Goal: Transaction & Acquisition: Purchase product/service

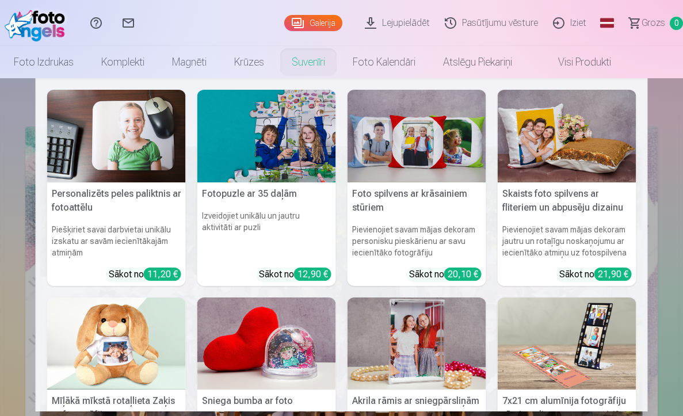
click at [314, 59] on link "Suvenīri" at bounding box center [308, 62] width 61 height 32
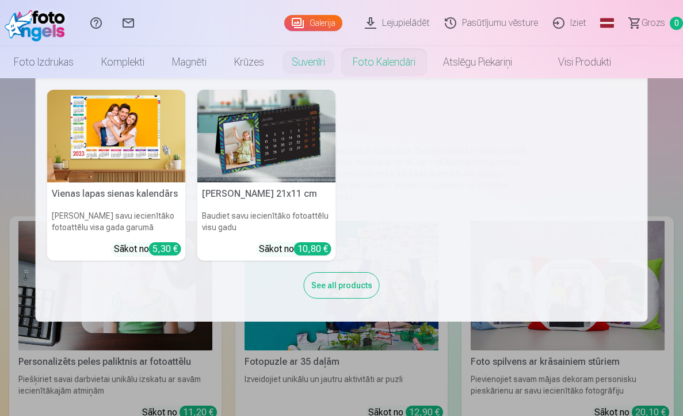
click at [319, 283] on div "See all products" at bounding box center [342, 285] width 76 height 26
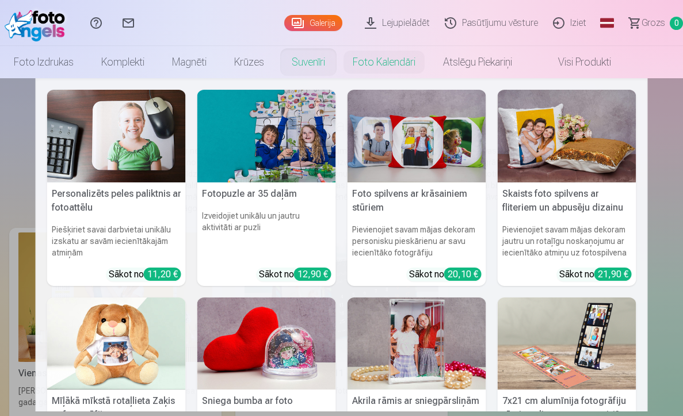
click at [316, 56] on link "Suvenīri" at bounding box center [308, 62] width 61 height 32
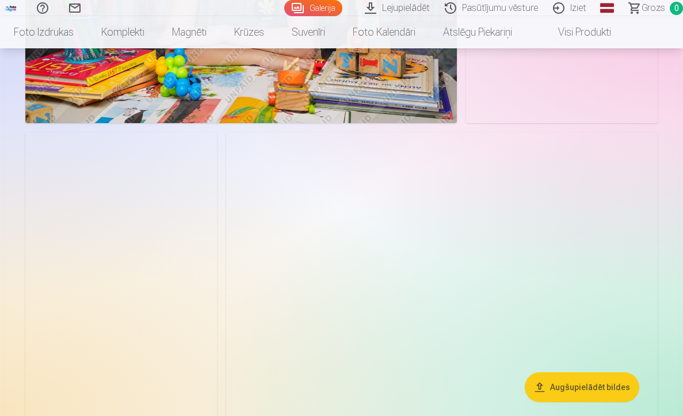
scroll to position [71, 0]
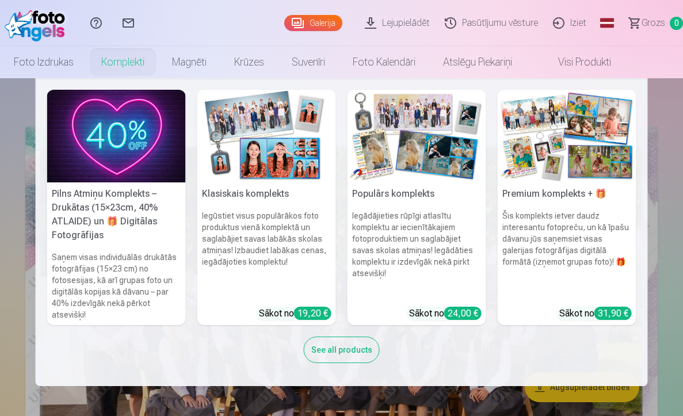
click at [114, 60] on link "Komplekti" at bounding box center [122, 62] width 71 height 32
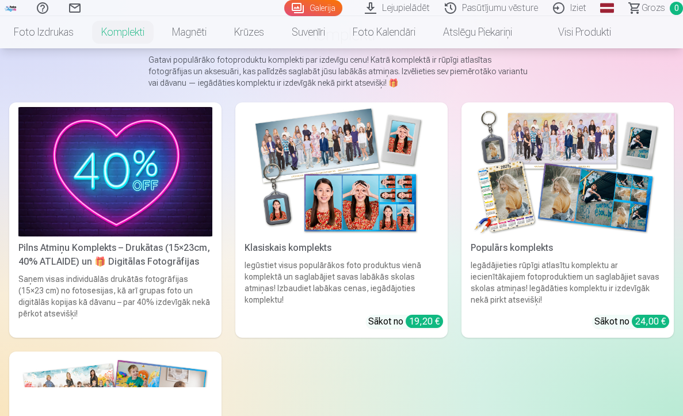
scroll to position [91, 0]
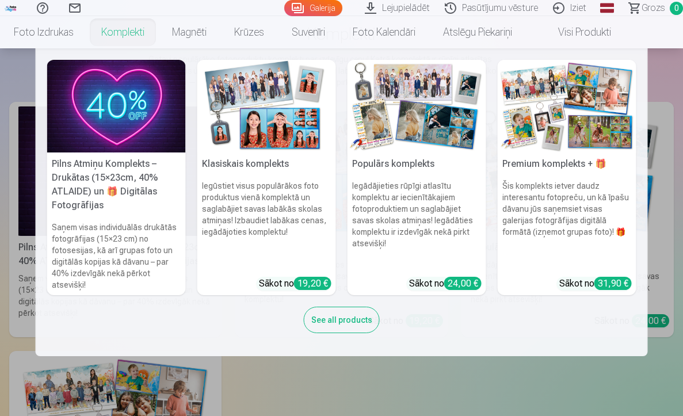
click at [137, 26] on link "Komplekti" at bounding box center [122, 32] width 71 height 32
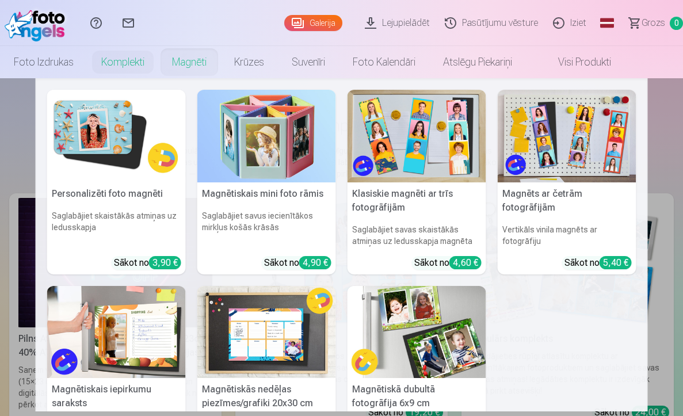
click at [191, 60] on link "Magnēti" at bounding box center [189, 62] width 62 height 32
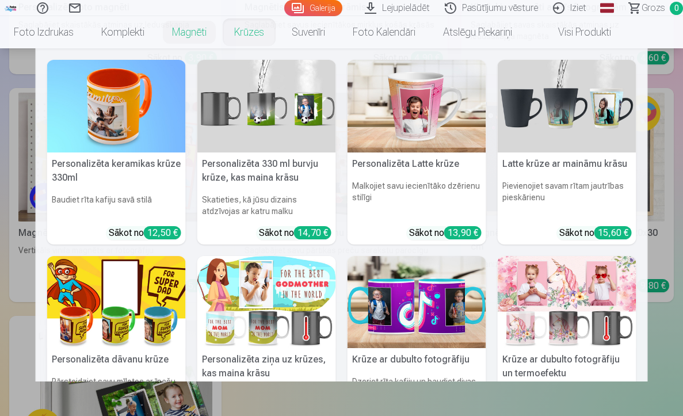
scroll to position [368, 0]
click at [332, 150] on div "Personalizēta keramikas krūze 330ml Baudiet rīta kafiju savā stilā Sākot no 12,…" at bounding box center [341, 360] width 589 height 600
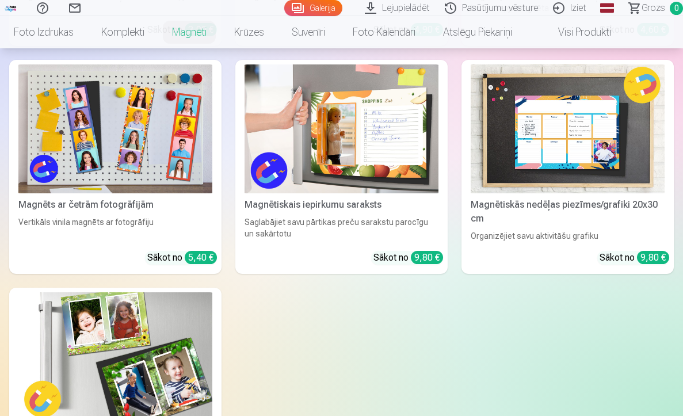
scroll to position [389, 0]
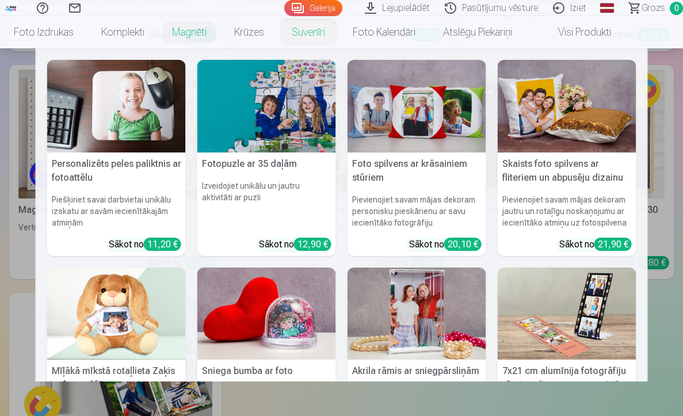
click at [311, 32] on link "Suvenīri" at bounding box center [308, 32] width 61 height 32
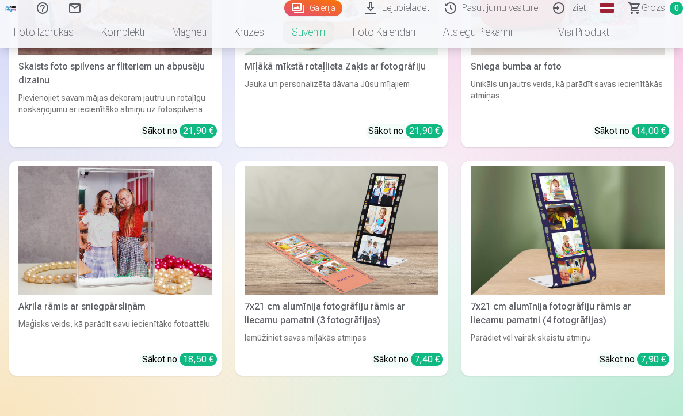
scroll to position [675, 0]
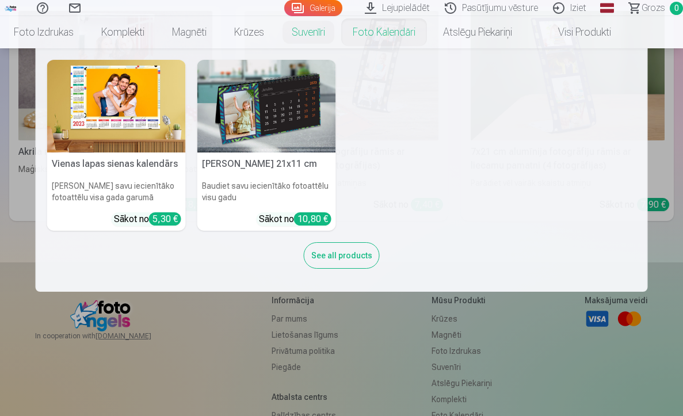
click at [372, 30] on link "Foto kalendāri" at bounding box center [384, 32] width 90 height 32
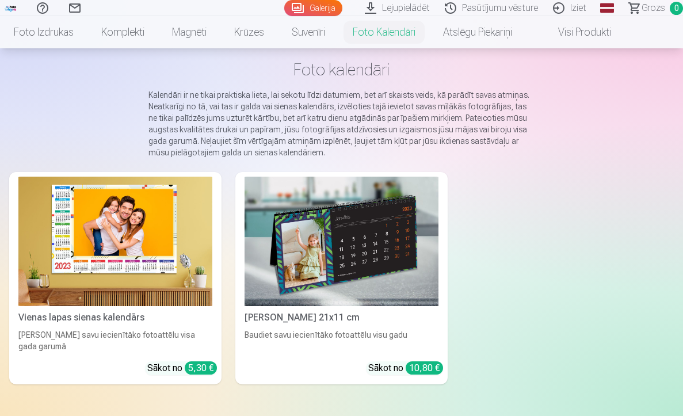
scroll to position [56, 0]
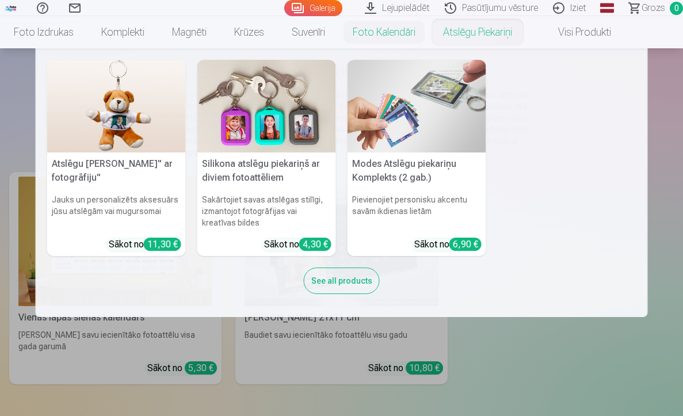
click at [496, 36] on link "Atslēgu piekariņi" at bounding box center [477, 32] width 97 height 32
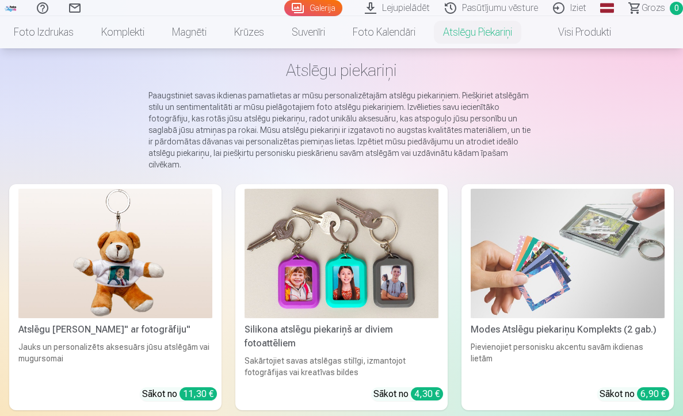
scroll to position [162, 0]
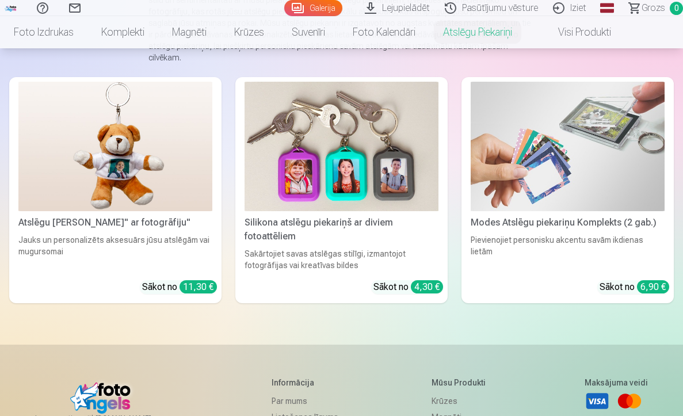
click at [155, 177] on img at bounding box center [115, 146] width 194 height 129
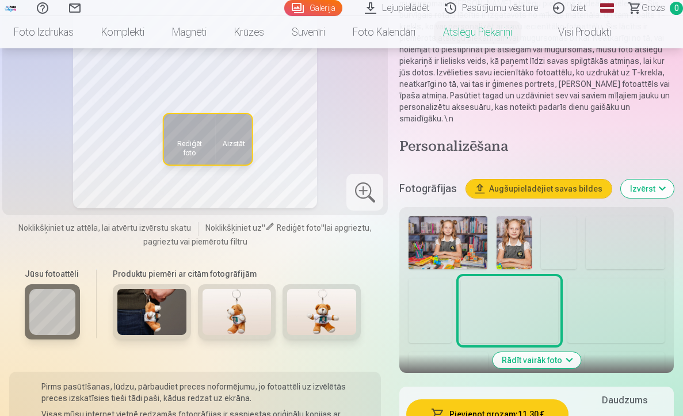
scroll to position [181, 0]
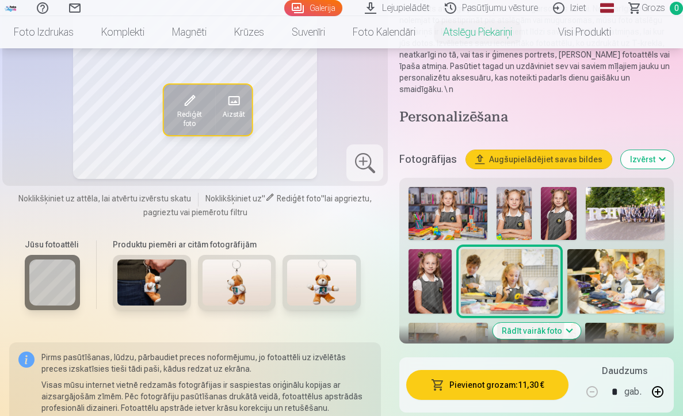
click at [442, 267] on img at bounding box center [429, 281] width 43 height 65
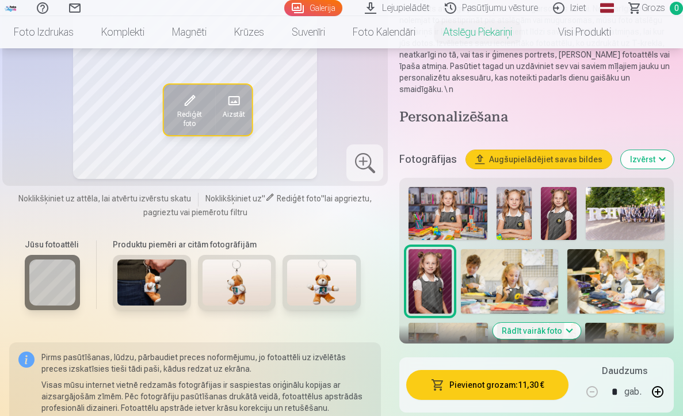
click at [531, 264] on img at bounding box center [509, 281] width 97 height 65
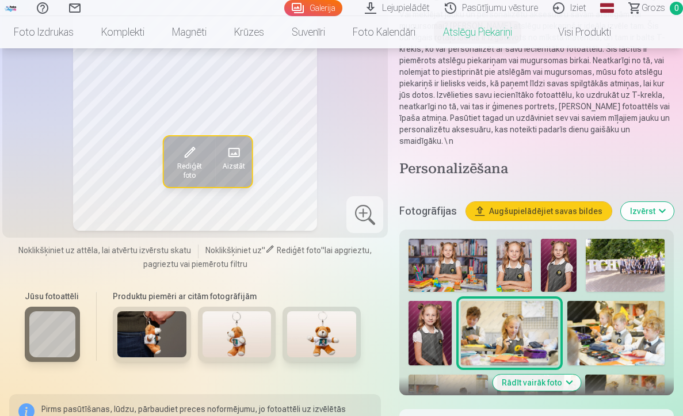
scroll to position [243, 0]
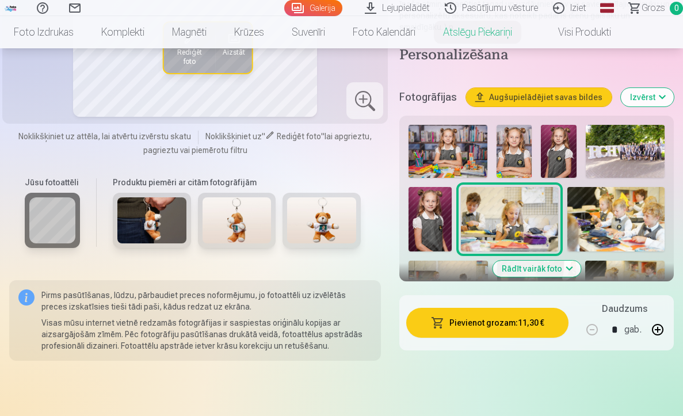
click at [568, 145] on img at bounding box center [558, 151] width 35 height 53
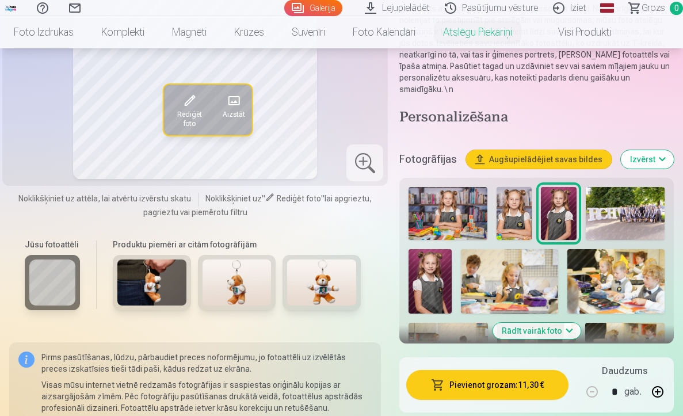
scroll to position [181, 0]
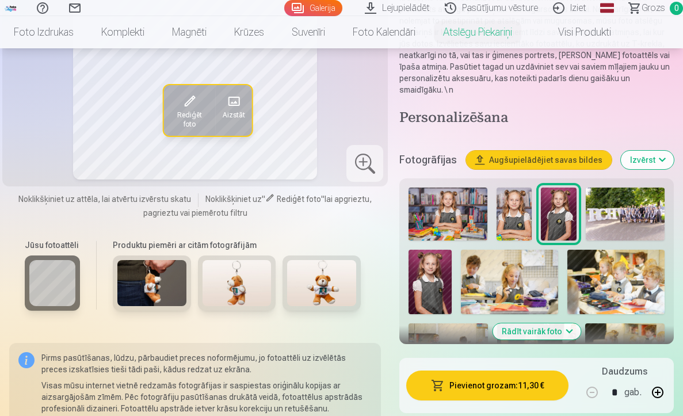
click at [527, 327] on button "Rādīt vairāk foto" at bounding box center [536, 331] width 88 height 16
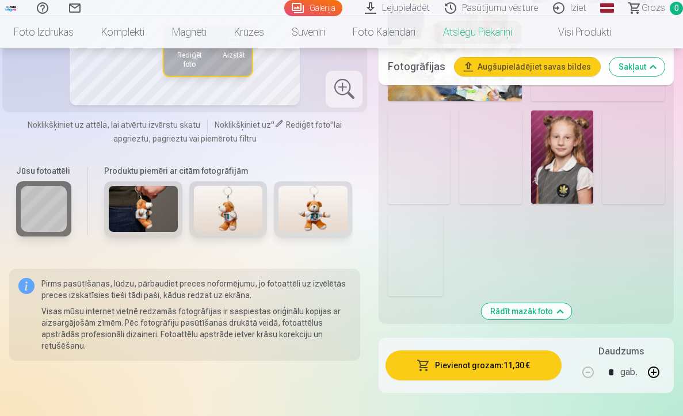
scroll to position [696, 0]
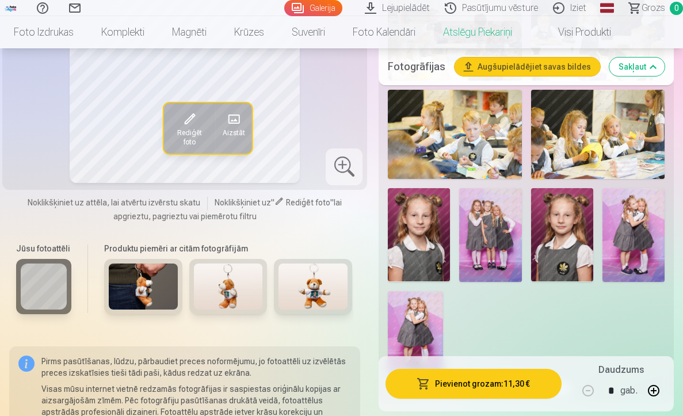
click at [576, 247] on img at bounding box center [562, 234] width 62 height 93
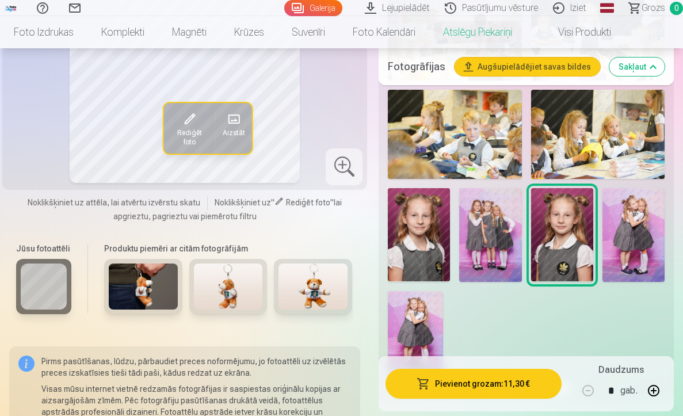
click at [428, 331] on img at bounding box center [415, 332] width 55 height 83
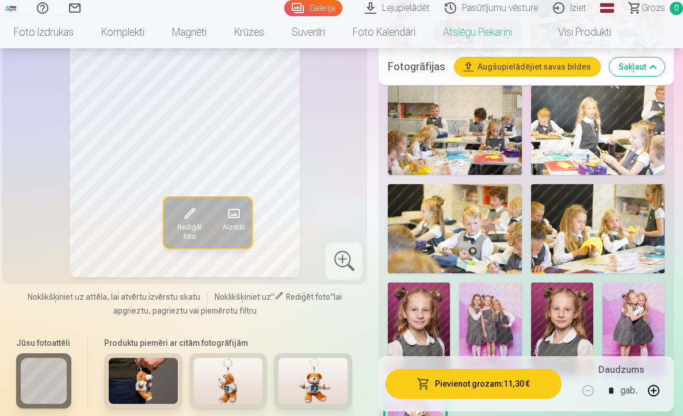
scroll to position [588, 0]
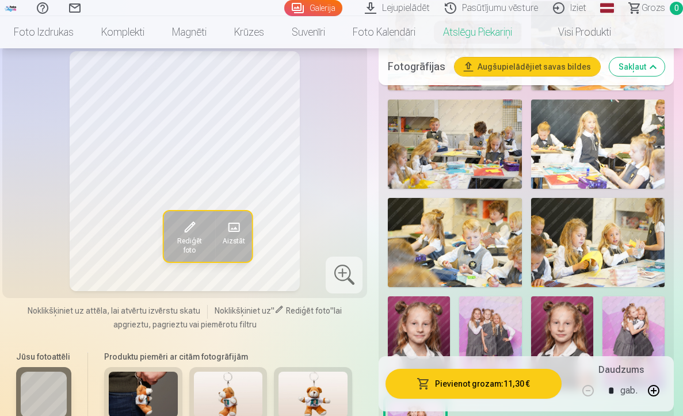
click at [497, 317] on img at bounding box center [490, 342] width 62 height 93
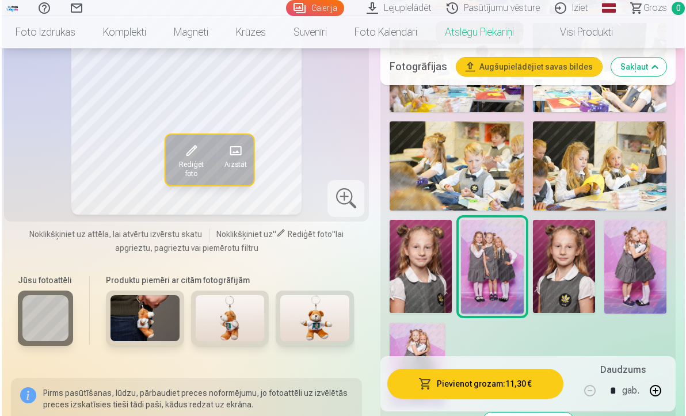
scroll to position [671, 0]
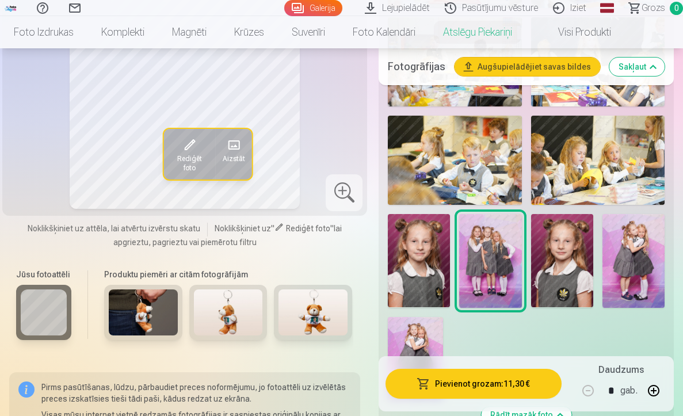
click at [433, 321] on img at bounding box center [415, 358] width 55 height 83
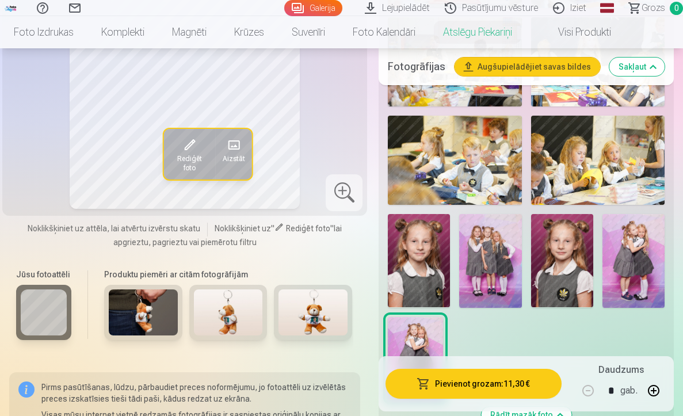
click at [655, 391] on button "button" at bounding box center [654, 391] width 28 height 28
type input "*"
click at [454, 382] on button "Pievienot grozam : 22,60 €" at bounding box center [473, 384] width 176 height 30
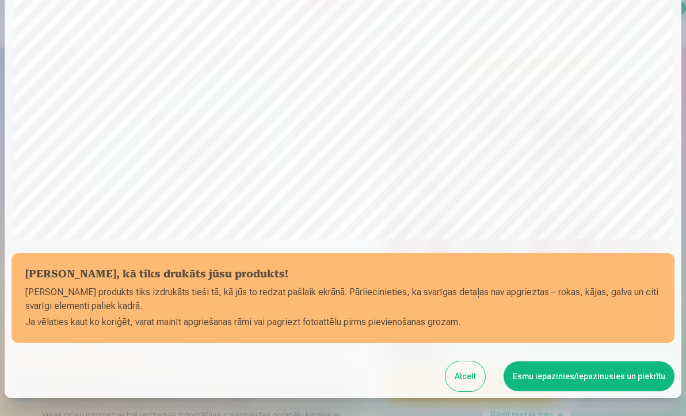
scroll to position [253, 0]
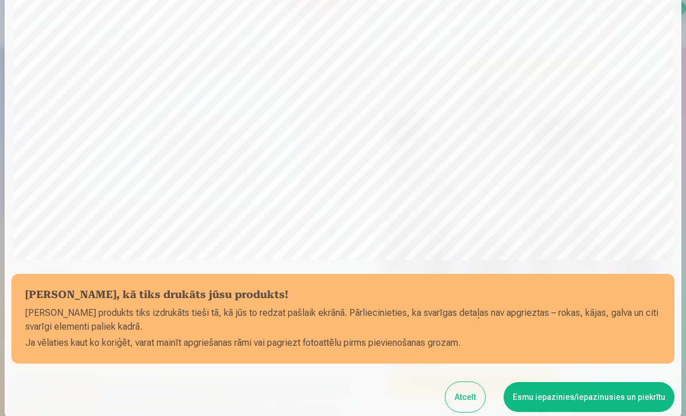
click at [472, 397] on button "Atcelt" at bounding box center [465, 397] width 40 height 30
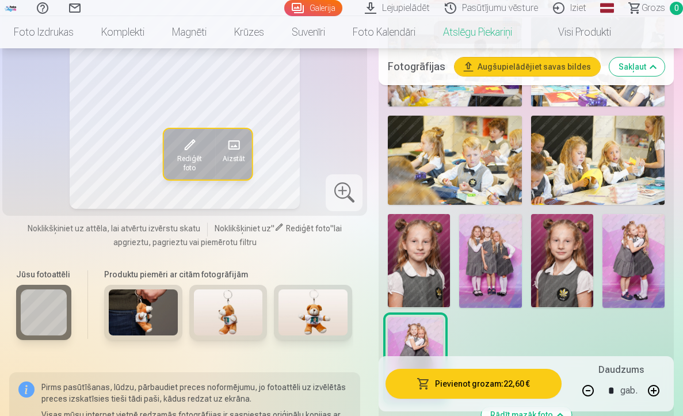
click at [197, 141] on span at bounding box center [190, 145] width 18 height 18
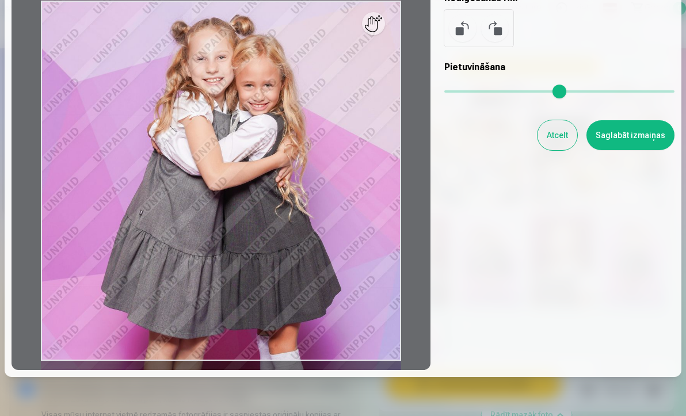
scroll to position [123, 0]
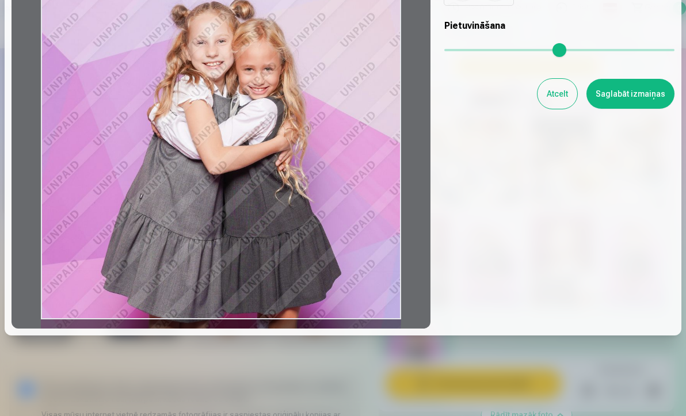
drag, startPoint x: 268, startPoint y: 158, endPoint x: 277, endPoint y: 198, distance: 41.3
click at [277, 198] on div at bounding box center [221, 139] width 419 height 378
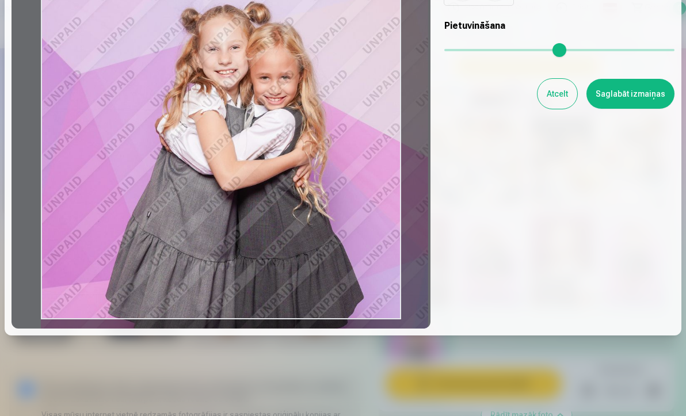
drag, startPoint x: 446, startPoint y: 52, endPoint x: 460, endPoint y: 52, distance: 13.2
click at [460, 51] on input "range" at bounding box center [559, 50] width 230 height 2
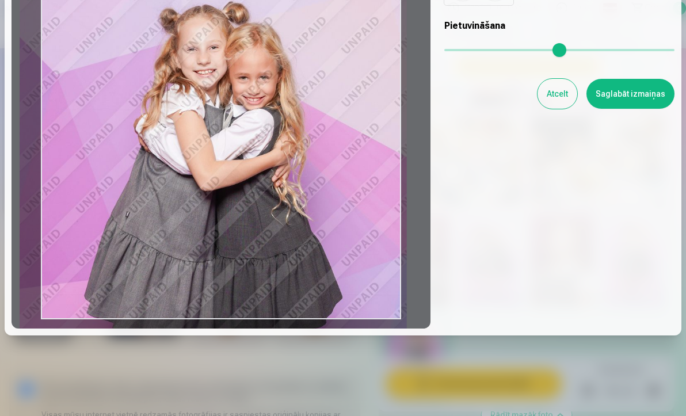
drag, startPoint x: 306, startPoint y: 132, endPoint x: 285, endPoint y: 136, distance: 21.7
click at [285, 136] on div at bounding box center [221, 139] width 419 height 378
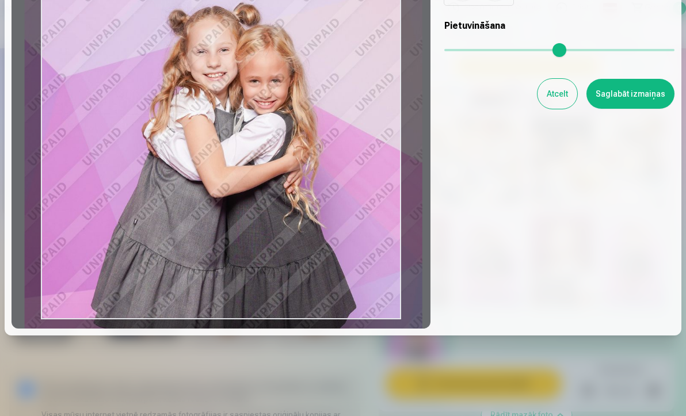
drag, startPoint x: 454, startPoint y: 47, endPoint x: 462, endPoint y: 51, distance: 8.8
click at [462, 51] on input "range" at bounding box center [559, 50] width 230 height 2
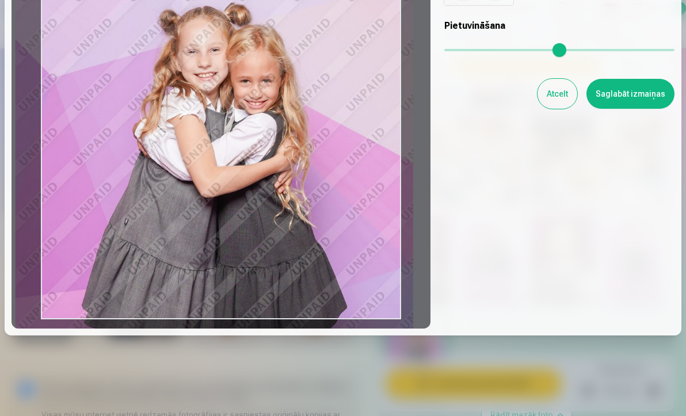
type input "****"
drag, startPoint x: 313, startPoint y: 129, endPoint x: 306, endPoint y: 145, distance: 17.2
click at [306, 145] on div at bounding box center [221, 139] width 419 height 378
click at [639, 92] on button "Saglabāt izmaiņas" at bounding box center [630, 94] width 88 height 30
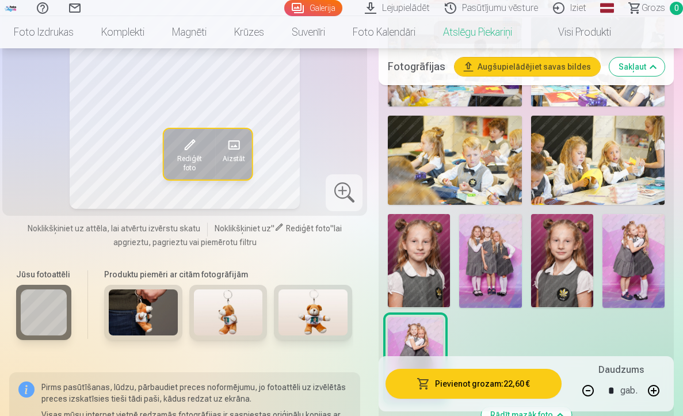
click at [478, 382] on button "Pievienot grozam : 22,60 €" at bounding box center [473, 384] width 176 height 30
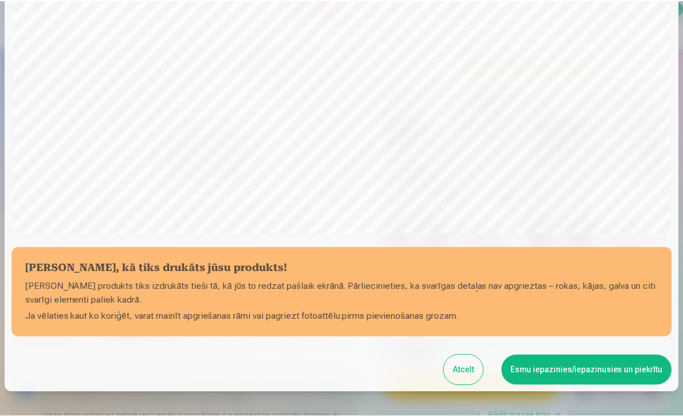
scroll to position [280, 0]
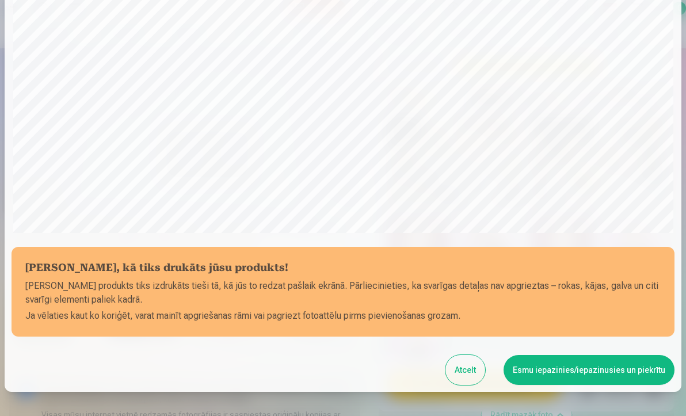
click at [581, 368] on button "Esmu iepazinies/iepazinusies un piekrītu" at bounding box center [588, 370] width 171 height 30
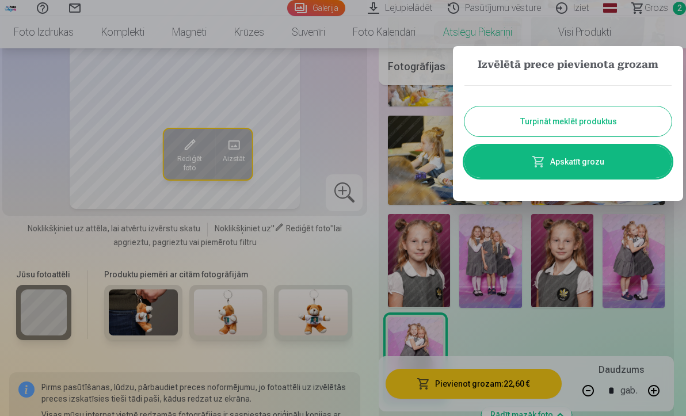
click at [562, 124] on button "Turpināt meklēt produktus" at bounding box center [567, 121] width 207 height 30
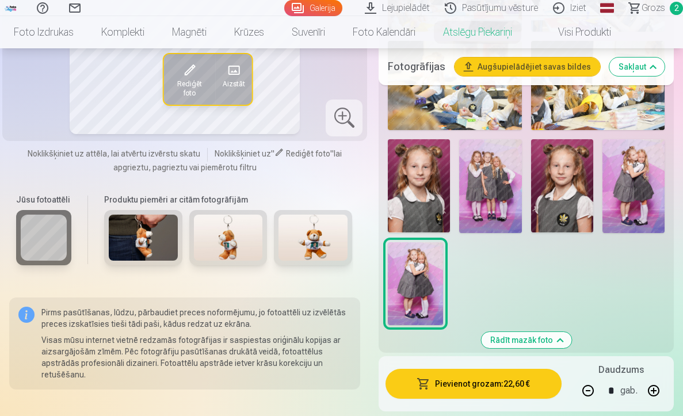
scroll to position [747, 0]
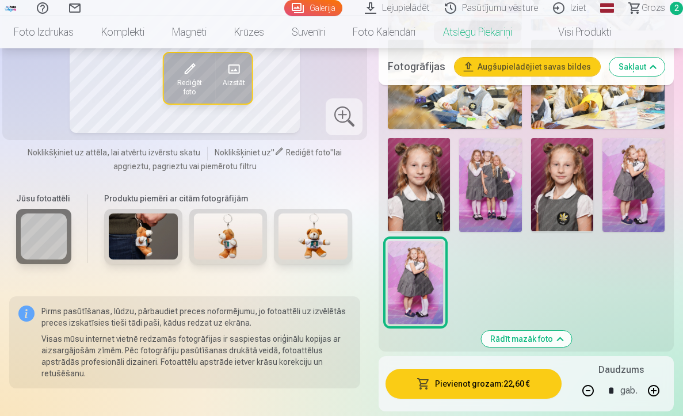
click at [494, 160] on img at bounding box center [490, 184] width 62 height 93
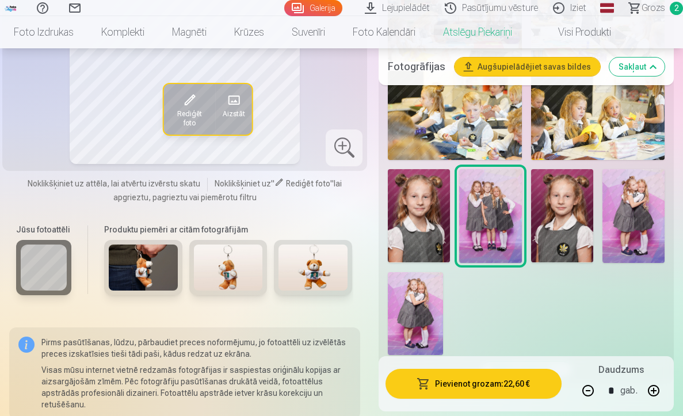
scroll to position [548, 0]
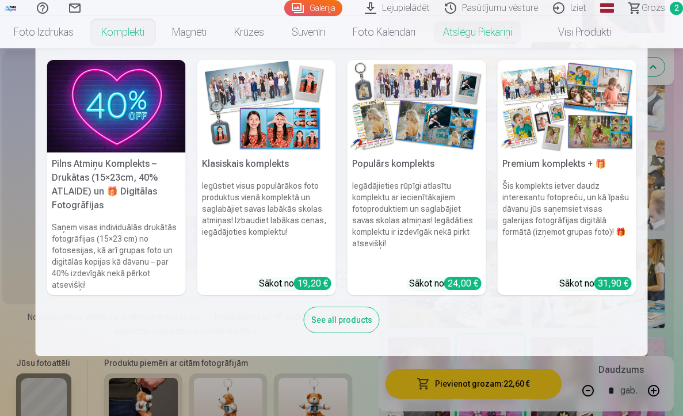
click at [132, 30] on link "Komplekti" at bounding box center [122, 32] width 71 height 32
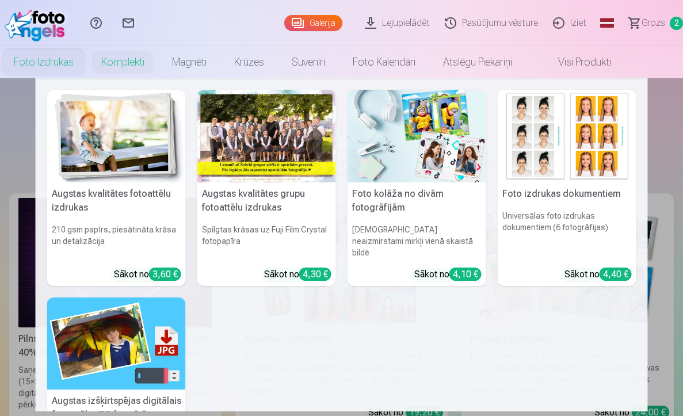
click at [54, 66] on link "Foto izdrukas" at bounding box center [43, 62] width 87 height 32
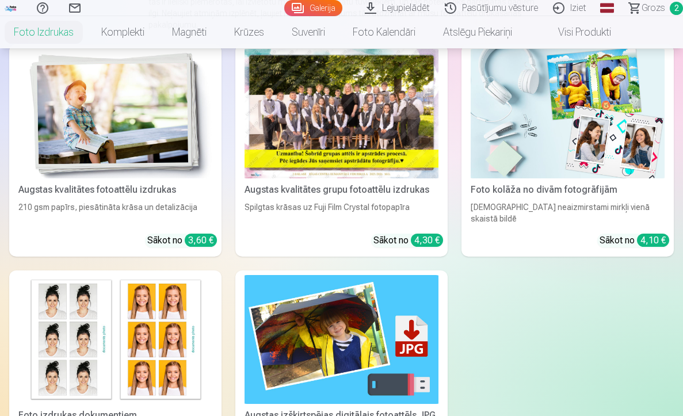
scroll to position [182, 0]
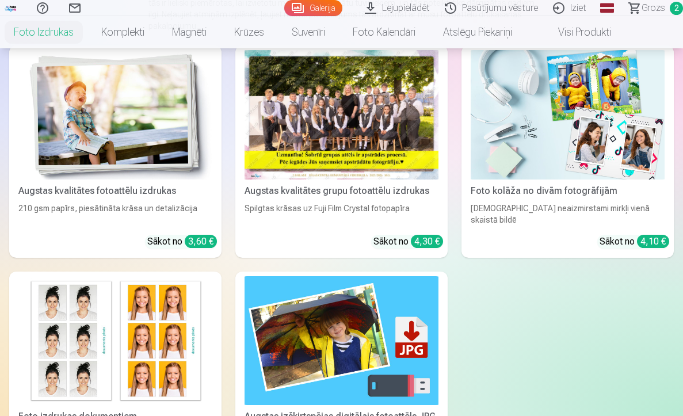
click at [160, 193] on div "Augstas kvalitātes fotoattēlu izdrukas" at bounding box center [115, 191] width 203 height 14
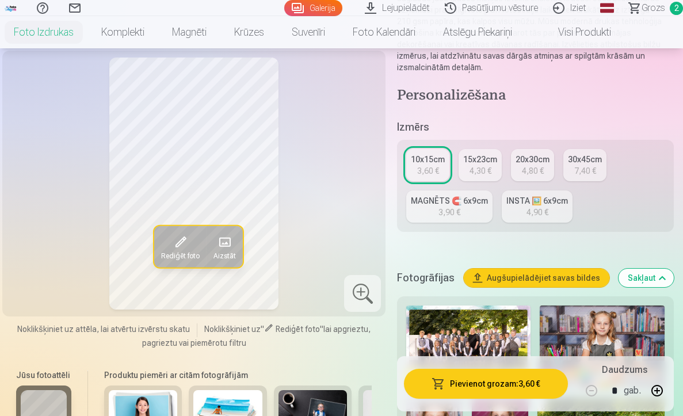
scroll to position [82, 0]
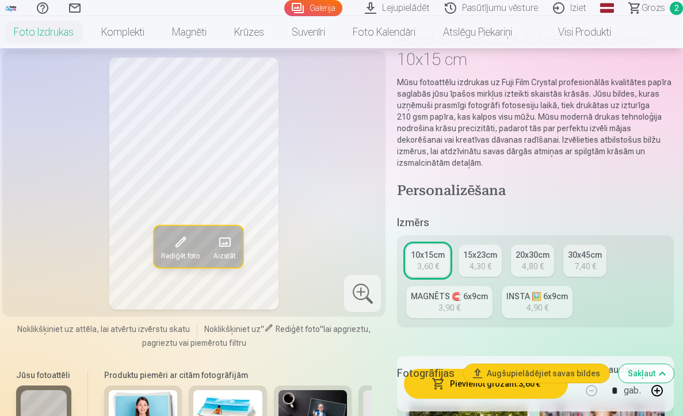
click at [439, 298] on div "MAGNĒTS 🧲 6x9cm" at bounding box center [449, 296] width 77 height 12
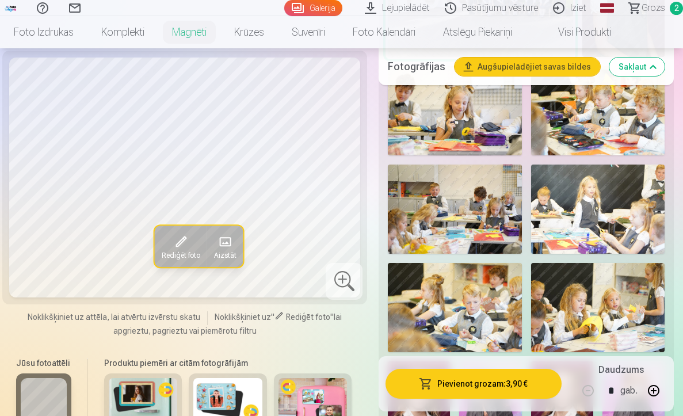
scroll to position [744, 0]
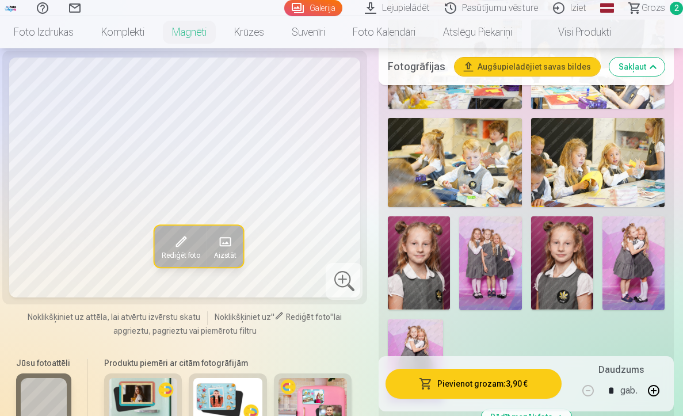
click at [444, 270] on img at bounding box center [419, 262] width 62 height 93
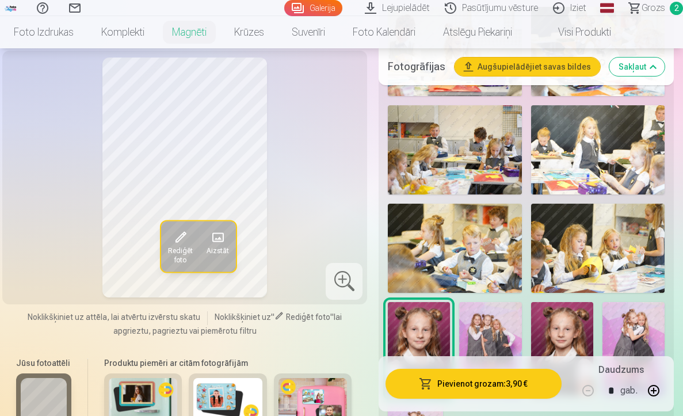
scroll to position [658, 0]
click at [565, 324] on img at bounding box center [562, 349] width 62 height 93
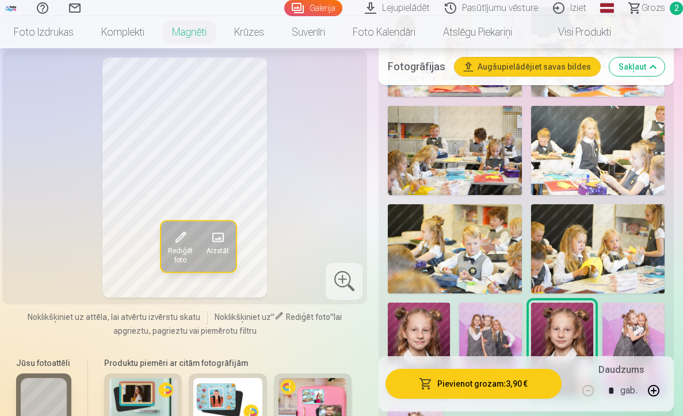
click at [426, 328] on img at bounding box center [419, 349] width 62 height 93
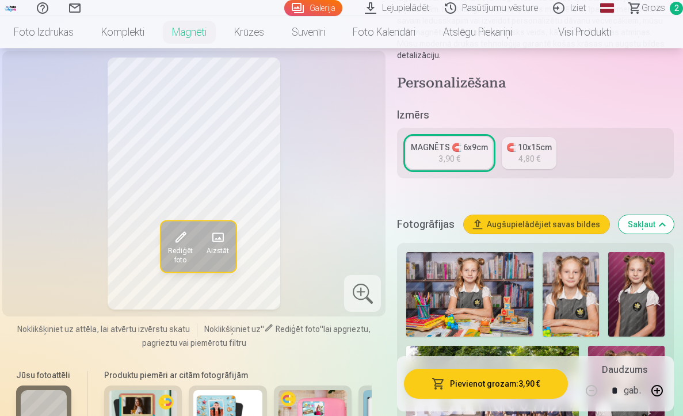
scroll to position [213, 0]
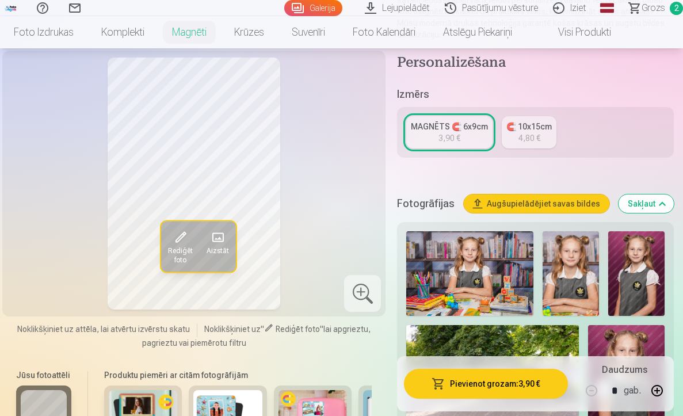
click at [599, 295] on img at bounding box center [570, 273] width 56 height 85
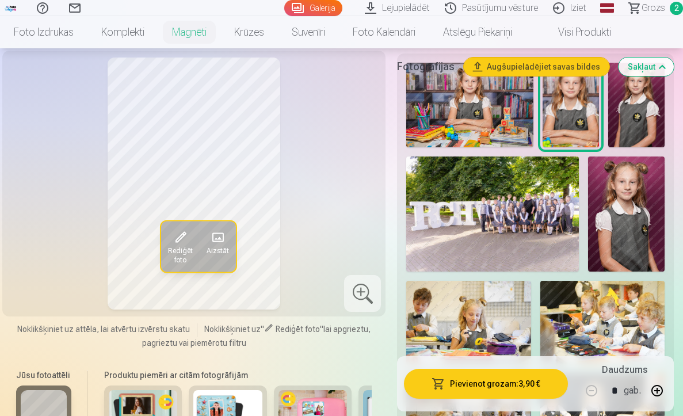
scroll to position [388, 0]
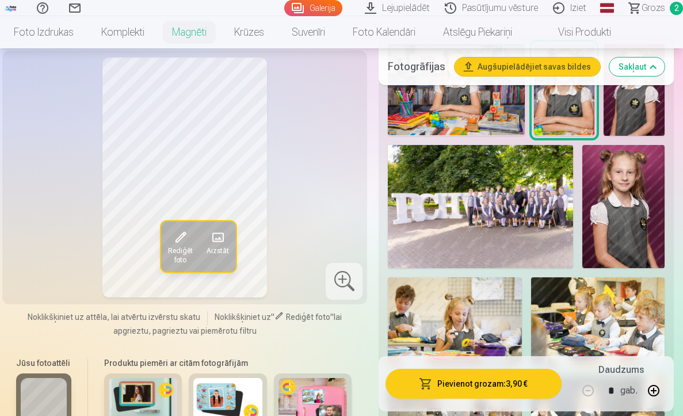
click at [622, 245] on img at bounding box center [623, 207] width 82 height 124
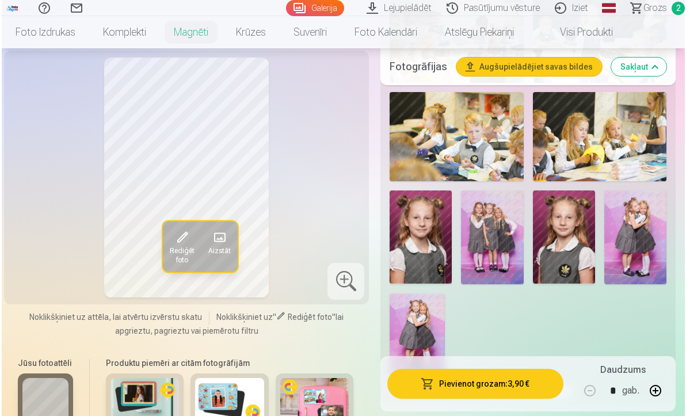
scroll to position [771, 0]
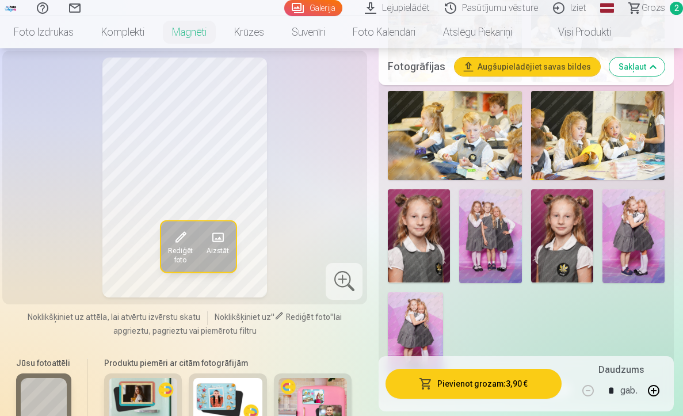
click at [424, 239] on img at bounding box center [419, 235] width 62 height 93
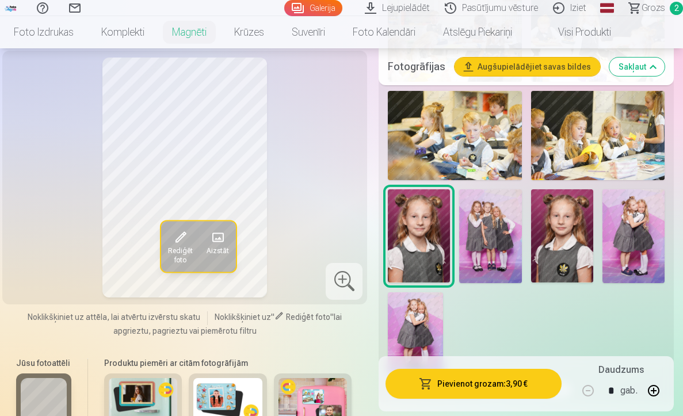
click at [656, 391] on button "button" at bounding box center [654, 391] width 28 height 28
type input "*"
click at [174, 236] on span at bounding box center [180, 237] width 18 height 18
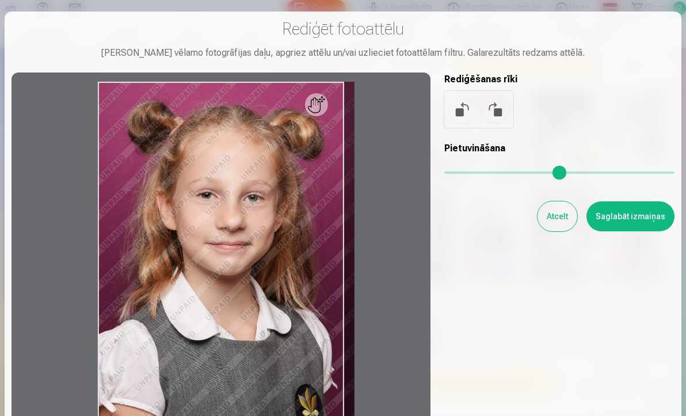
drag, startPoint x: 449, startPoint y: 174, endPoint x: 459, endPoint y: 173, distance: 10.4
click at [459, 173] on input "range" at bounding box center [559, 172] width 230 height 2
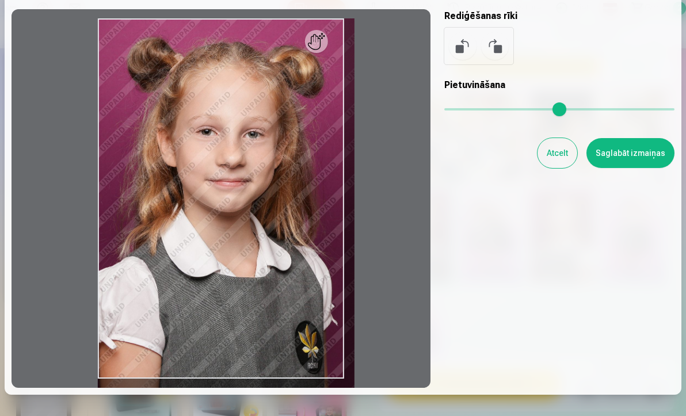
scroll to position [123, 0]
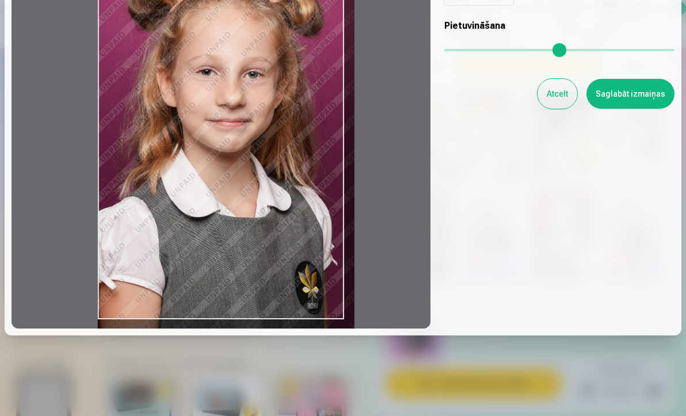
drag, startPoint x: 250, startPoint y: 258, endPoint x: 270, endPoint y: 258, distance: 20.7
click at [270, 258] on div at bounding box center [221, 139] width 419 height 378
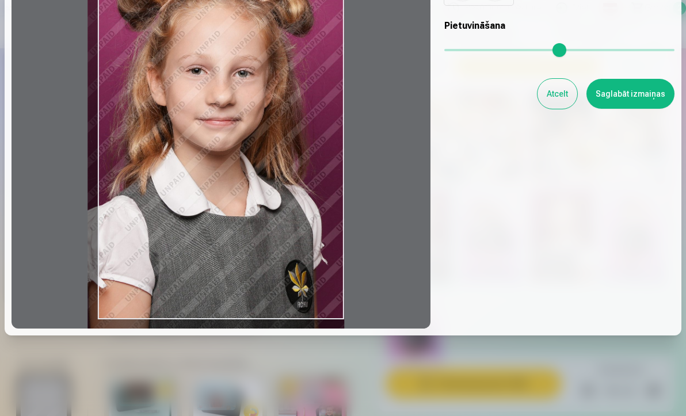
drag, startPoint x: 270, startPoint y: 258, endPoint x: 250, endPoint y: 257, distance: 20.7
click at [250, 257] on div at bounding box center [221, 139] width 419 height 378
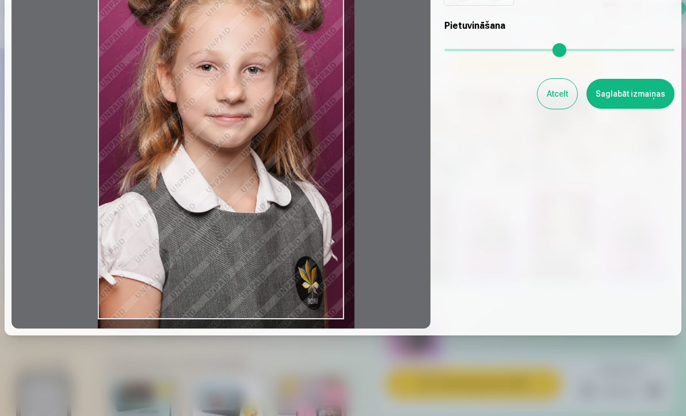
type input "****"
drag, startPoint x: 250, startPoint y: 257, endPoint x: 301, endPoint y: 253, distance: 51.9
click at [301, 253] on div at bounding box center [221, 139] width 419 height 378
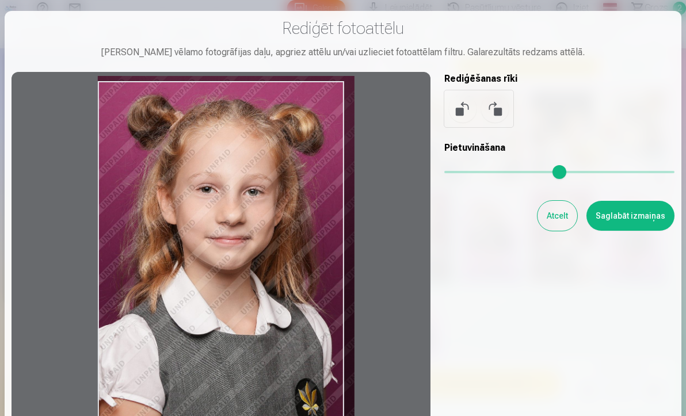
scroll to position [0, 0]
click at [617, 211] on button "Saglabāt izmaiņas" at bounding box center [630, 216] width 88 height 30
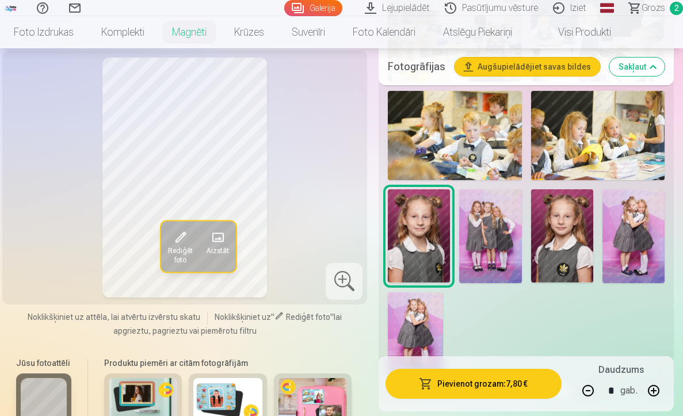
click at [593, 386] on button "button" at bounding box center [588, 391] width 28 height 28
type input "*"
click at [487, 380] on button "Pievienot grozam : 3,90 €" at bounding box center [473, 384] width 176 height 30
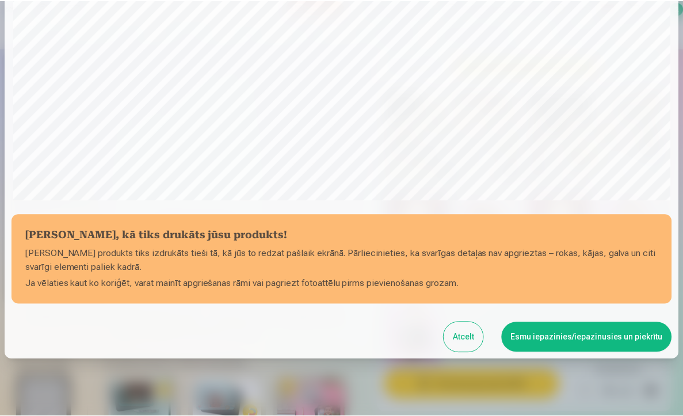
scroll to position [336, 0]
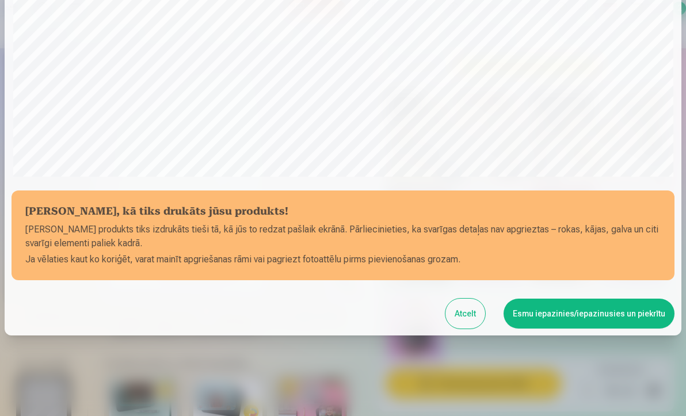
click at [558, 312] on button "Esmu iepazinies/iepazinusies un piekrītu" at bounding box center [588, 313] width 171 height 30
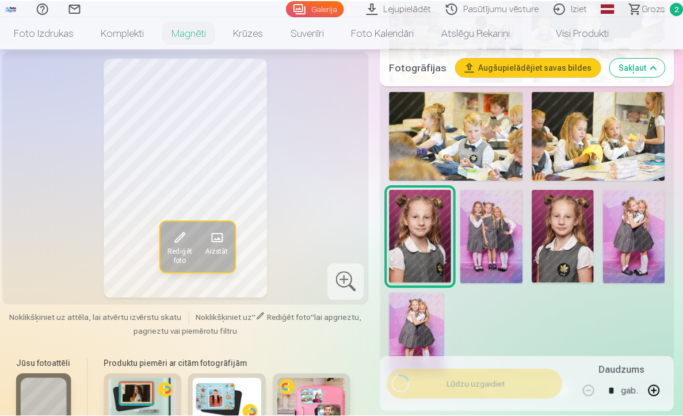
scroll to position [334, 0]
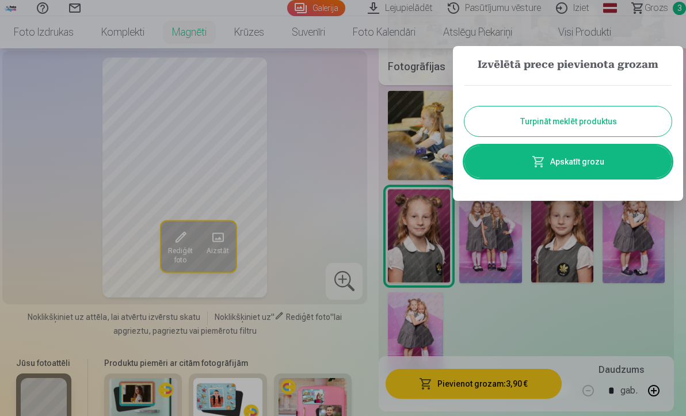
click at [570, 121] on button "Turpināt meklēt produktus" at bounding box center [567, 121] width 207 height 30
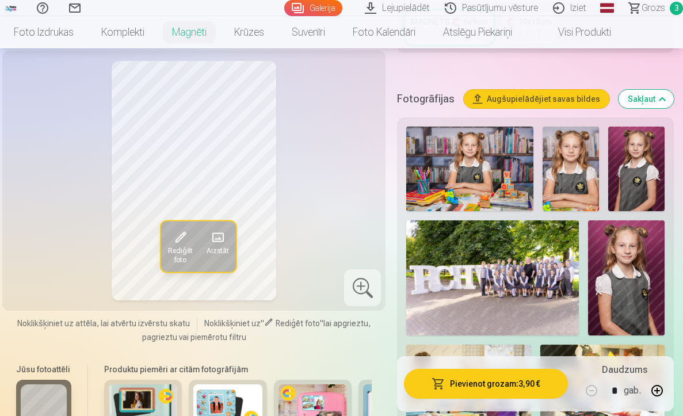
scroll to position [0, 0]
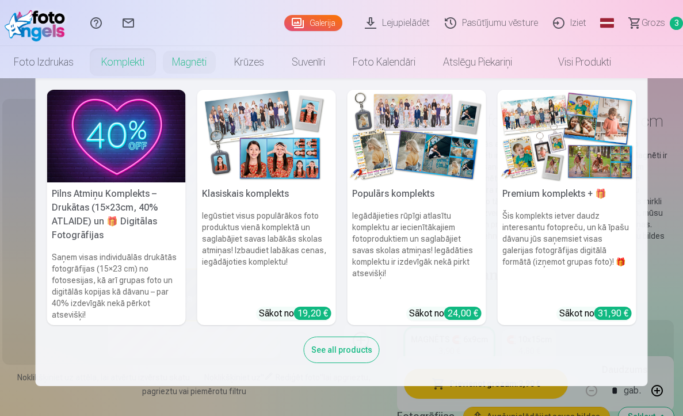
click at [125, 56] on link "Komplekti" at bounding box center [122, 62] width 71 height 32
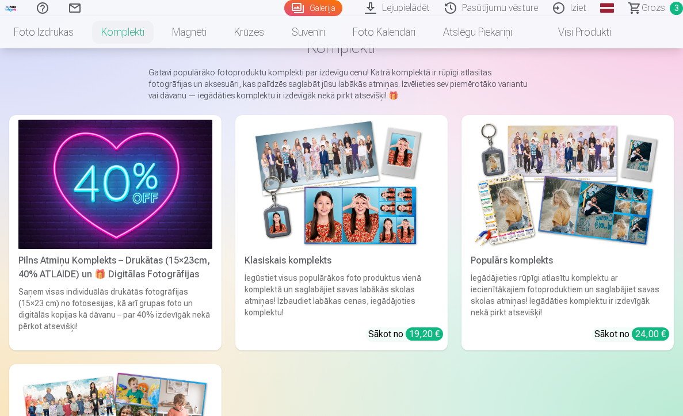
scroll to position [80, 0]
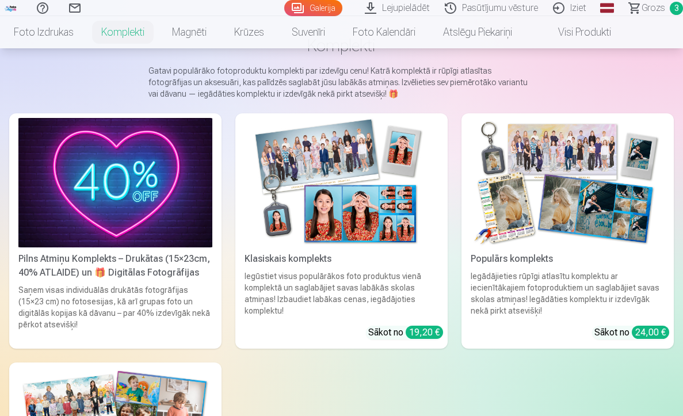
click at [338, 228] on img at bounding box center [341, 182] width 194 height 129
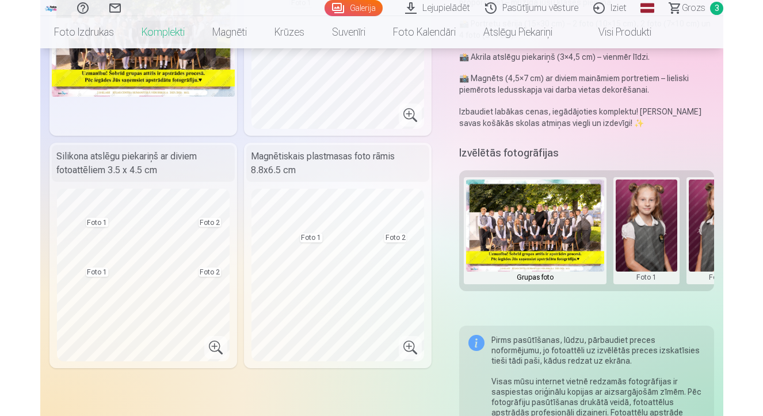
scroll to position [194, 0]
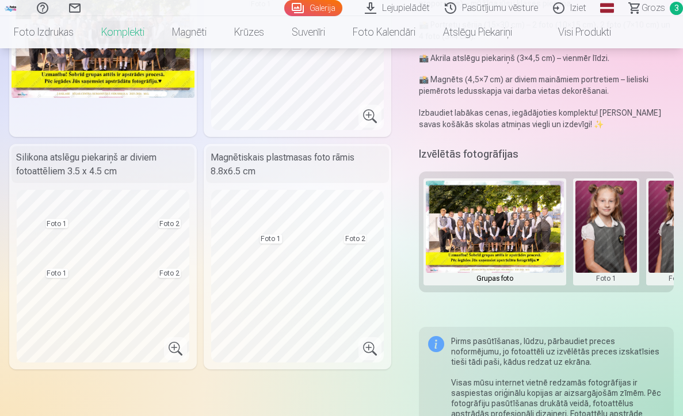
click at [656, 242] on button at bounding box center [679, 232] width 62 height 102
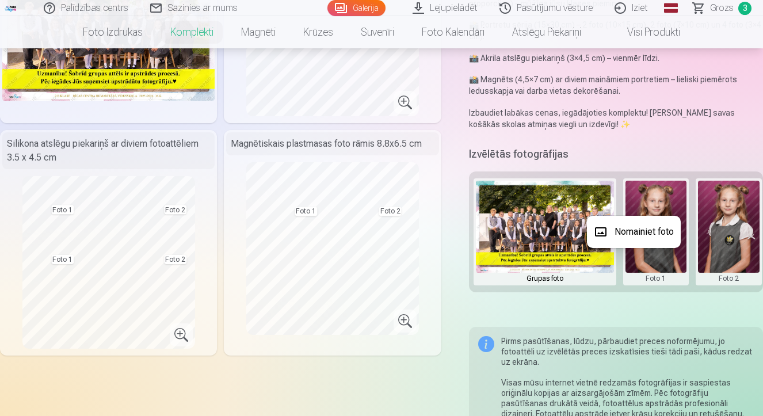
drag, startPoint x: 719, startPoint y: 293, endPoint x: 739, endPoint y: 293, distance: 19.6
click at [682, 293] on div at bounding box center [381, 208] width 763 height 416
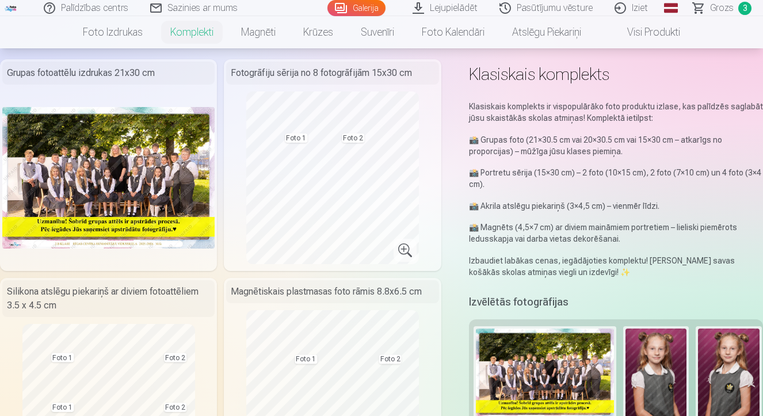
scroll to position [48, 0]
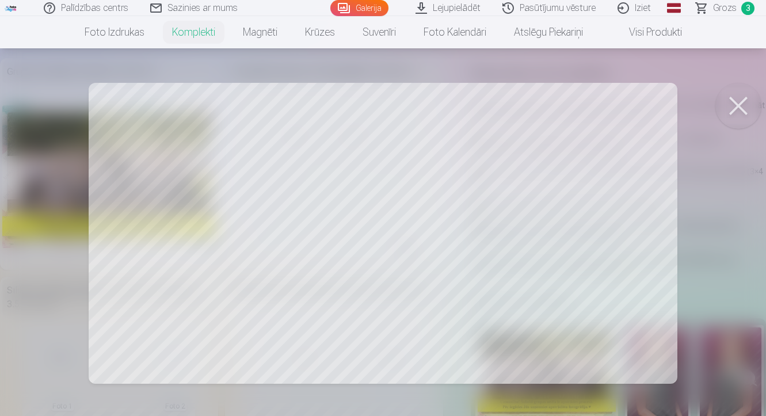
click at [682, 99] on button at bounding box center [738, 106] width 46 height 46
click at [682, 106] on button at bounding box center [738, 106] width 46 height 46
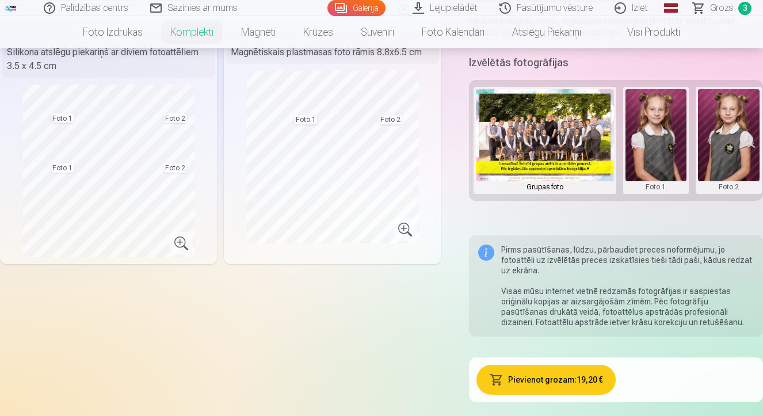
scroll to position [290, 0]
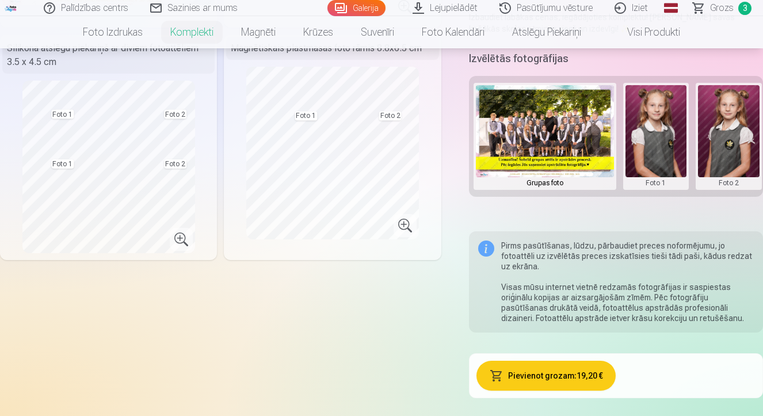
click at [659, 182] on button at bounding box center [656, 136] width 62 height 102
click at [663, 141] on button "Nomainiet foto" at bounding box center [655, 136] width 94 height 32
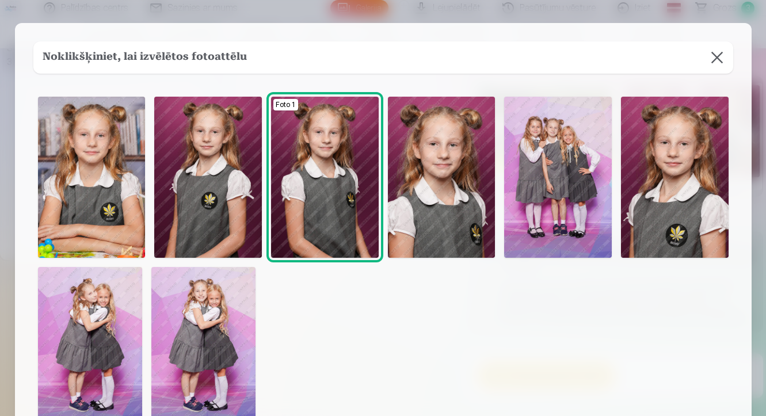
click at [440, 223] on img at bounding box center [442, 177] width 108 height 161
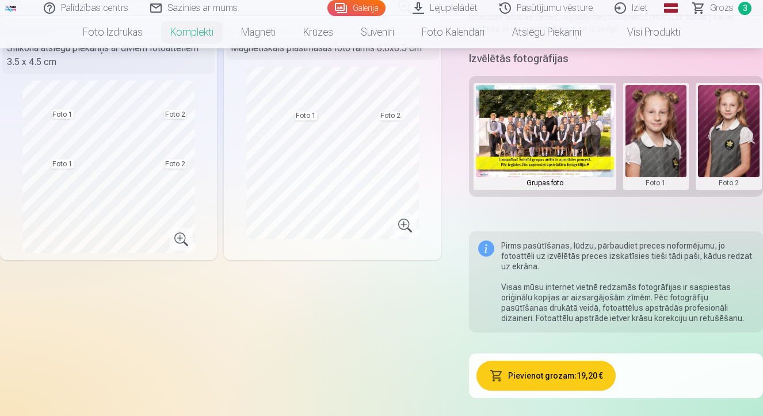
click at [682, 179] on button at bounding box center [729, 136] width 62 height 102
click at [682, 140] on button "Nomainiet foto" at bounding box center [714, 136] width 94 height 32
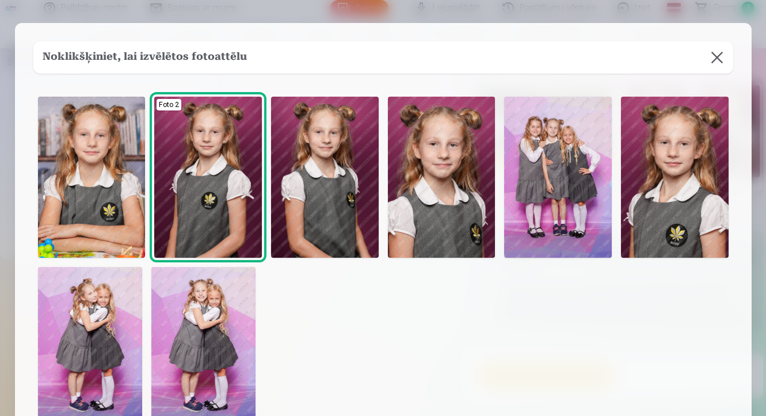
click at [302, 242] on img at bounding box center [325, 177] width 108 height 161
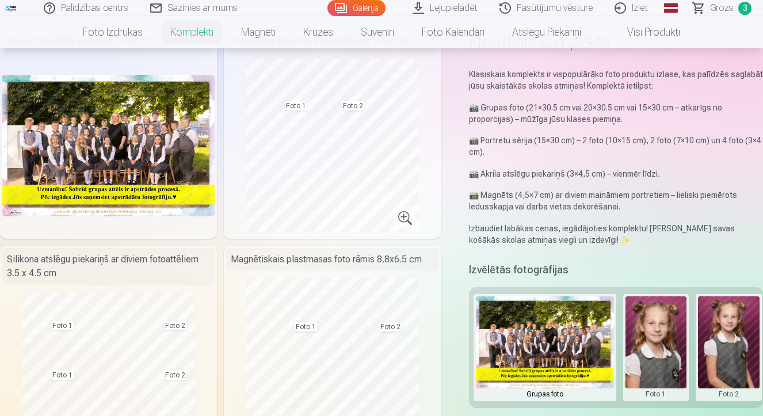
scroll to position [74, 0]
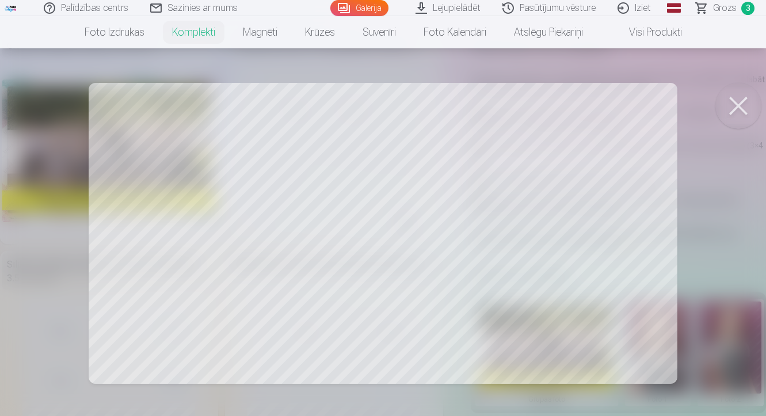
click at [682, 105] on button at bounding box center [738, 106] width 46 height 46
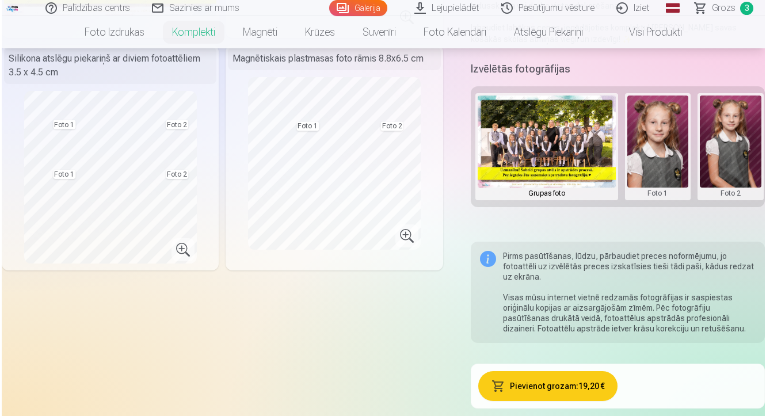
scroll to position [269, 0]
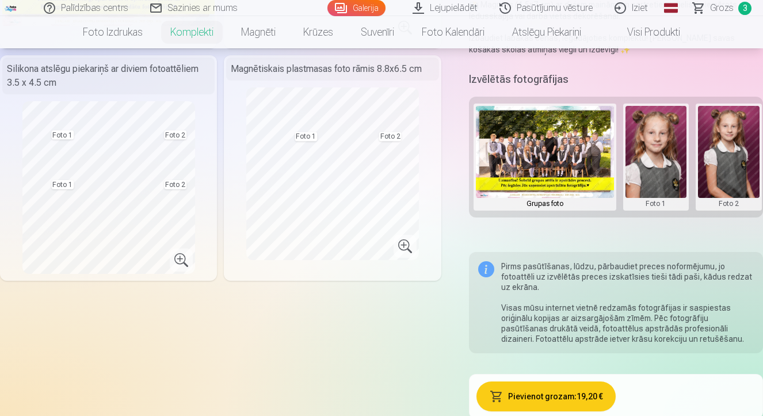
click at [553, 389] on button "Pievienot grozam : 19,20 €" at bounding box center [546, 396] width 140 height 30
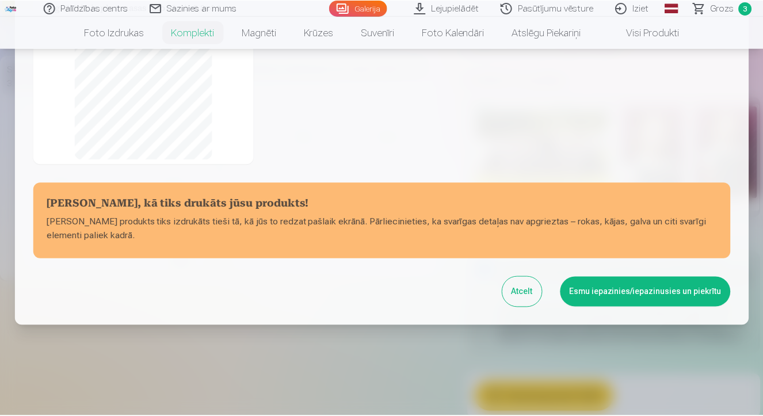
scroll to position [244, 0]
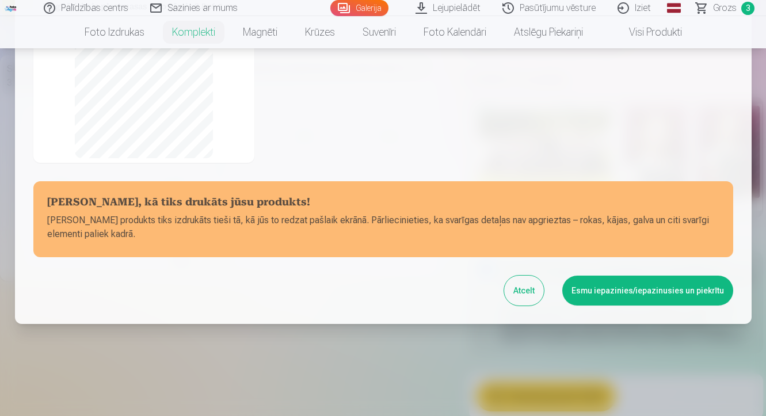
click at [657, 292] on button "Esmu iepazinies/iepazinusies un piekrītu" at bounding box center [647, 290] width 171 height 30
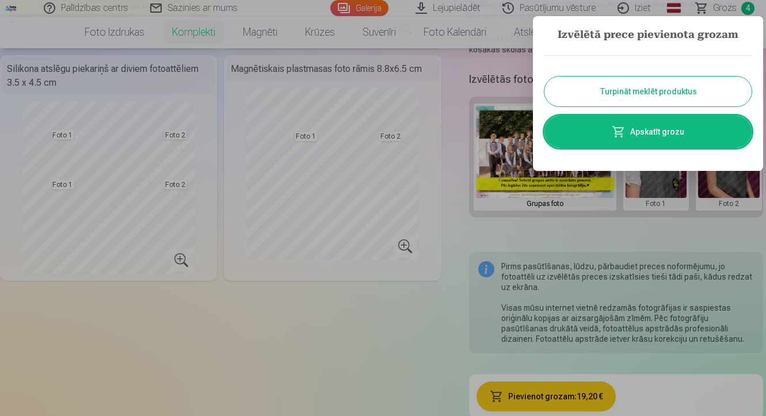
click at [637, 87] on button "Turpināt meklēt produktus" at bounding box center [647, 91] width 207 height 30
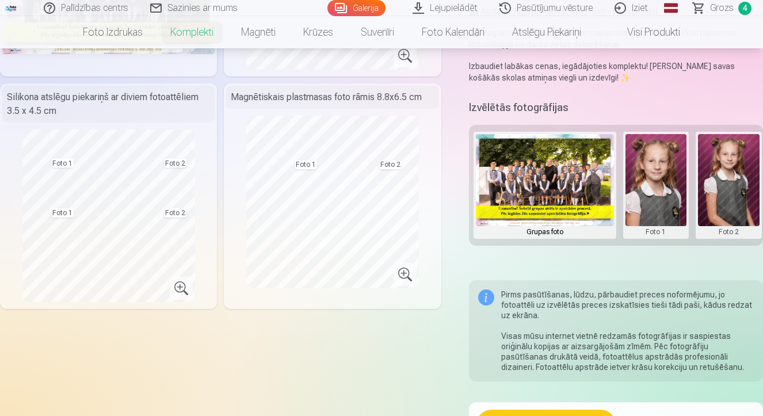
scroll to position [0, 0]
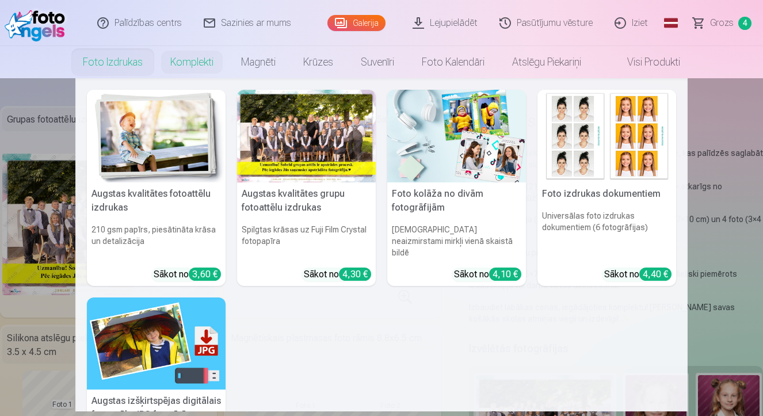
click at [126, 64] on link "Foto izdrukas" at bounding box center [112, 62] width 87 height 32
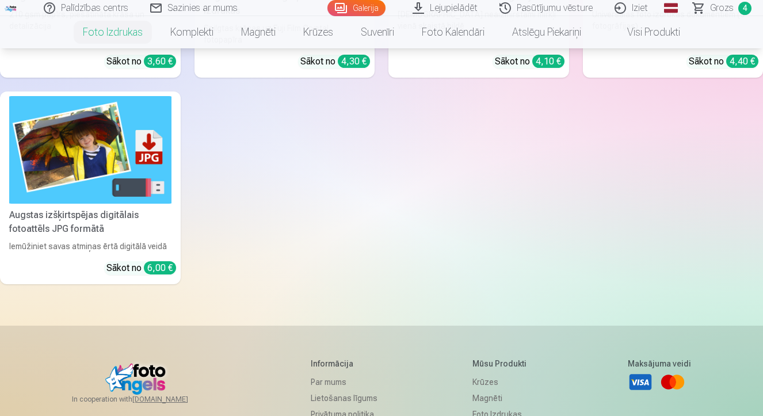
scroll to position [163, 0]
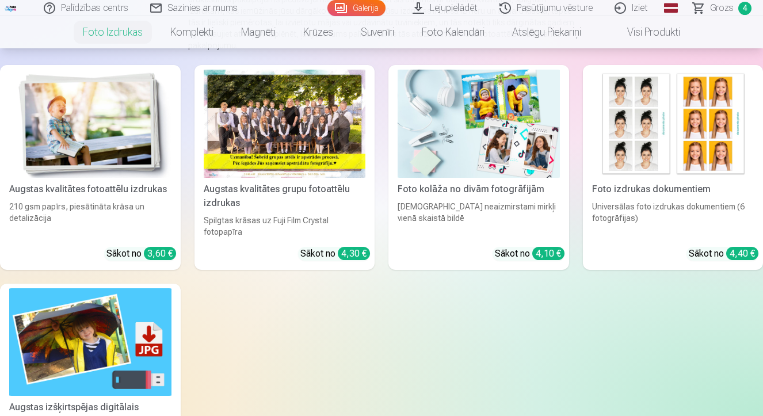
click at [132, 247] on div "Sākot no 3,60 €" at bounding box center [141, 254] width 70 height 14
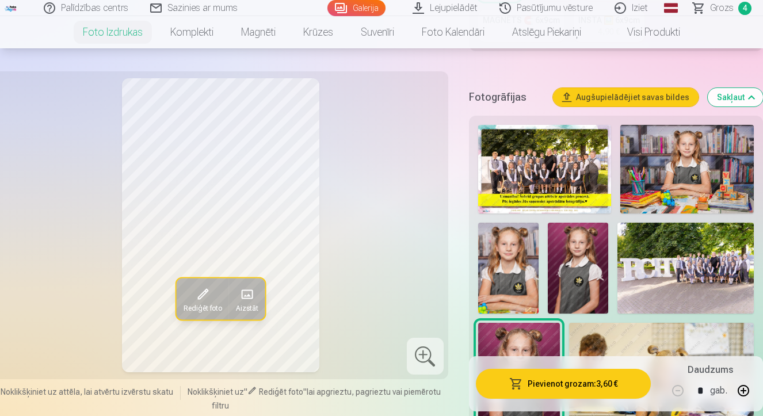
scroll to position [336, 0]
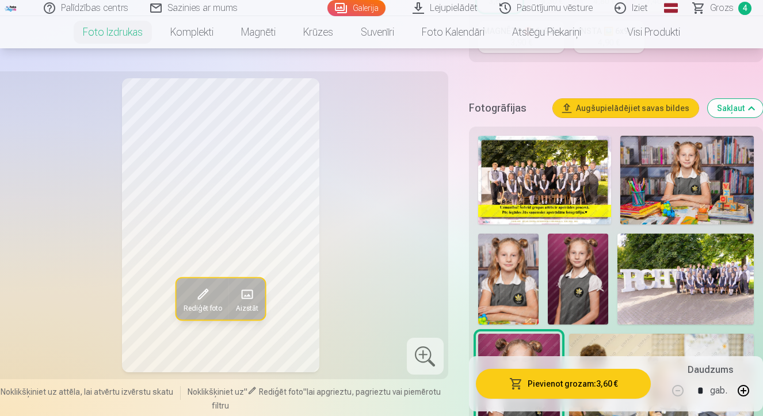
click at [682, 204] on img at bounding box center [686, 180] width 133 height 89
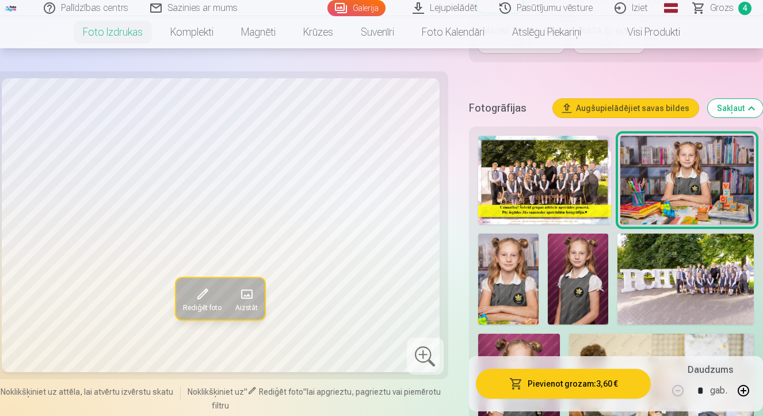
click at [511, 268] on img at bounding box center [508, 279] width 60 height 91
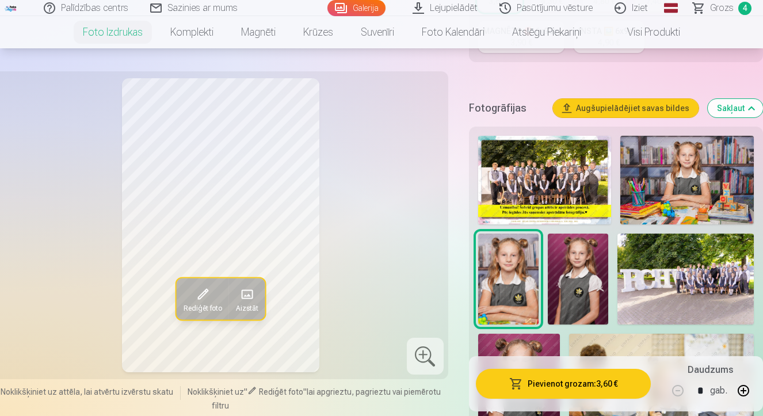
click at [682, 179] on img at bounding box center [686, 180] width 133 height 89
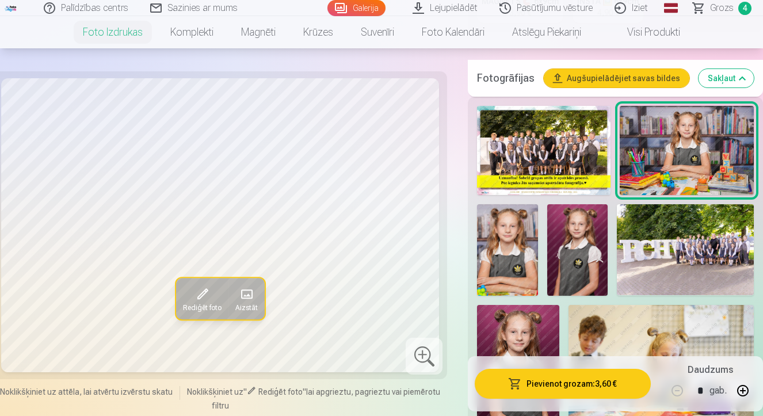
scroll to position [586, 0]
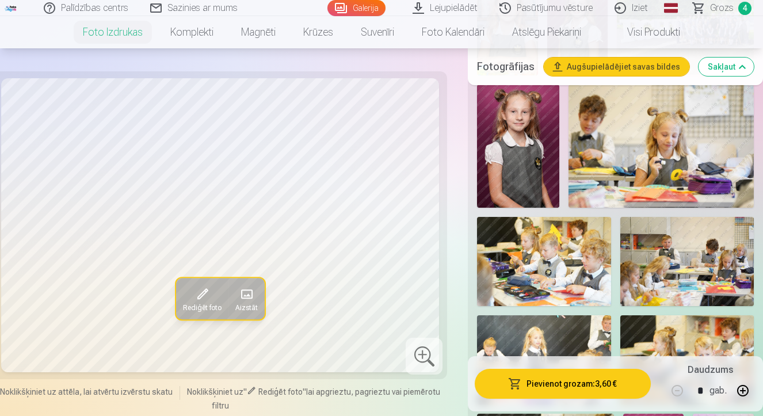
click at [675, 145] on img at bounding box center [660, 147] width 185 height 124
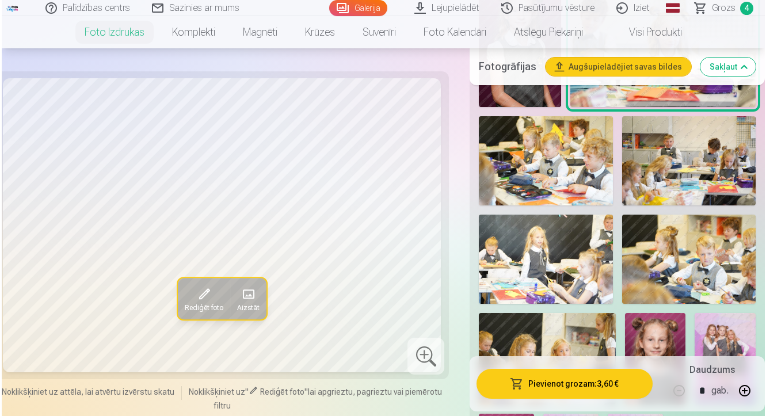
scroll to position [476, 0]
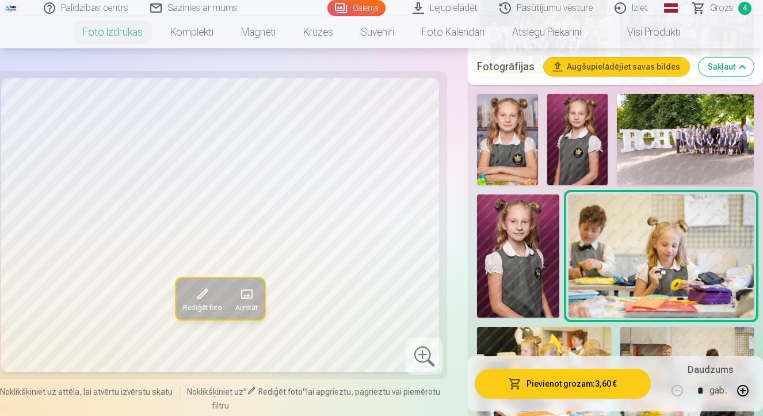
click at [563, 384] on button "Pievienot grozam : 3,60 €" at bounding box center [562, 384] width 176 height 30
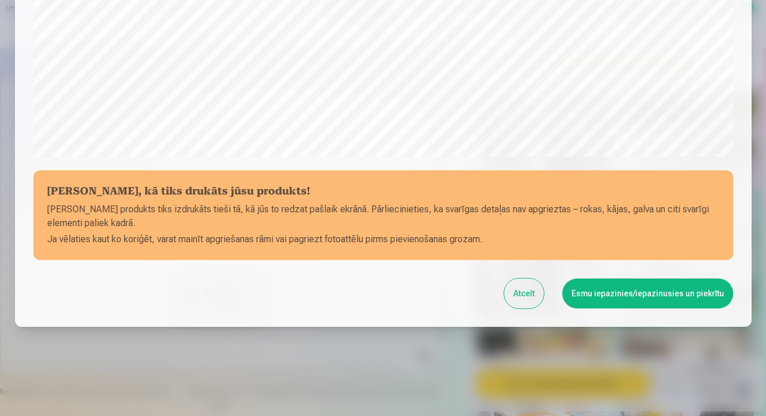
scroll to position [412, 0]
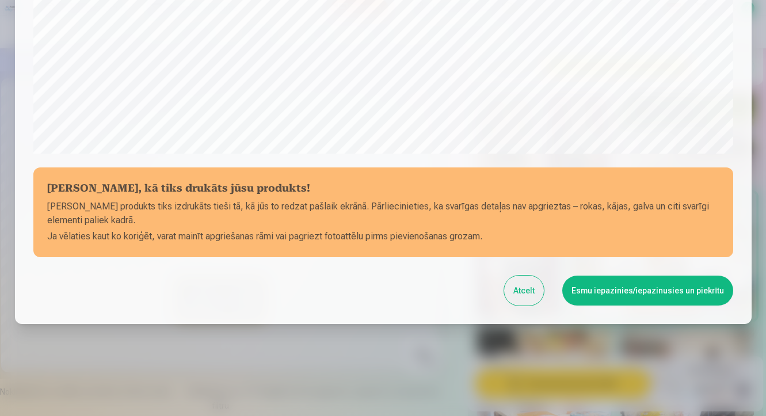
click at [530, 293] on button "Atcelt" at bounding box center [524, 290] width 40 height 30
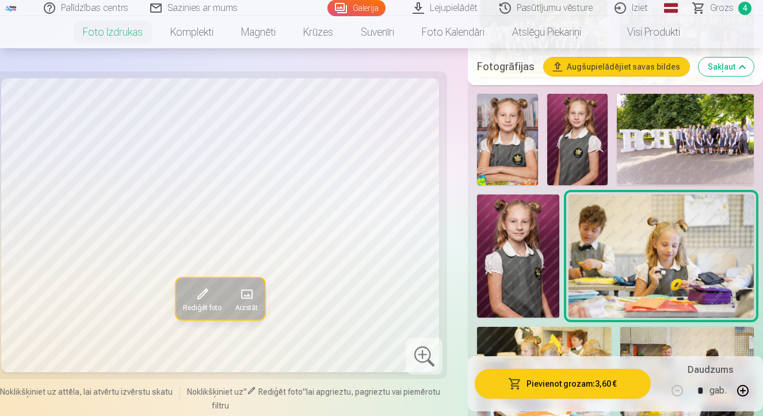
click at [208, 292] on span at bounding box center [202, 294] width 18 height 18
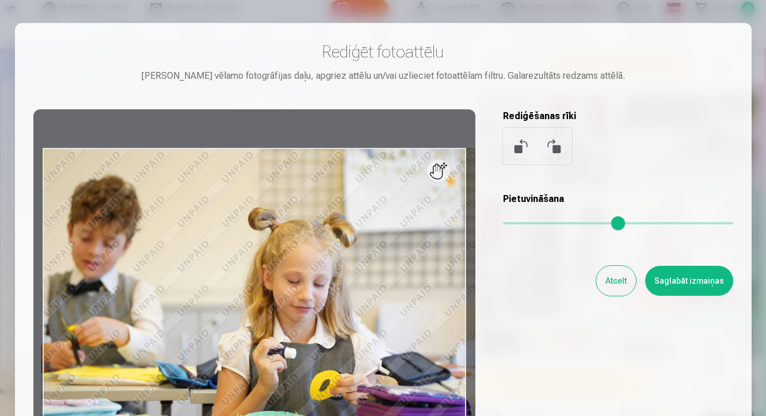
drag, startPoint x: 506, startPoint y: 224, endPoint x: 523, endPoint y: 221, distance: 17.6
click at [523, 222] on input "range" at bounding box center [618, 223] width 230 height 2
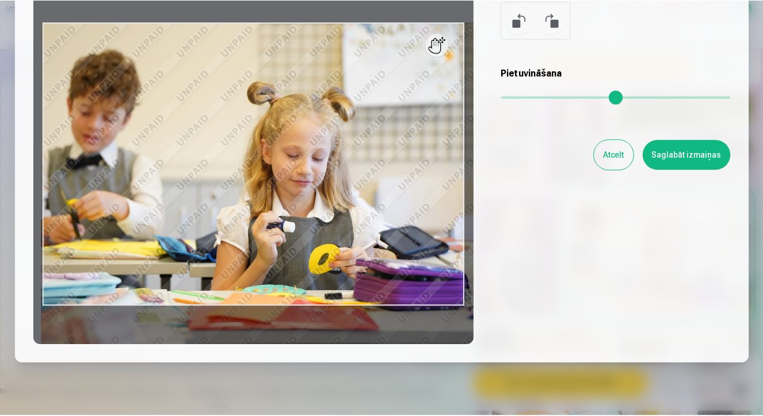
scroll to position [125, 0]
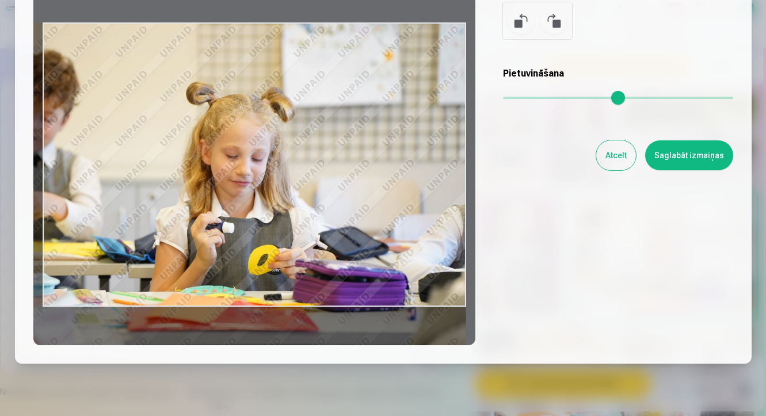
drag, startPoint x: 380, startPoint y: 192, endPoint x: 267, endPoint y: 205, distance: 113.5
click at [267, 205] on div at bounding box center [254, 164] width 442 height 361
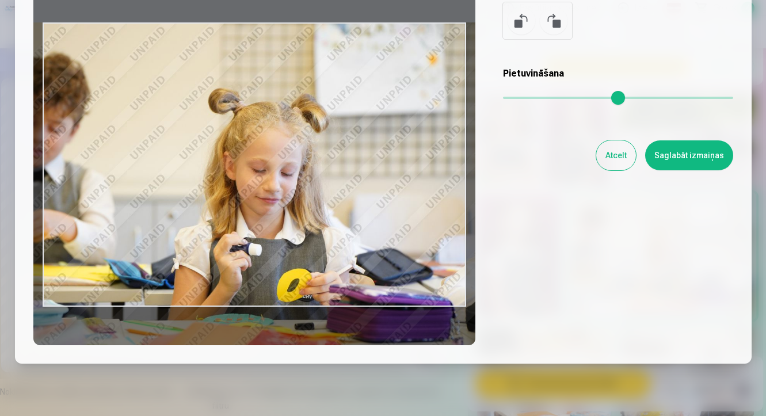
drag, startPoint x: 526, startPoint y: 99, endPoint x: 536, endPoint y: 101, distance: 9.9
click at [536, 99] on input "range" at bounding box center [618, 98] width 230 height 2
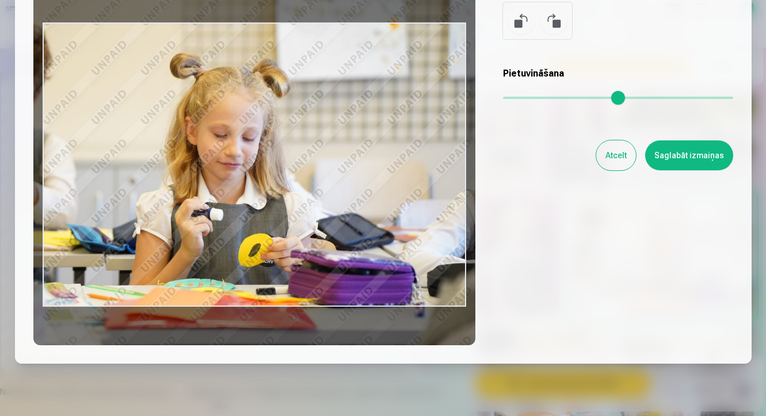
drag, startPoint x: 395, startPoint y: 148, endPoint x: 361, endPoint y: 112, distance: 49.3
click at [361, 112] on div at bounding box center [254, 164] width 442 height 361
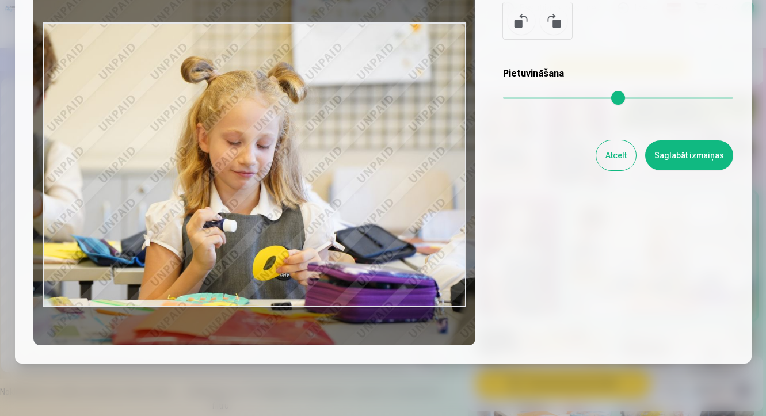
click at [542, 99] on input "range" at bounding box center [618, 98] width 230 height 2
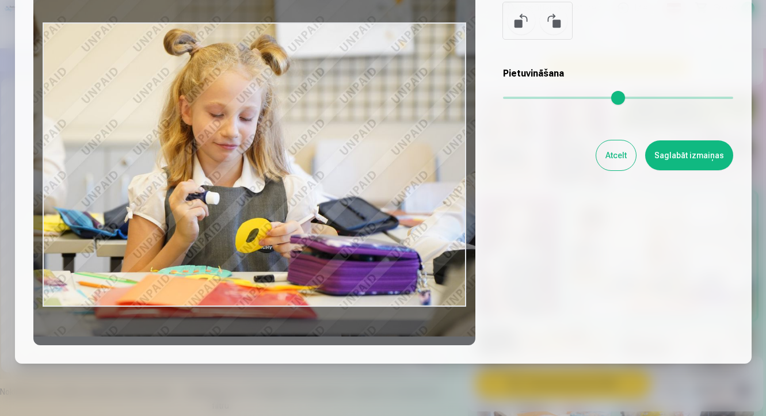
drag, startPoint x: 411, startPoint y: 154, endPoint x: 393, endPoint y: 126, distance: 32.6
click at [393, 126] on div at bounding box center [254, 164] width 442 height 361
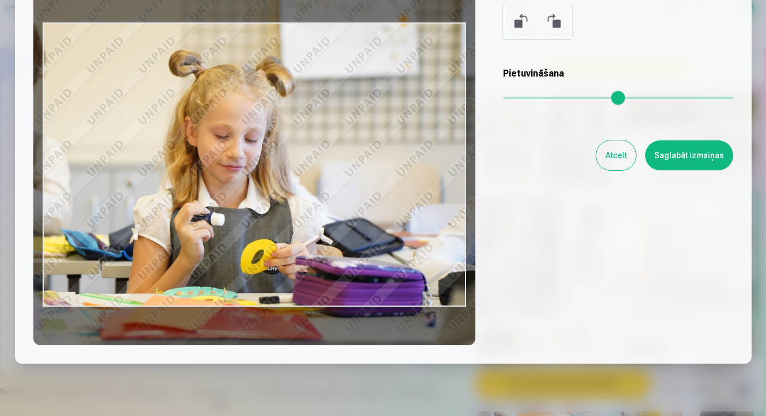
drag, startPoint x: 393, startPoint y: 127, endPoint x: 399, endPoint y: 149, distance: 22.5
click at [399, 149] on div at bounding box center [254, 164] width 442 height 361
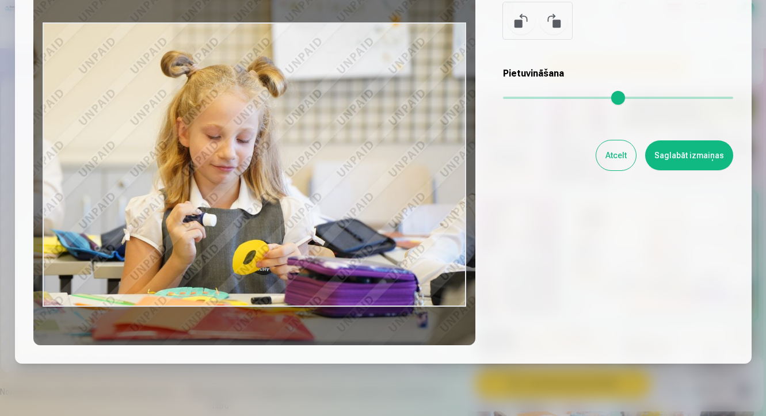
drag, startPoint x: 391, startPoint y: 179, endPoint x: 382, endPoint y: 180, distance: 8.1
click at [382, 180] on div at bounding box center [254, 164] width 442 height 361
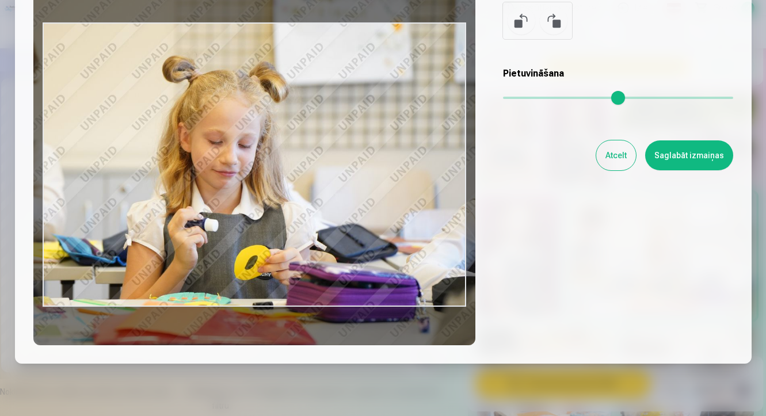
type input "****"
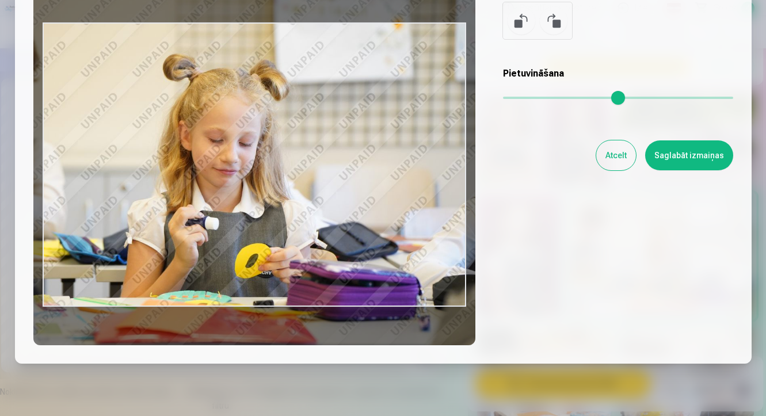
click at [409, 216] on div at bounding box center [254, 164] width 442 height 361
click at [682, 152] on button "Saglabāt izmaiņas" at bounding box center [689, 155] width 88 height 30
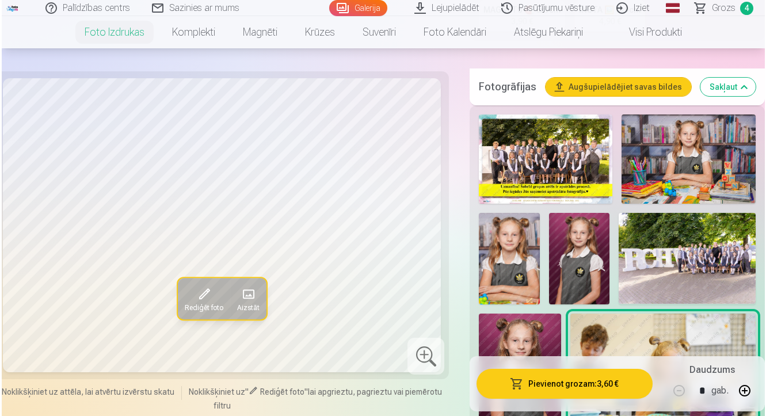
scroll to position [357, 0]
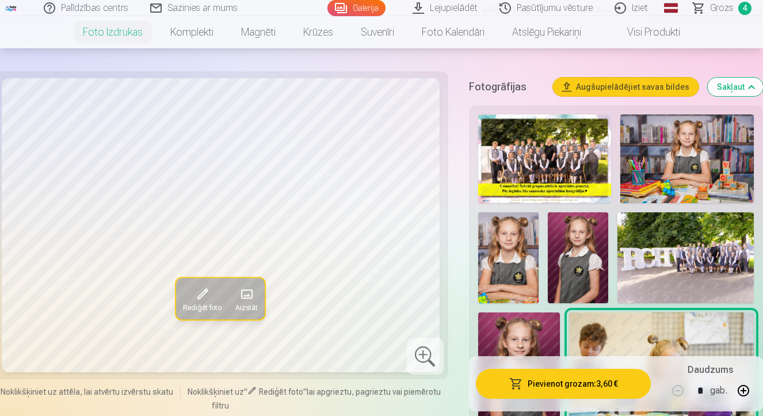
click at [682, 155] on img at bounding box center [686, 158] width 133 height 89
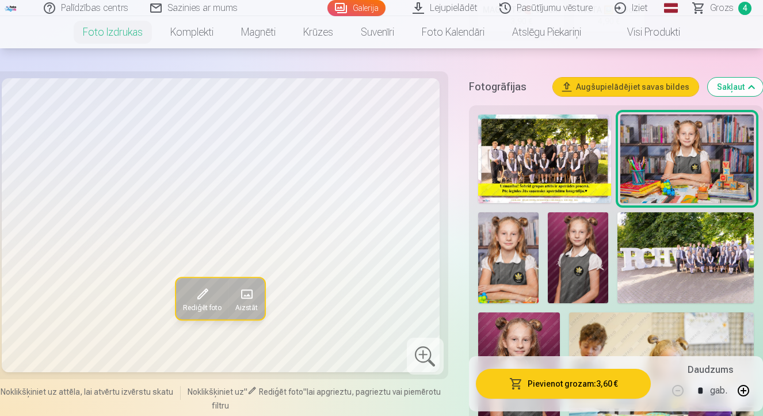
click at [205, 299] on span at bounding box center [202, 294] width 18 height 18
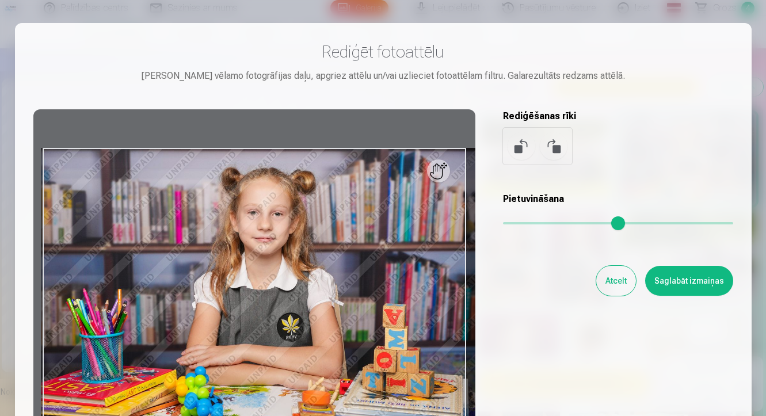
drag, startPoint x: 506, startPoint y: 221, endPoint x: 514, endPoint y: 220, distance: 8.6
click at [514, 222] on input "range" at bounding box center [618, 223] width 230 height 2
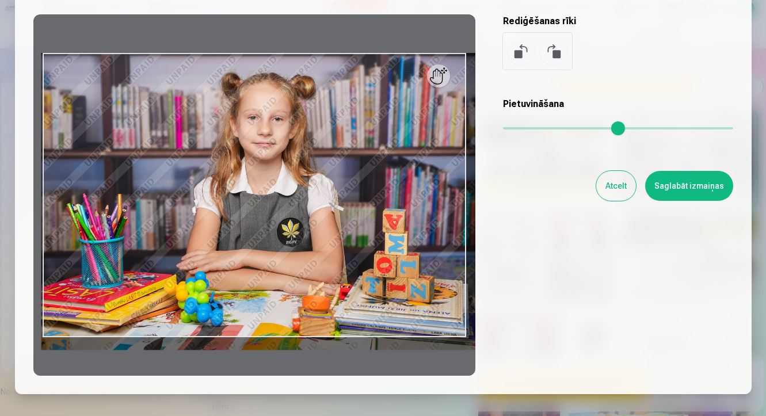
scroll to position [97, 0]
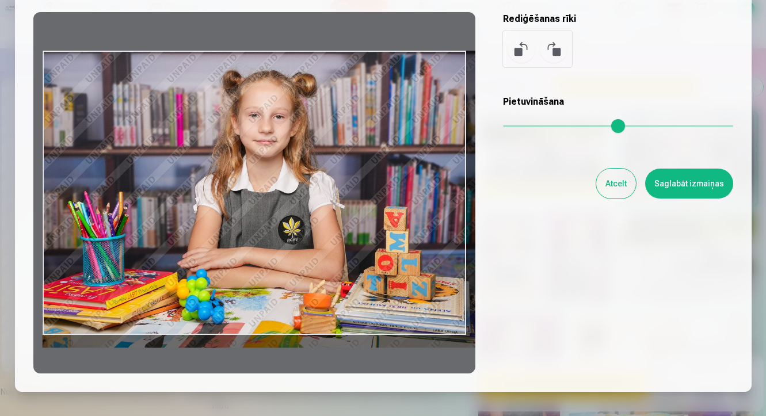
click at [407, 204] on div at bounding box center [254, 192] width 442 height 361
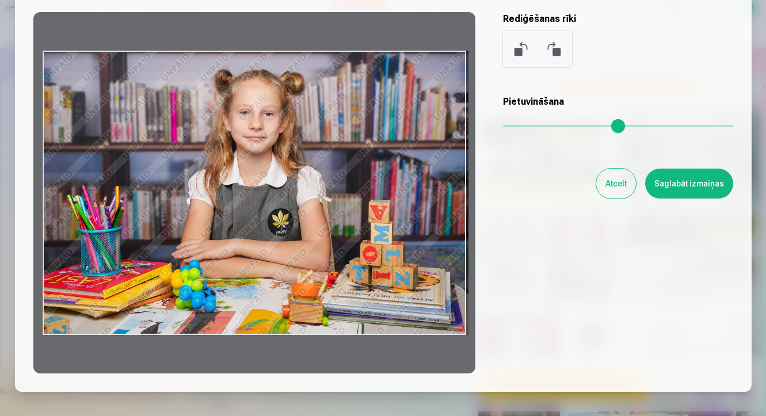
drag, startPoint x: 515, startPoint y: 127, endPoint x: 494, endPoint y: 139, distance: 24.0
click at [503, 127] on input "range" at bounding box center [618, 126] width 230 height 2
drag, startPoint x: 372, startPoint y: 152, endPoint x: 385, endPoint y: 151, distance: 12.7
click at [385, 151] on div at bounding box center [254, 192] width 442 height 361
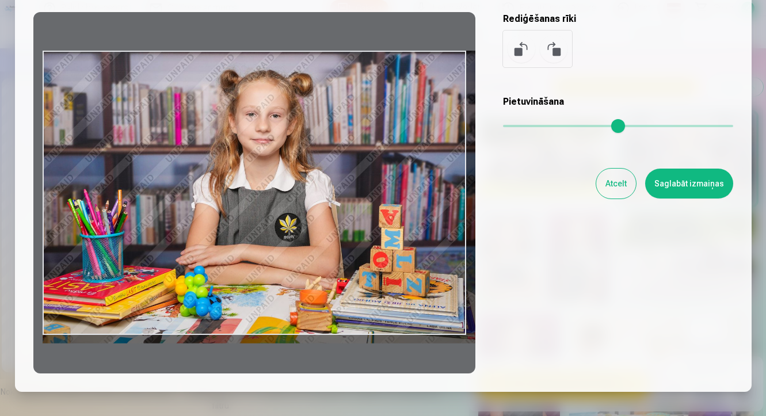
drag, startPoint x: 505, startPoint y: 126, endPoint x: 512, endPoint y: 127, distance: 7.0
click at [512, 127] on input "range" at bounding box center [618, 126] width 230 height 2
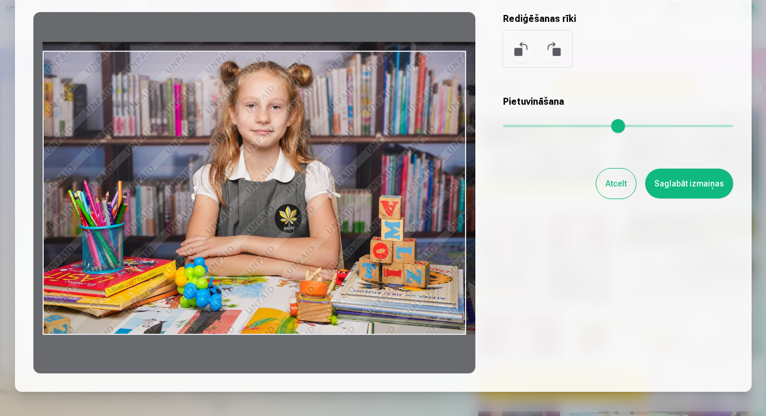
drag, startPoint x: 377, startPoint y: 188, endPoint x: 397, endPoint y: 178, distance: 22.4
click at [397, 178] on div at bounding box center [254, 192] width 442 height 361
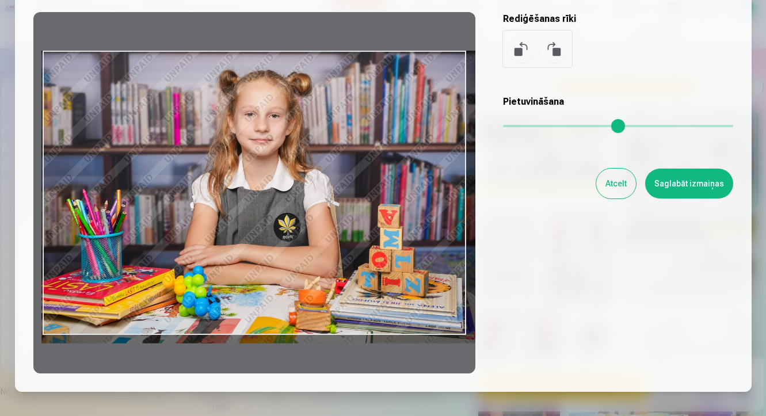
type input "****"
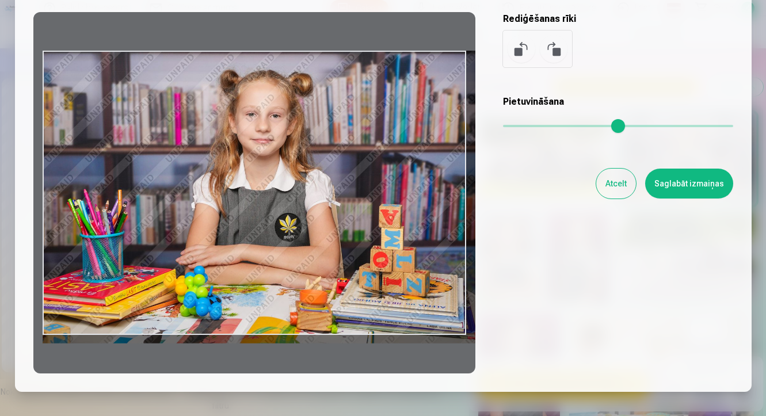
drag, startPoint x: 413, startPoint y: 150, endPoint x: 413, endPoint y: 160, distance: 10.4
click at [413, 160] on div at bounding box center [254, 192] width 442 height 361
click at [681, 179] on button "Saglabāt izmaiņas" at bounding box center [689, 184] width 88 height 30
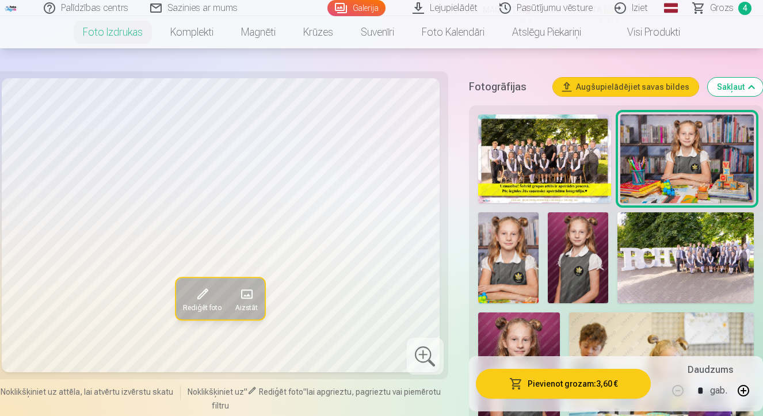
click at [574, 380] on button "Pievienot grozam : 3,60 €" at bounding box center [563, 384] width 175 height 30
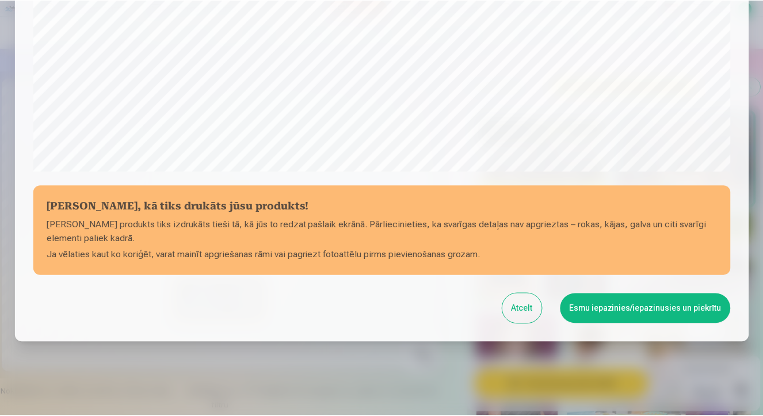
scroll to position [412, 0]
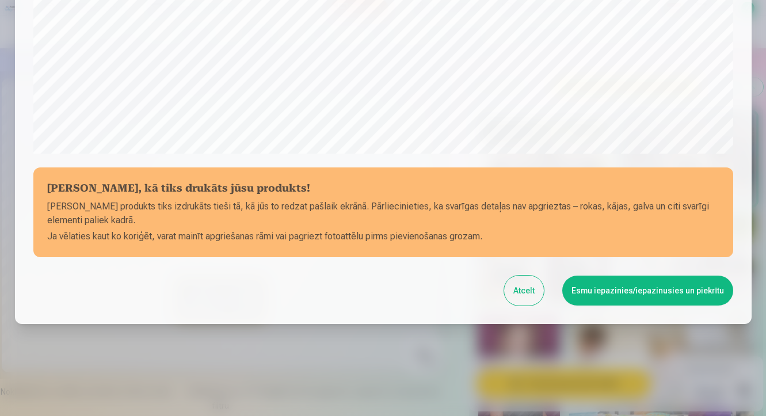
click at [631, 297] on button "Esmu iepazinies/iepazinusies un piekrītu" at bounding box center [647, 290] width 171 height 30
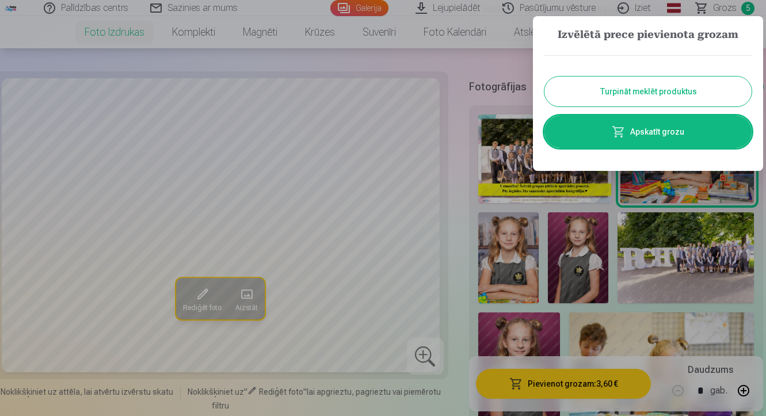
click at [657, 85] on button "Turpināt meklēt produktus" at bounding box center [647, 91] width 207 height 30
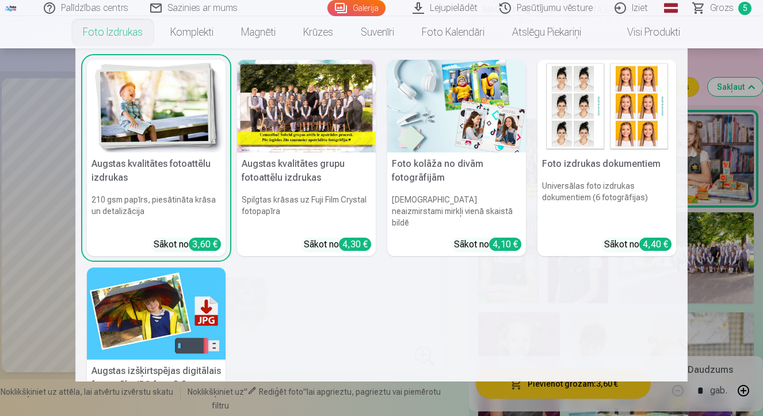
click at [125, 35] on link "Foto izdrukas" at bounding box center [112, 32] width 87 height 32
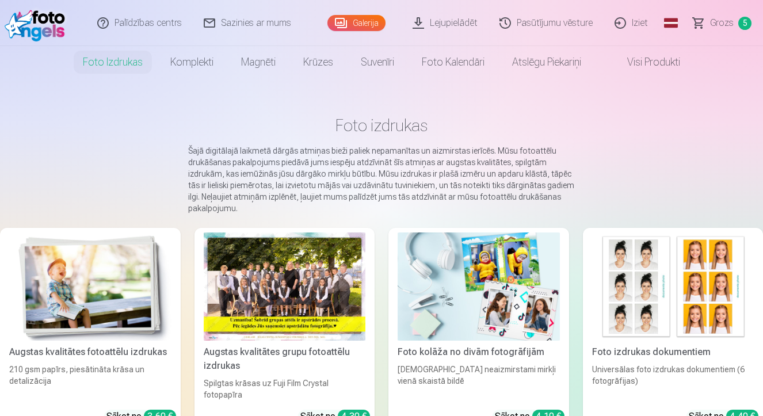
click at [144, 258] on img at bounding box center [90, 286] width 162 height 108
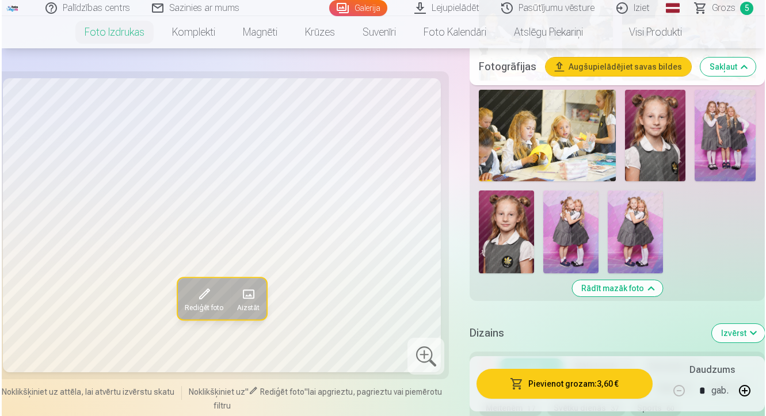
scroll to position [909, 0]
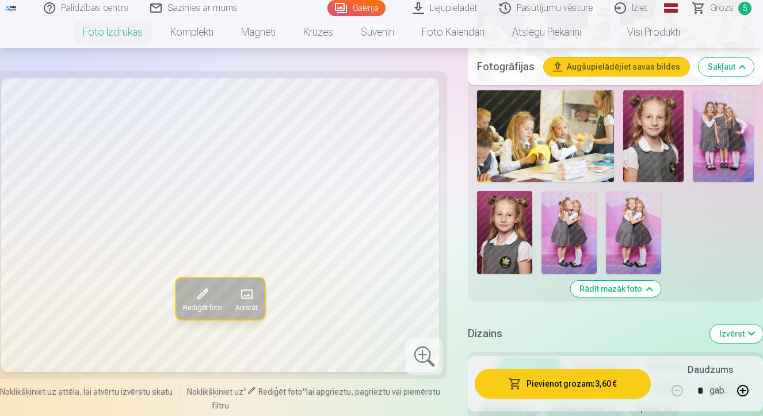
click at [682, 143] on img at bounding box center [722, 135] width 61 height 91
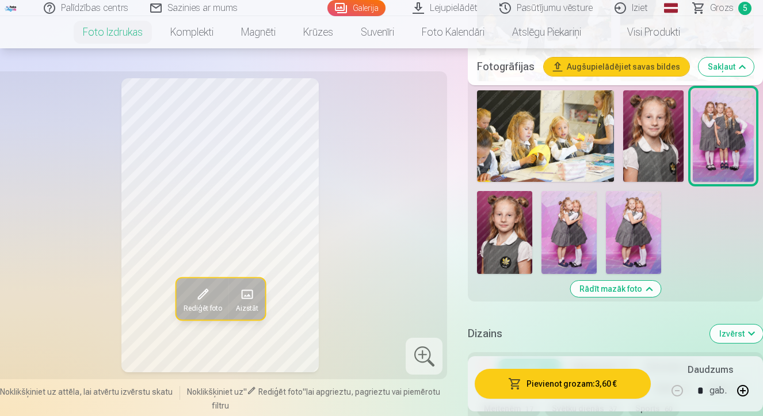
click at [212, 303] on span "Rediģēt foto" at bounding box center [202, 307] width 39 height 9
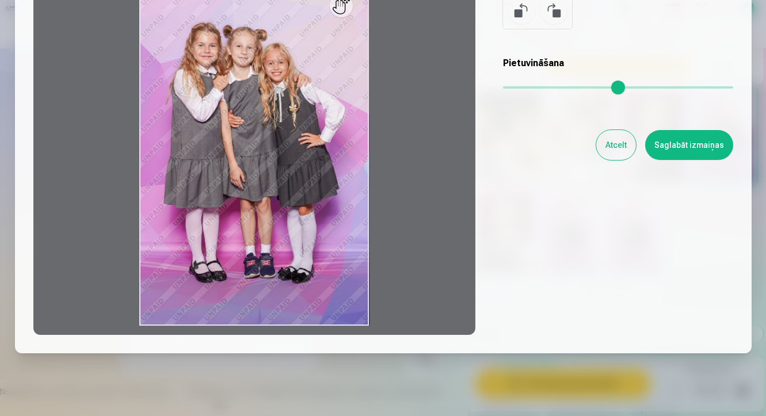
scroll to position [135, 0]
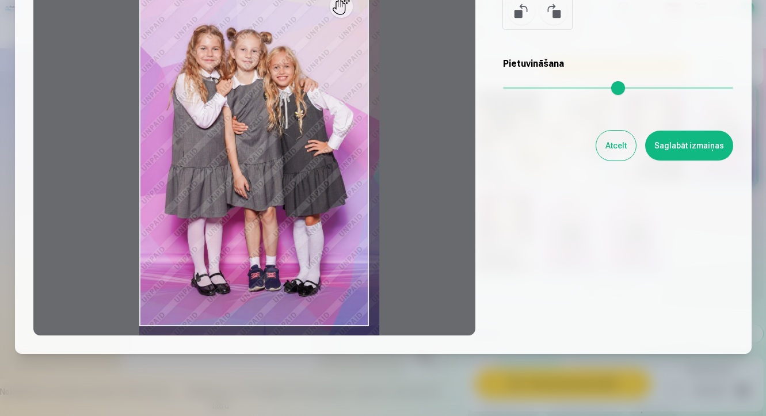
click at [516, 89] on input "range" at bounding box center [618, 88] width 230 height 2
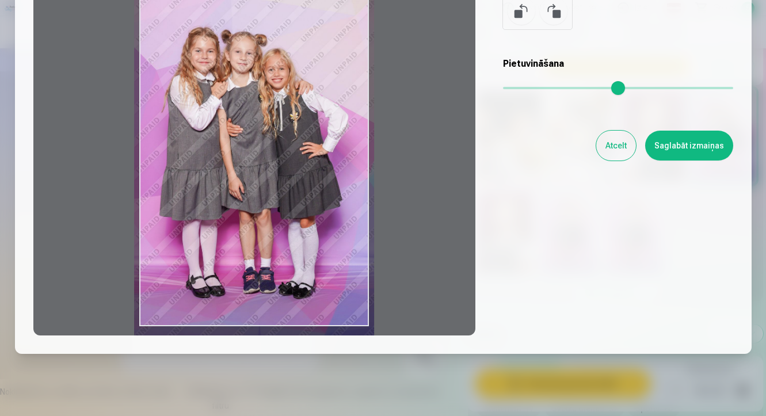
type input "****"
drag, startPoint x: 325, startPoint y: 197, endPoint x: 320, endPoint y: 208, distance: 12.4
click at [320, 208] on div at bounding box center [254, 154] width 442 height 361
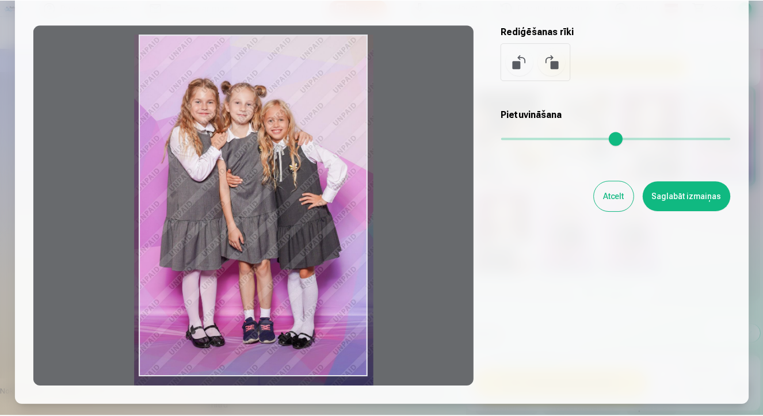
scroll to position [81, 0]
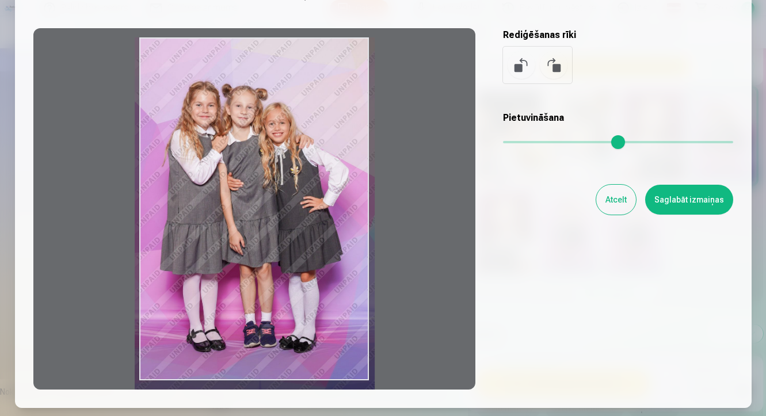
click at [682, 206] on button "Saglabāt izmaiņas" at bounding box center [689, 200] width 88 height 30
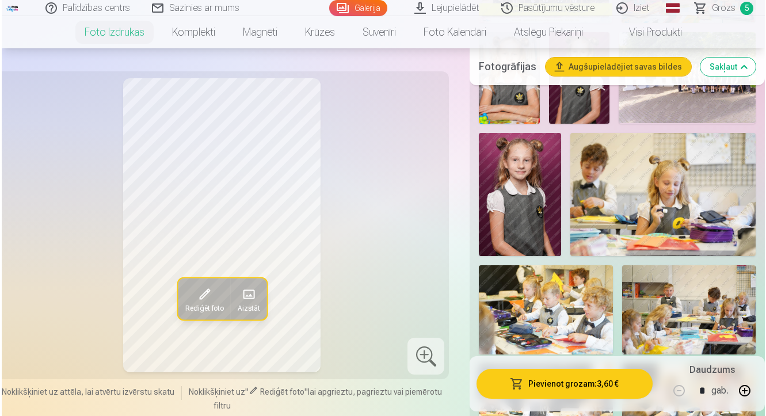
scroll to position [165, 0]
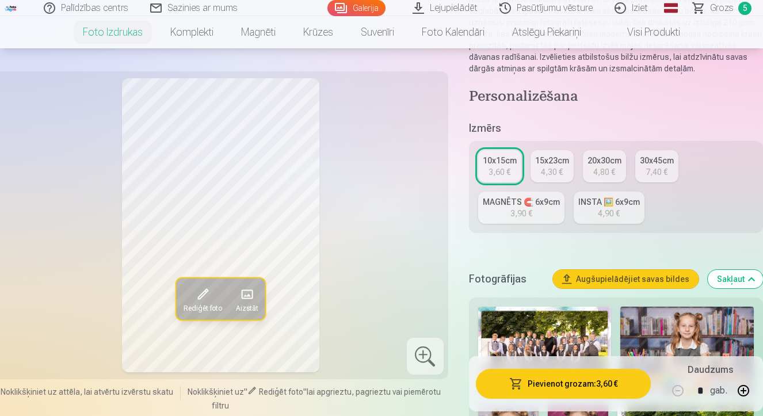
click at [549, 159] on div "15x23cm" at bounding box center [552, 161] width 34 height 12
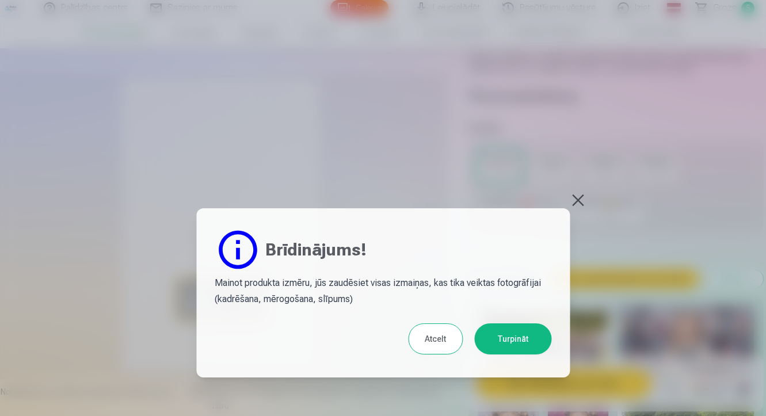
click at [512, 331] on button "Turpināt" at bounding box center [512, 338] width 77 height 31
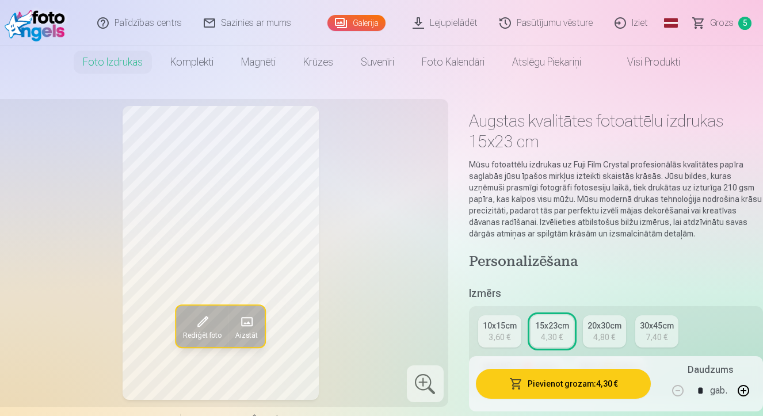
click at [567, 384] on button "Pievienot grozam : 4,30 €" at bounding box center [563, 384] width 175 height 30
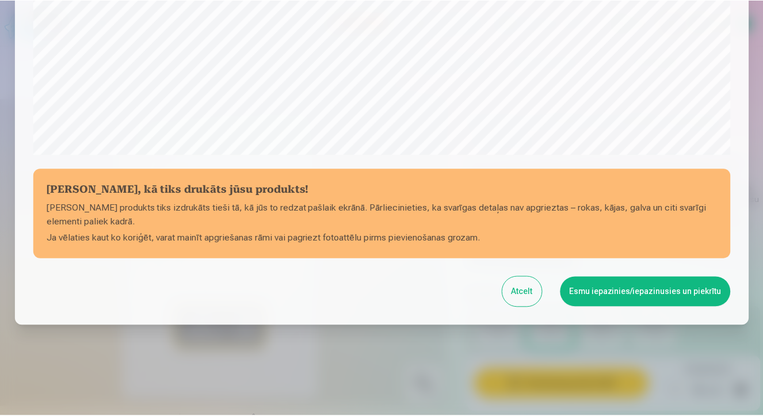
scroll to position [412, 0]
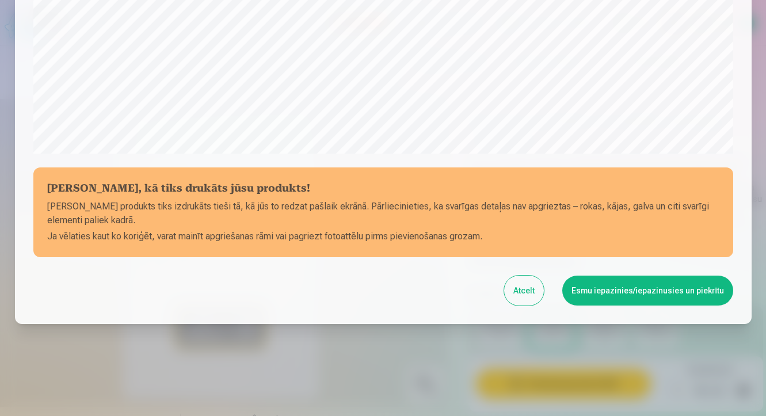
click at [614, 289] on button "Esmu iepazinies/iepazinusies un piekrītu" at bounding box center [647, 290] width 171 height 30
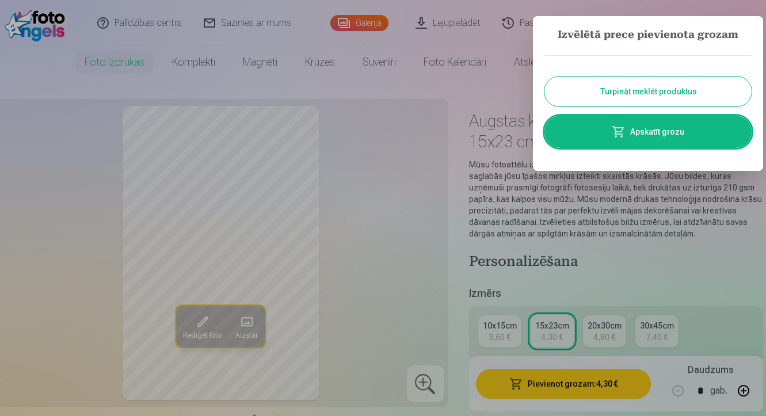
click at [629, 83] on button "Turpināt meklēt produktus" at bounding box center [647, 91] width 207 height 30
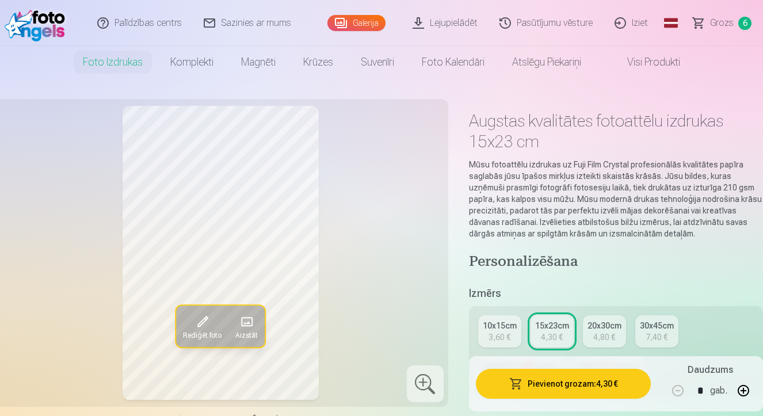
click at [507, 328] on div "10x15cm" at bounding box center [500, 326] width 34 height 12
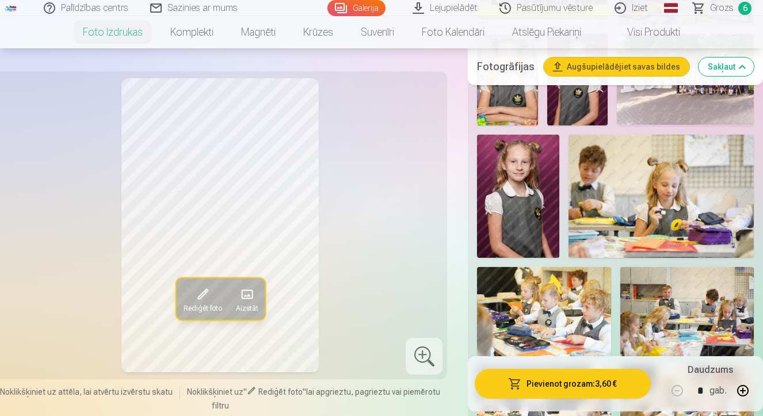
scroll to position [899, 0]
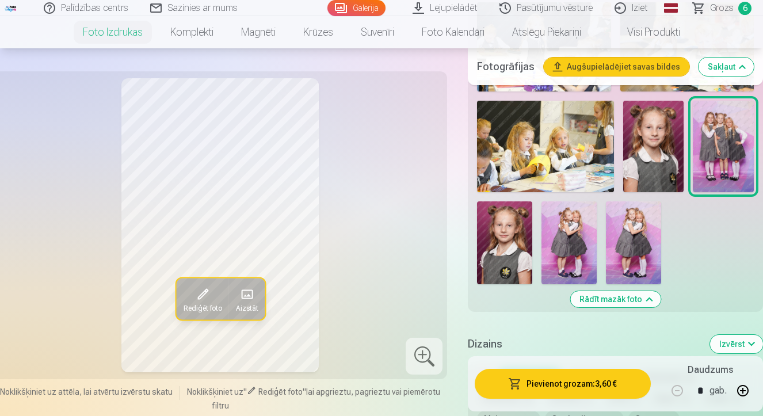
click at [560, 237] on img at bounding box center [568, 242] width 55 height 83
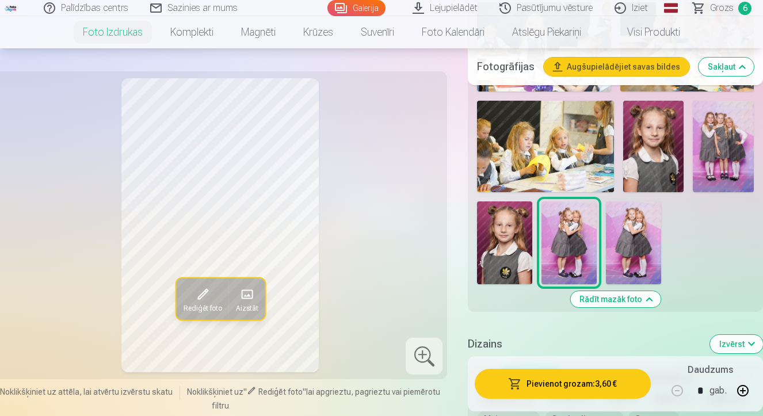
click at [203, 297] on span at bounding box center [202, 294] width 18 height 18
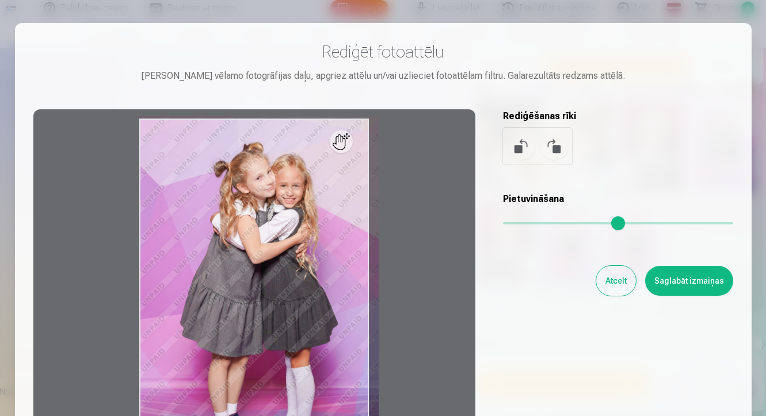
click at [516, 224] on input "range" at bounding box center [618, 223] width 230 height 2
type input "****"
drag, startPoint x: 755, startPoint y: 227, endPoint x: 754, endPoint y: 240, distance: 13.2
click at [682, 239] on div at bounding box center [383, 208] width 766 height 416
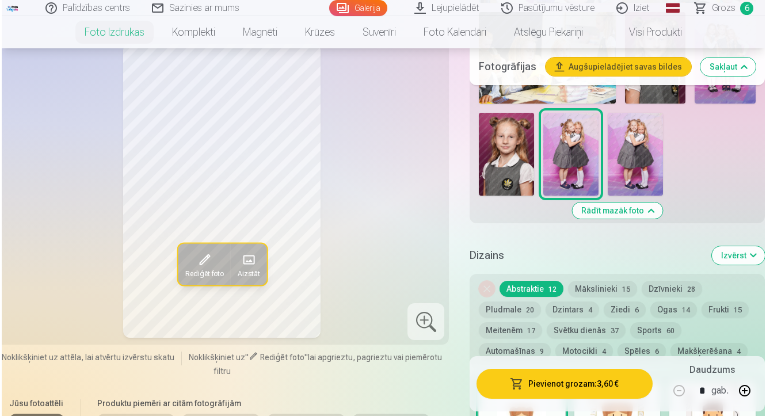
scroll to position [923, 0]
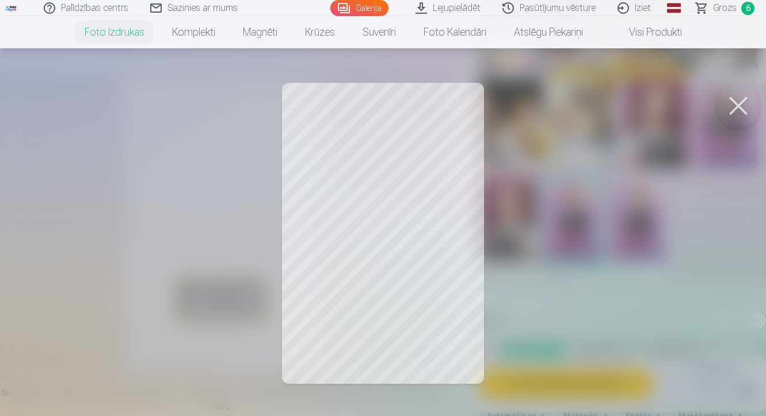
click at [682, 106] on button at bounding box center [738, 106] width 46 height 46
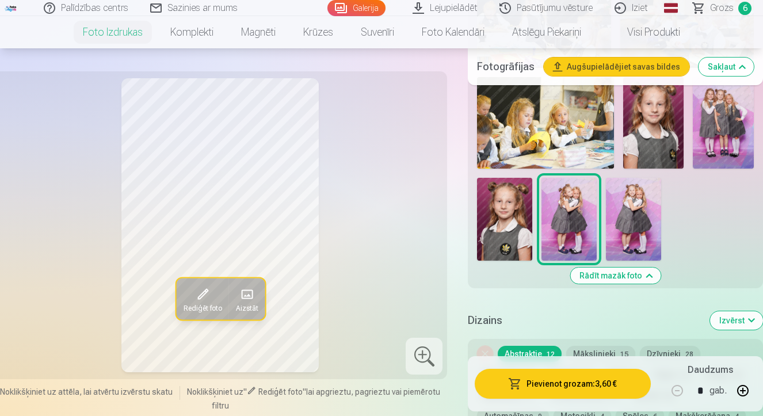
click at [645, 197] on img at bounding box center [633, 219] width 55 height 83
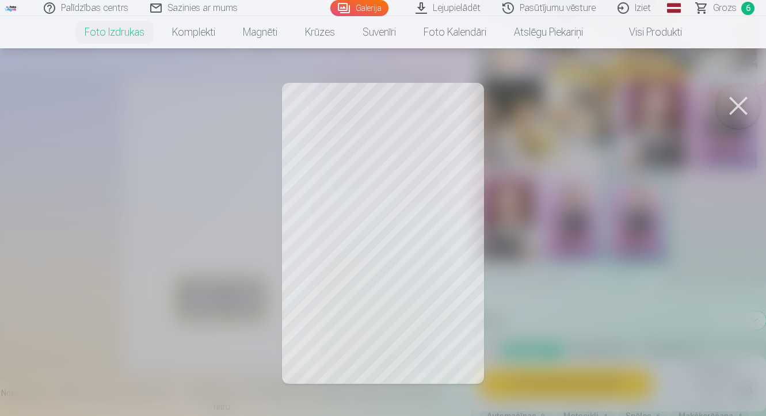
click at [682, 104] on button at bounding box center [738, 106] width 46 height 46
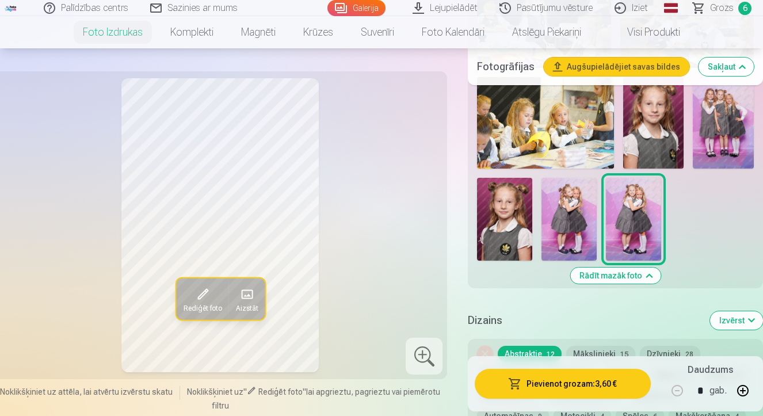
click at [425, 354] on div at bounding box center [423, 356] width 37 height 37
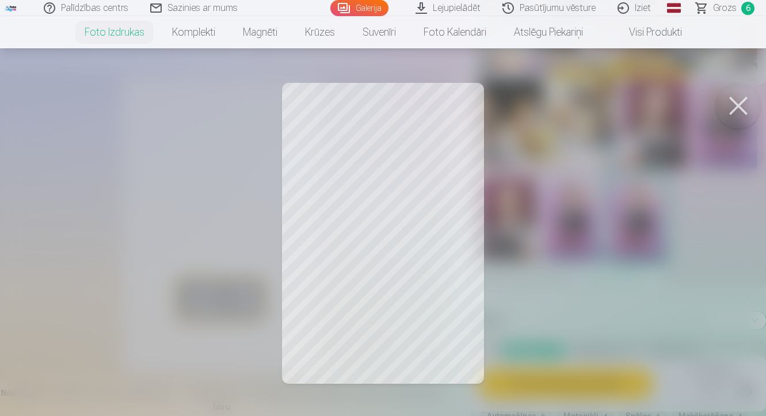
click at [682, 99] on button at bounding box center [738, 106] width 46 height 46
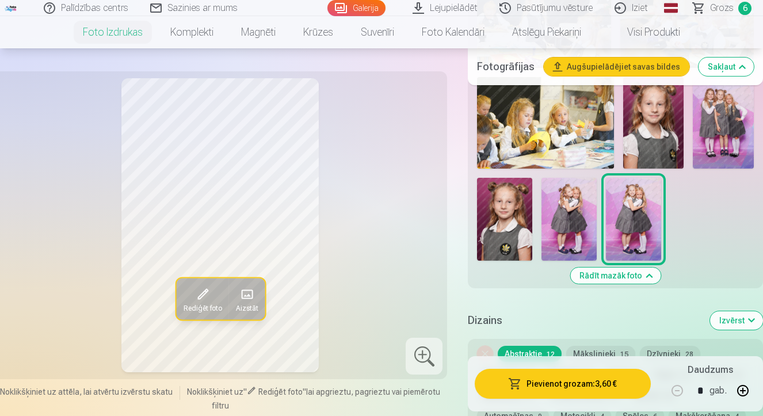
click at [579, 384] on button "Pievienot grozam : 3,60 €" at bounding box center [562, 384] width 176 height 30
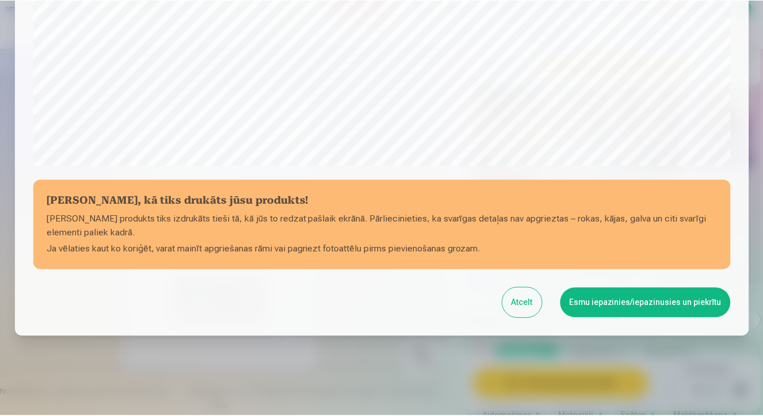
scroll to position [412, 0]
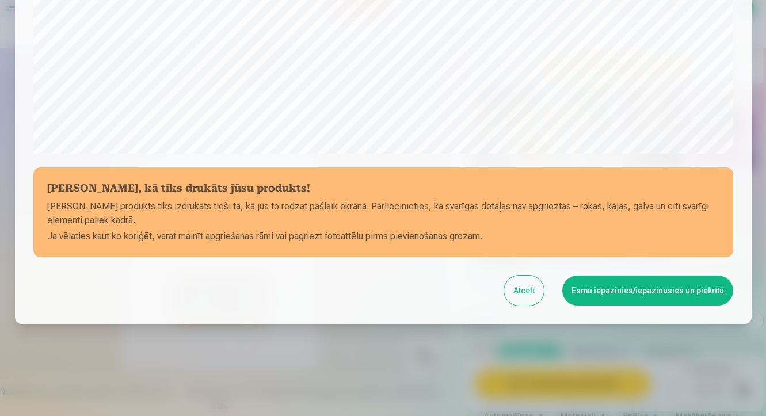
click at [682, 288] on button "Esmu iepazinies/iepazinusies un piekrītu" at bounding box center [647, 290] width 171 height 30
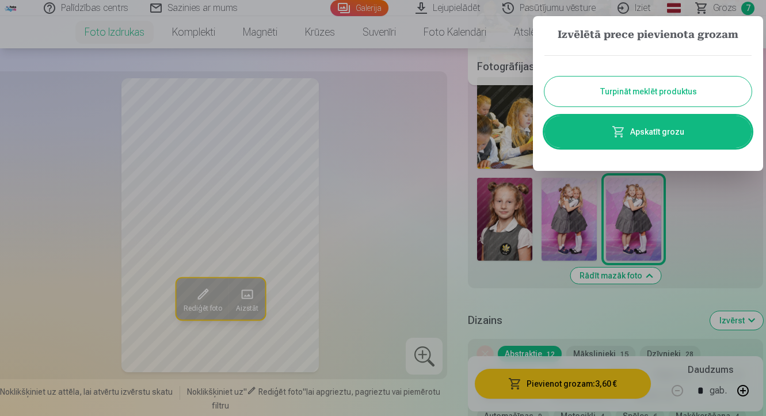
click at [658, 131] on link "Apskatīt grozu" at bounding box center [647, 132] width 207 height 32
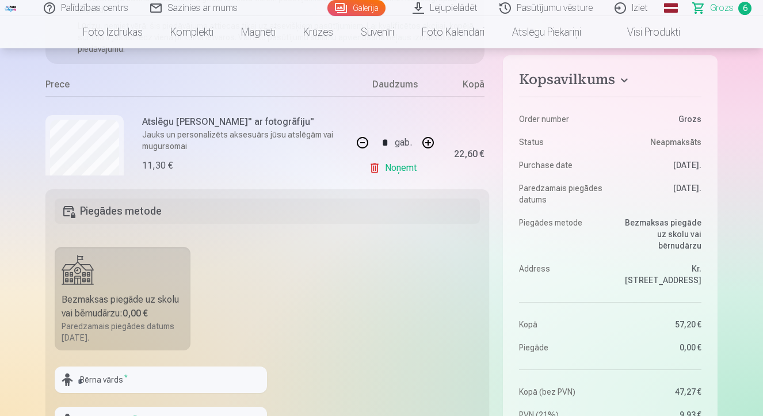
scroll to position [185, 0]
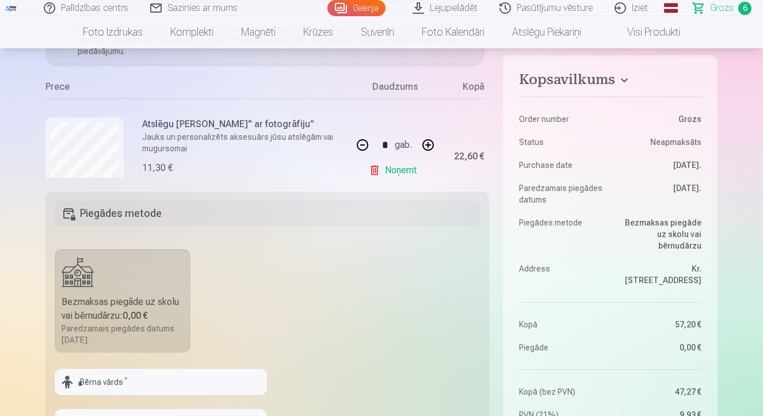
click at [359, 145] on button "button" at bounding box center [363, 145] width 28 height 28
type input "*"
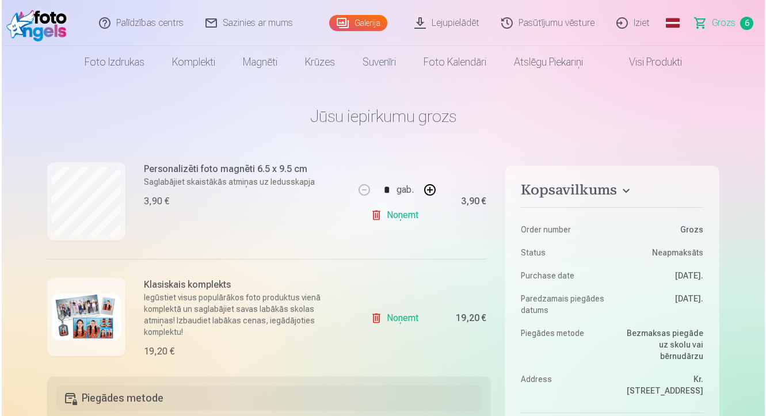
scroll to position [255, 0]
click at [93, 298] on img at bounding box center [84, 317] width 69 height 46
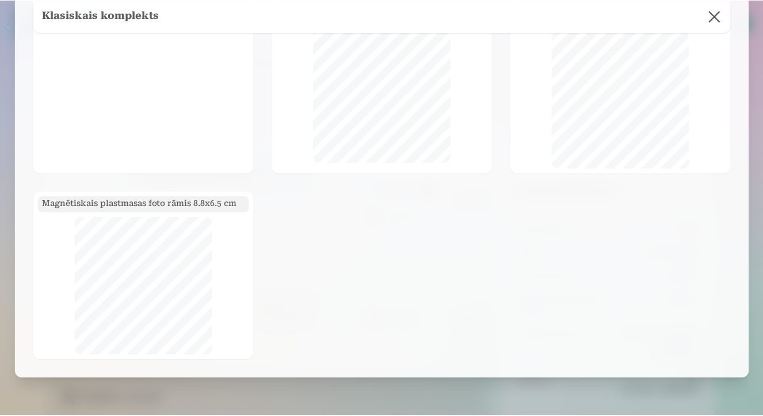
scroll to position [0, 0]
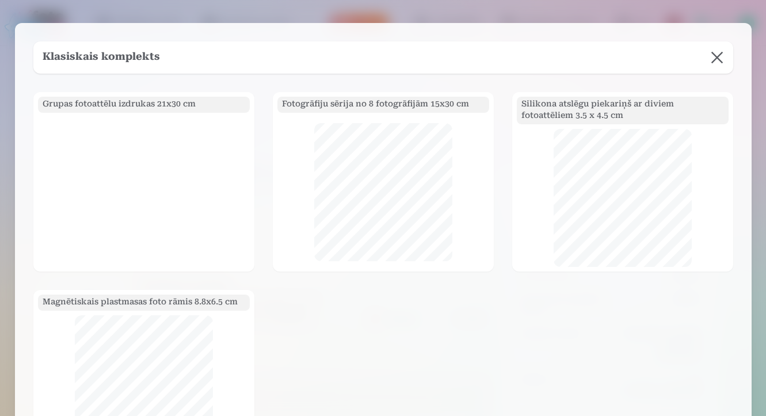
click at [682, 58] on button at bounding box center [717, 57] width 32 height 32
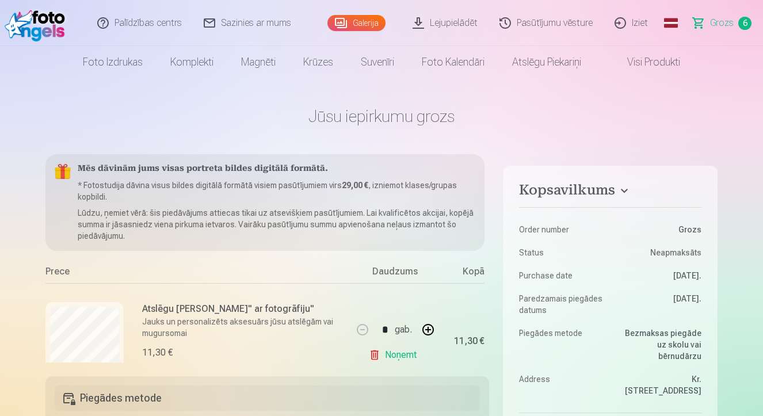
click at [362, 21] on link "Galerija" at bounding box center [356, 23] width 58 height 16
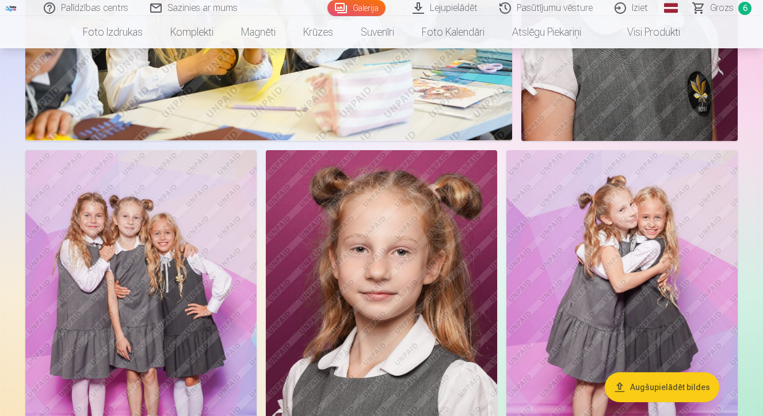
scroll to position [3501, 0]
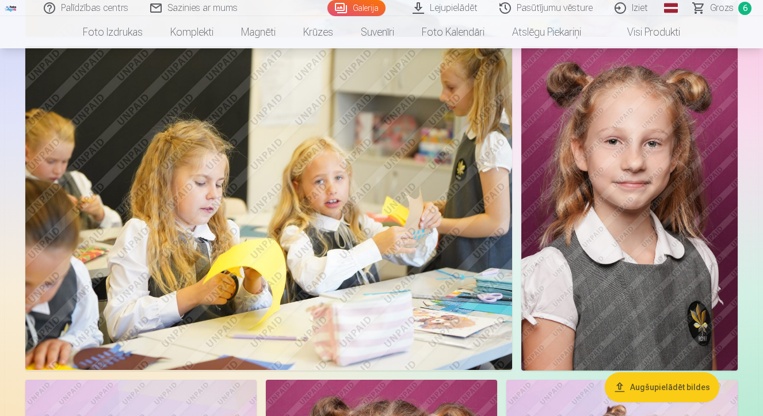
click at [682, 9] on span "Grozs" at bounding box center [722, 8] width 24 height 14
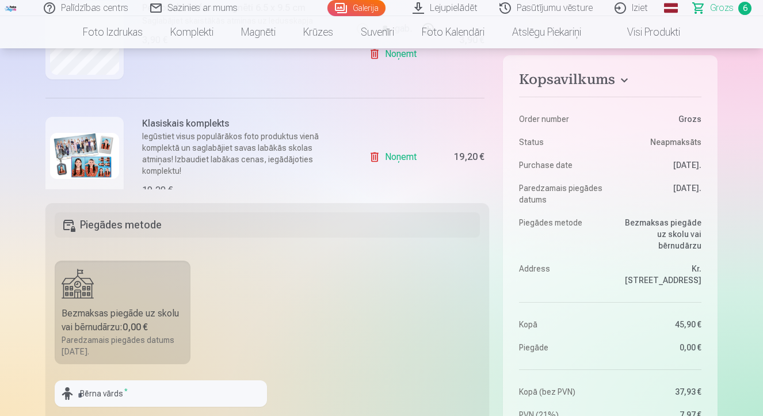
scroll to position [235, 0]
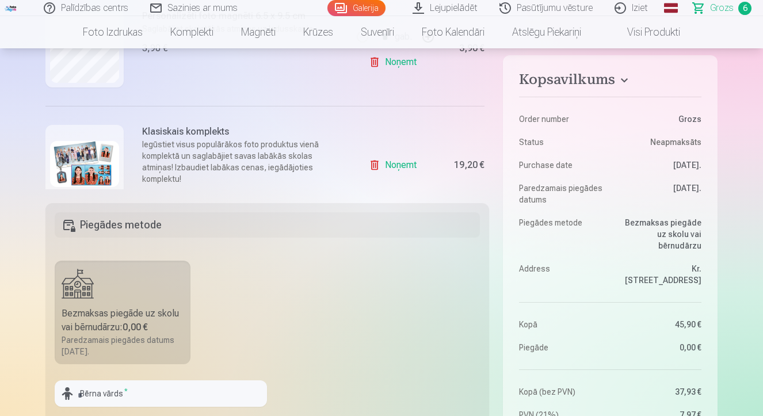
click at [393, 162] on link "Noņemt" at bounding box center [395, 165] width 52 height 23
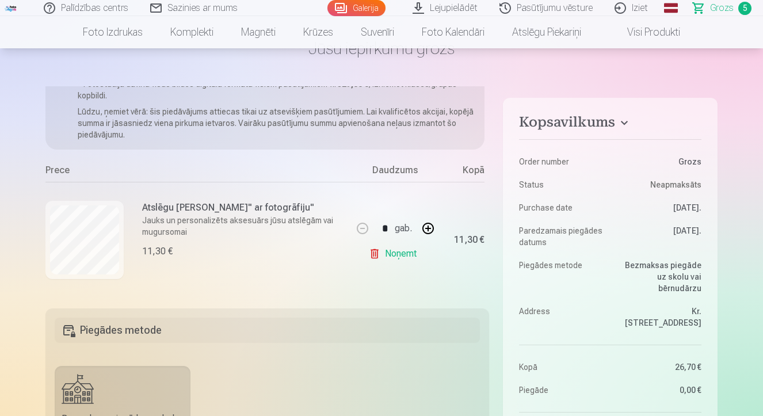
scroll to position [39, 0]
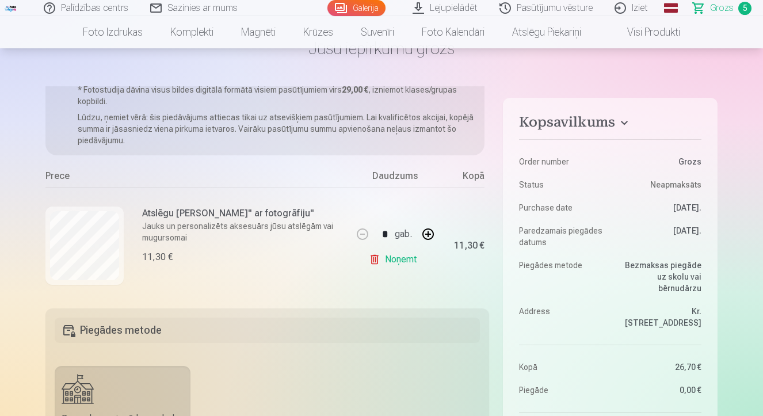
click at [363, 6] on link "Galerija" at bounding box center [356, 8] width 58 height 16
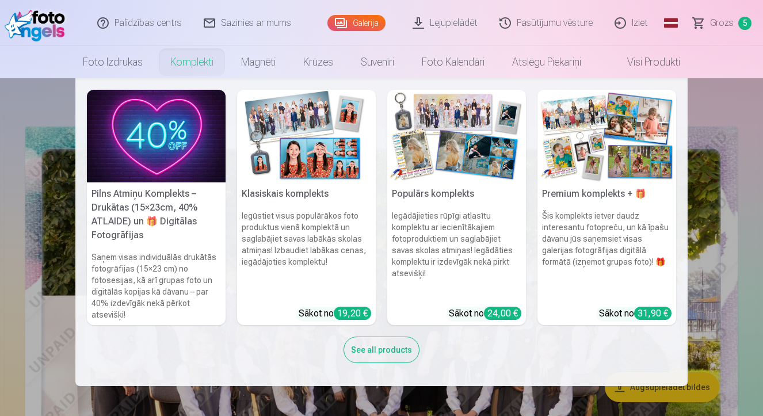
click at [183, 63] on link "Komplekti" at bounding box center [191, 62] width 71 height 32
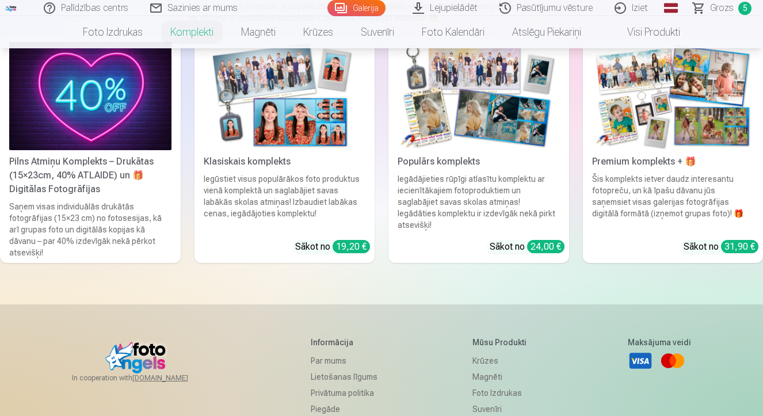
scroll to position [183, 0]
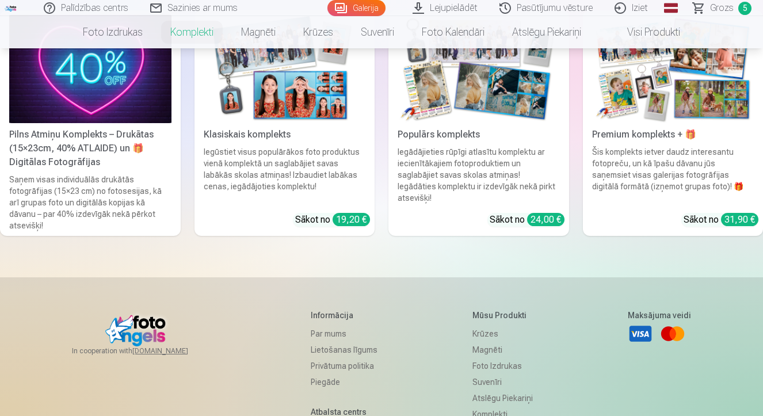
click at [317, 213] on div "Sākot no 19,20 €" at bounding box center [332, 220] width 75 height 14
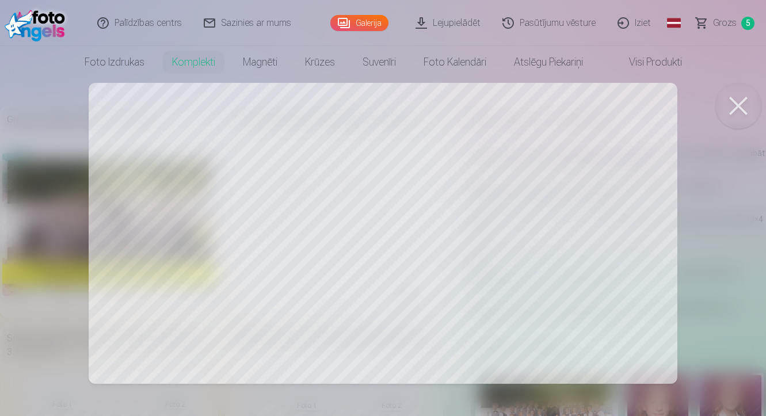
click at [682, 101] on button at bounding box center [738, 106] width 46 height 46
click at [682, 110] on button at bounding box center [738, 106] width 46 height 46
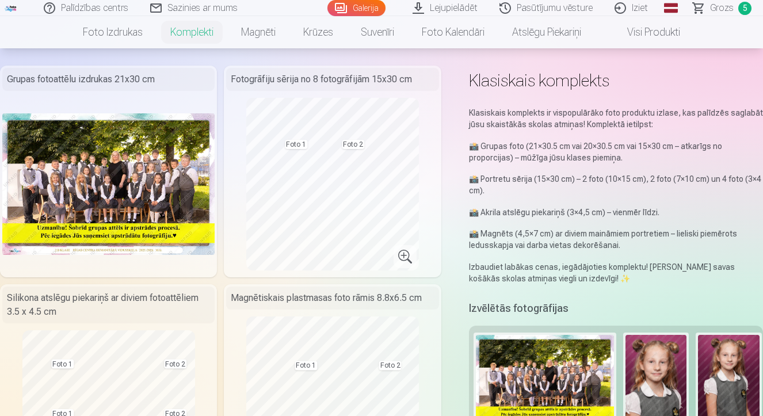
scroll to position [190, 0]
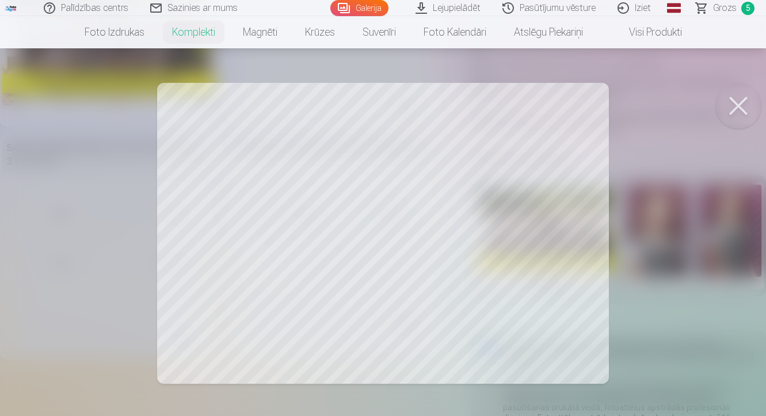
click at [682, 110] on button at bounding box center [738, 106] width 46 height 46
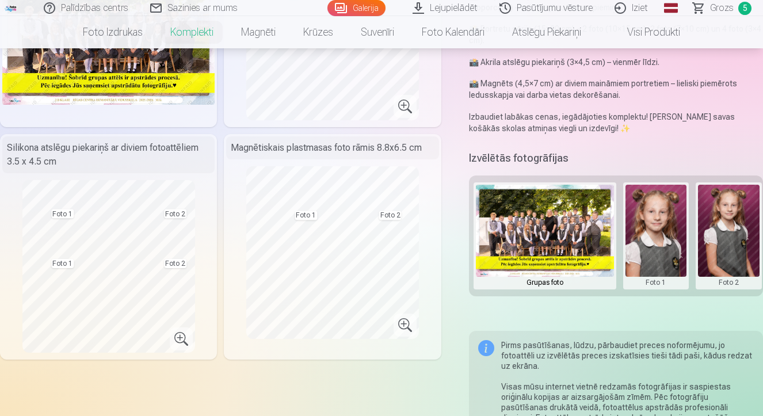
click at [653, 282] on button at bounding box center [656, 236] width 62 height 102
click at [682, 279] on div at bounding box center [381, 208] width 763 height 416
click at [682, 280] on button at bounding box center [729, 236] width 62 height 102
click at [682, 237] on button "Nomainiet foto" at bounding box center [714, 236] width 94 height 32
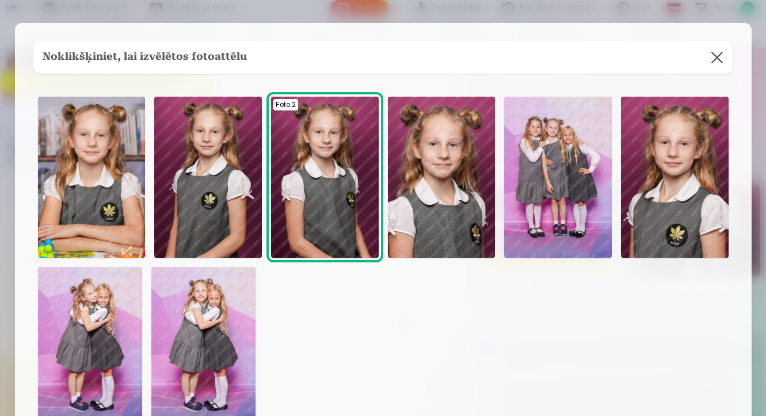
click at [682, 211] on img at bounding box center [675, 177] width 108 height 161
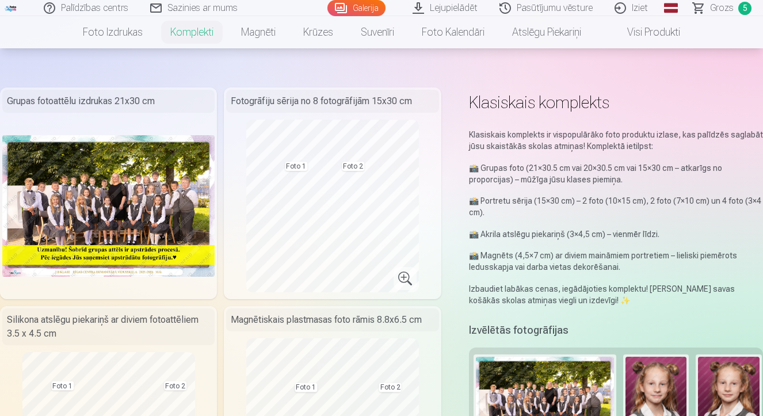
scroll to position [6, 0]
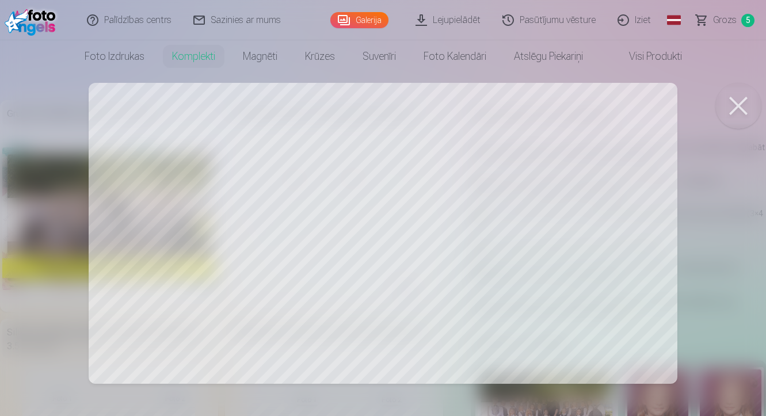
click at [682, 102] on button at bounding box center [738, 106] width 46 height 46
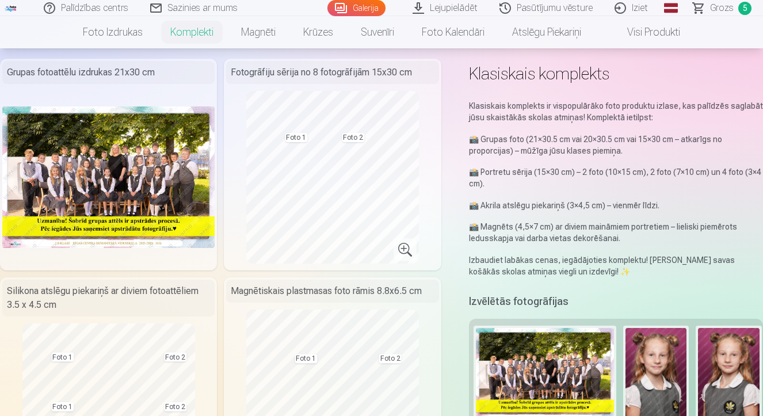
scroll to position [47, 0]
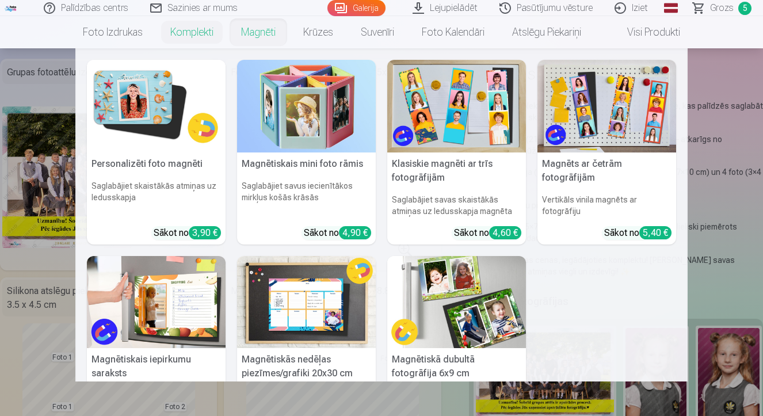
click at [250, 29] on link "Magnēti" at bounding box center [258, 32] width 62 height 32
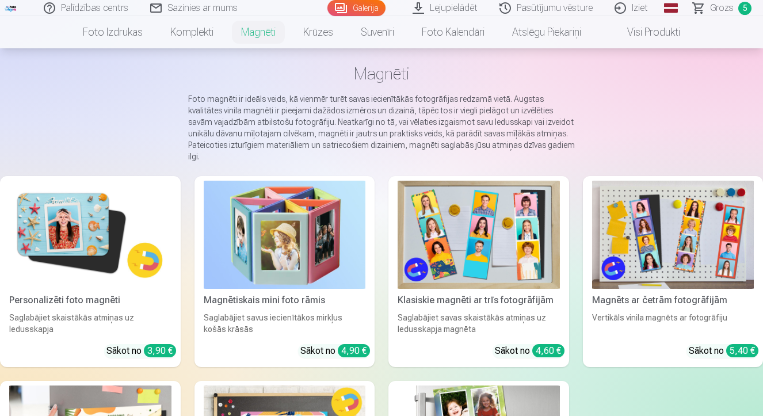
scroll to position [111, 0]
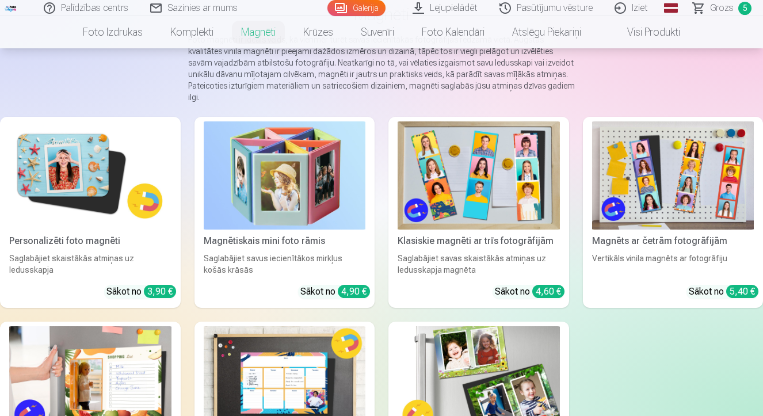
click at [91, 177] on img at bounding box center [90, 175] width 162 height 108
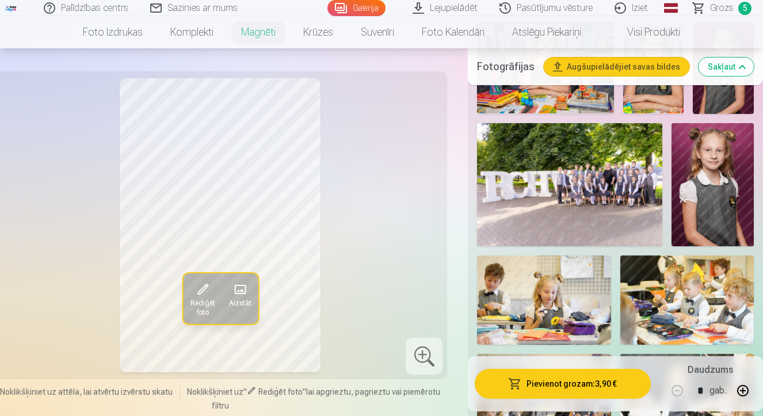
scroll to position [409, 0]
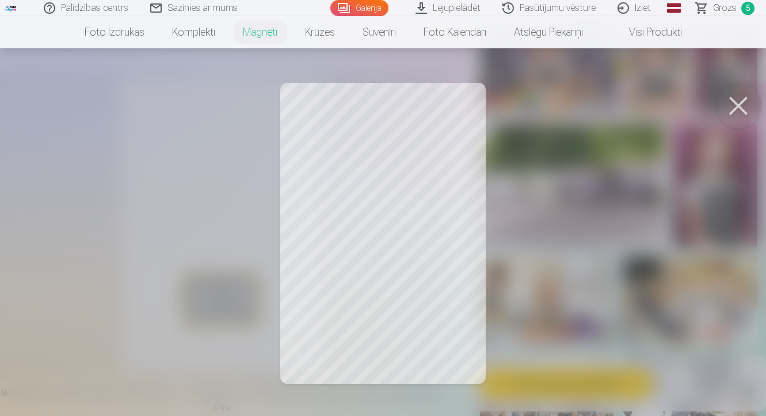
click at [682, 105] on button at bounding box center [738, 106] width 46 height 46
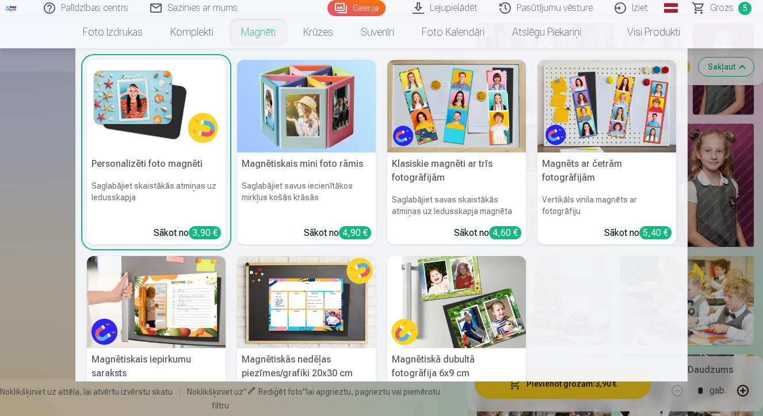
click at [170, 234] on div "Sākot no 3,90 €" at bounding box center [187, 233] width 67 height 14
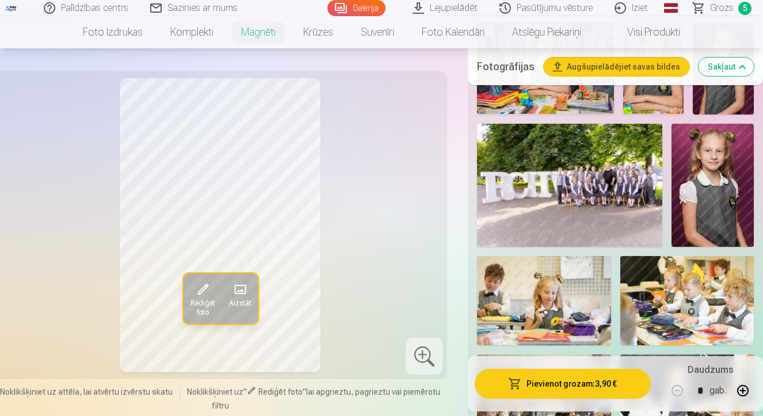
scroll to position [0, 0]
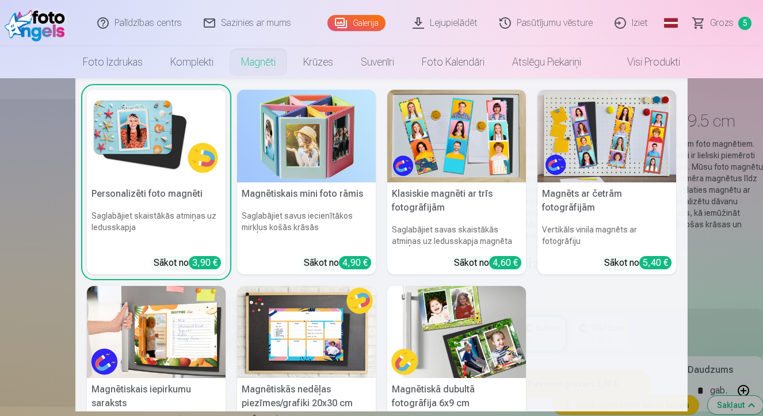
click at [163, 195] on h5 "Personalizēti foto magnēti" at bounding box center [156, 193] width 139 height 23
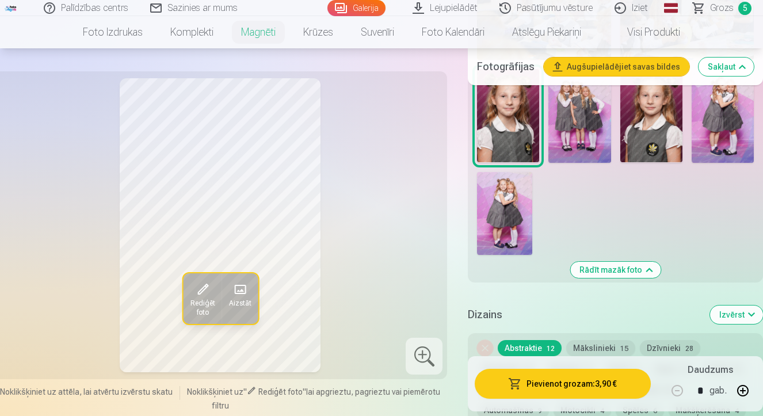
scroll to position [545, 0]
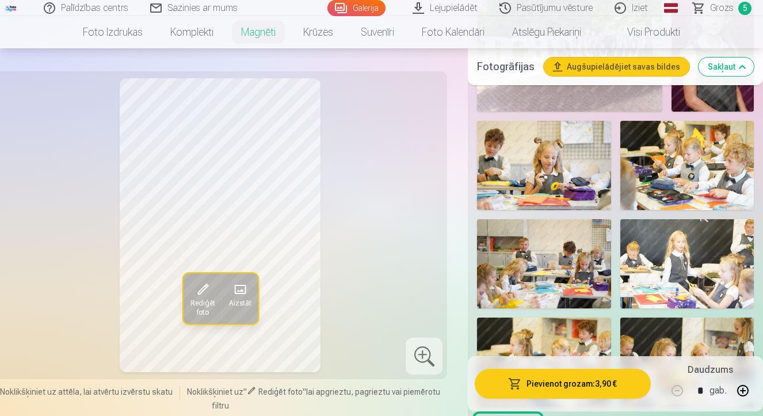
click at [368, 11] on link "Galerija" at bounding box center [356, 8] width 58 height 16
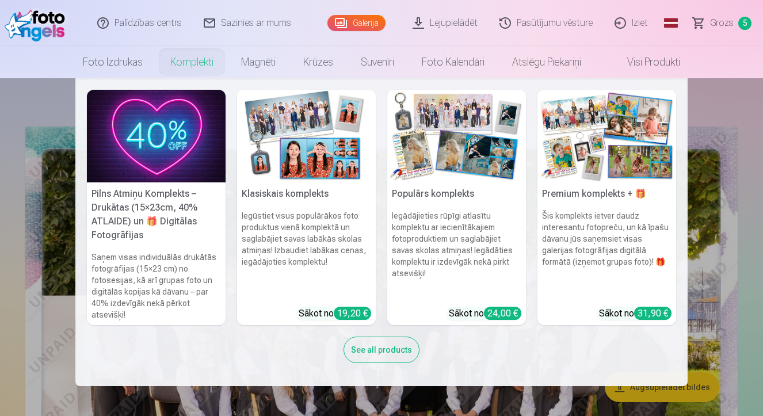
click at [321, 154] on img at bounding box center [306, 136] width 139 height 93
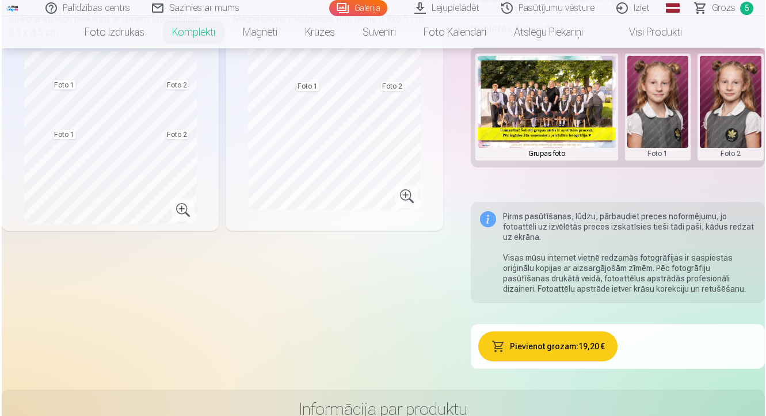
scroll to position [336, 0]
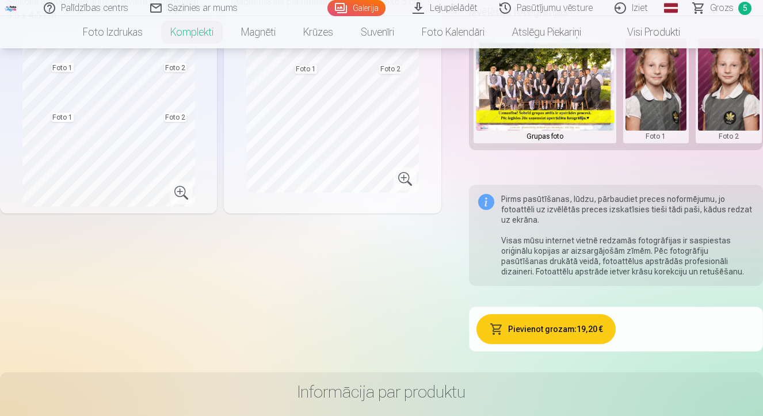
click at [545, 321] on button "Pievienot grozam : 19,20 €" at bounding box center [546, 329] width 140 height 30
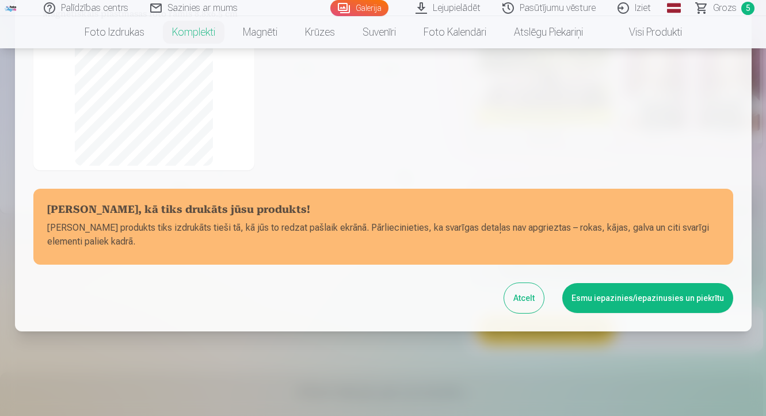
scroll to position [244, 0]
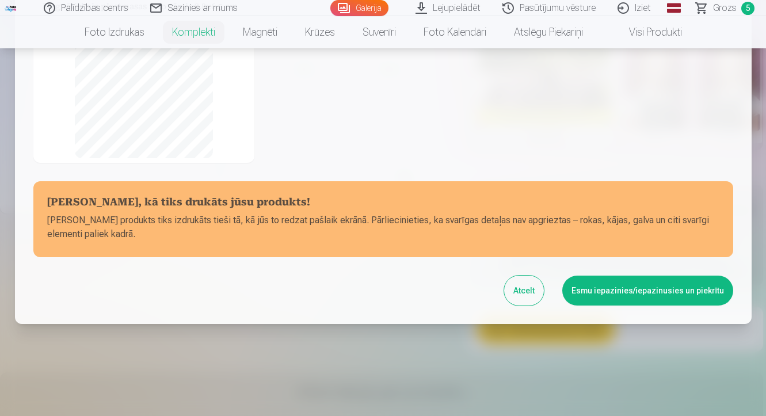
click at [672, 289] on button "Esmu iepazinies/iepazinusies un piekrītu" at bounding box center [647, 290] width 171 height 30
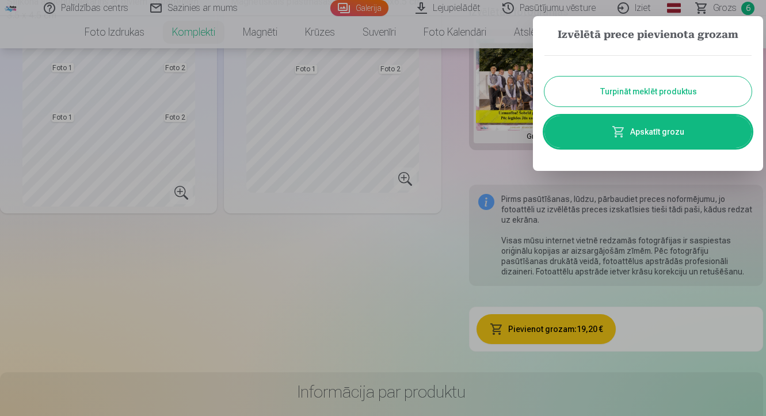
click at [661, 146] on link "Apskatīt grozu" at bounding box center [647, 132] width 207 height 32
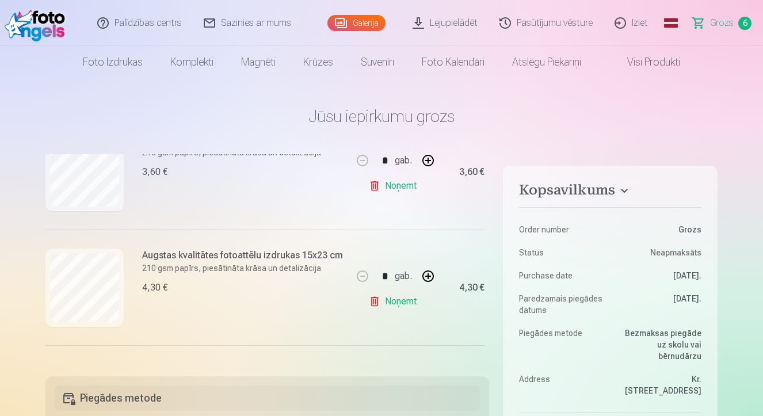
scroll to position [556, 0]
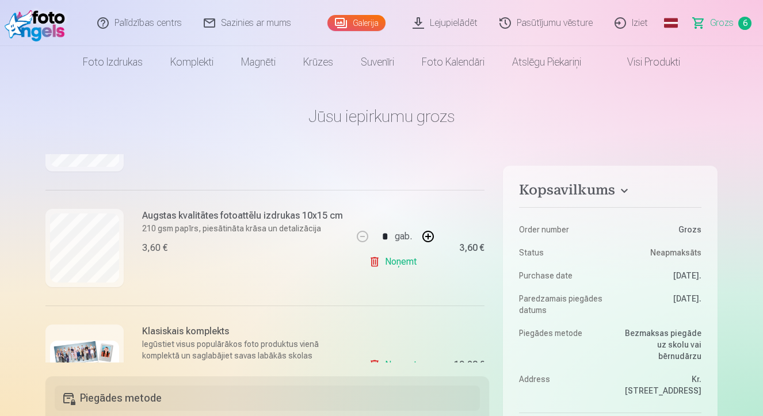
click at [366, 20] on link "Galerija" at bounding box center [356, 23] width 58 height 16
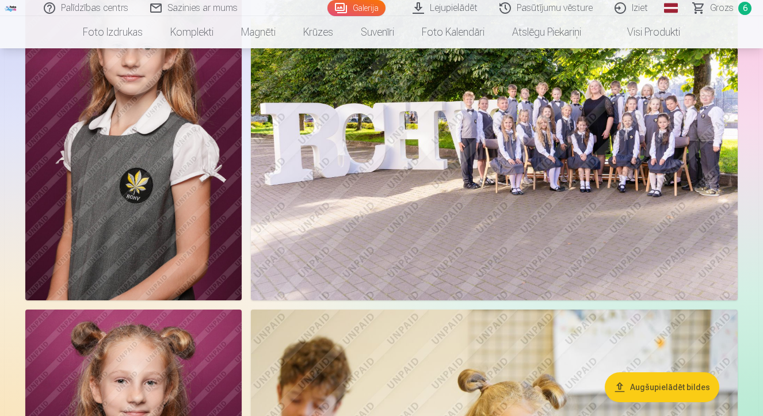
scroll to position [968, 0]
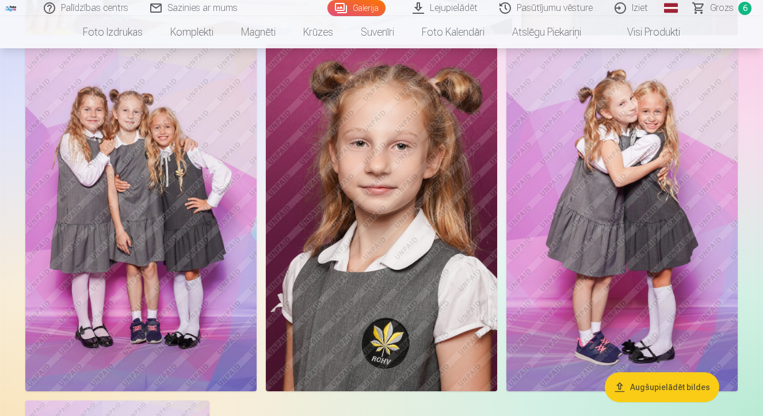
click at [405, 274] on img at bounding box center [381, 217] width 231 height 347
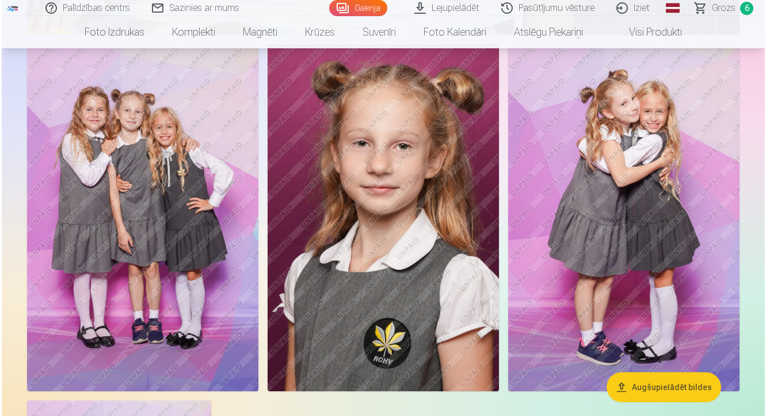
scroll to position [3850, 0]
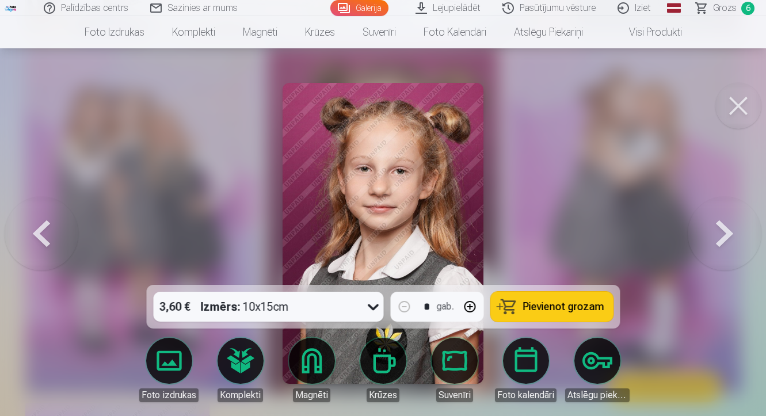
click at [557, 308] on span "Pievienot grozam" at bounding box center [562, 306] width 81 height 10
click at [682, 11] on span "Grozs" at bounding box center [725, 8] width 24 height 14
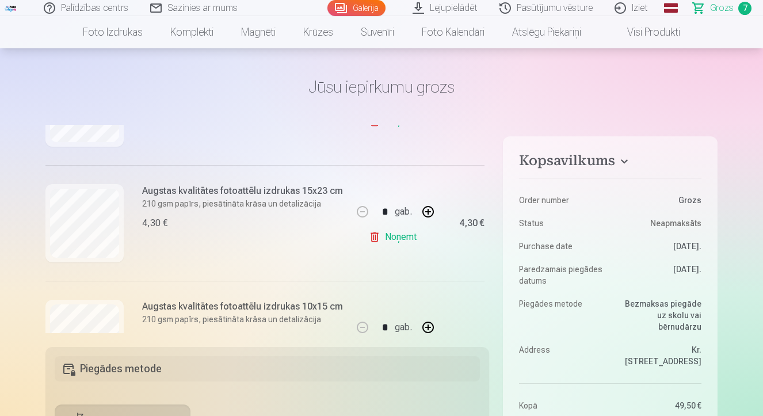
scroll to position [449, 0]
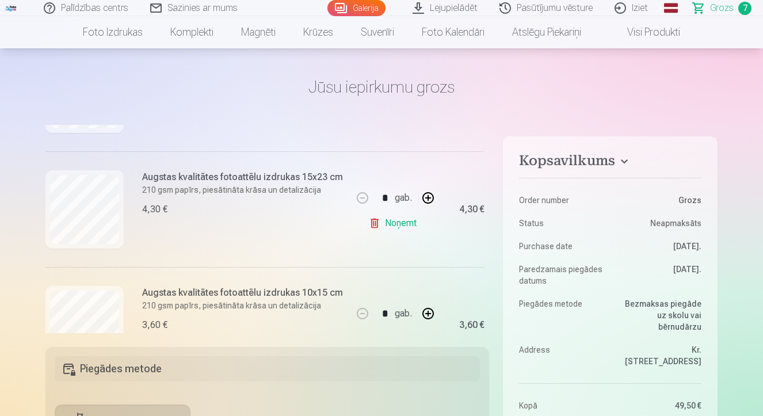
drag, startPoint x: 488, startPoint y: 232, endPoint x: 486, endPoint y: 245, distance: 13.4
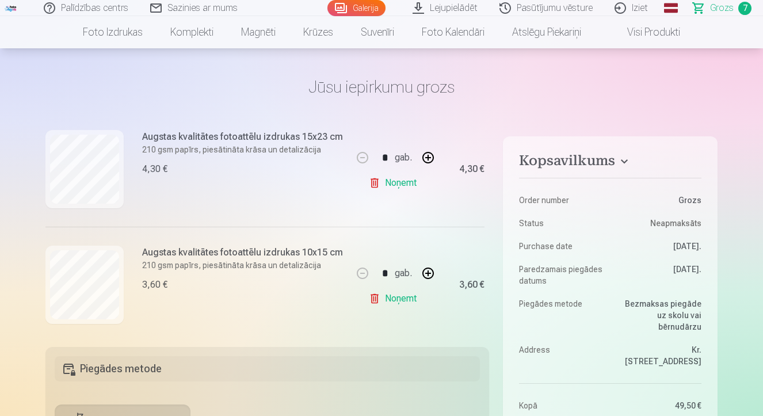
scroll to position [426, 0]
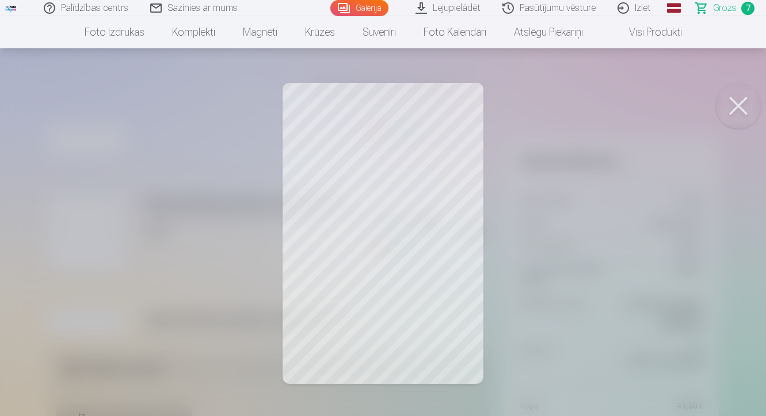
click at [682, 105] on button at bounding box center [738, 106] width 46 height 46
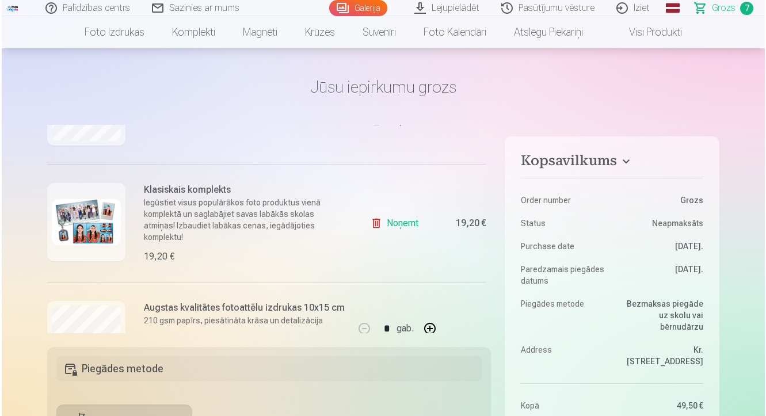
scroll to position [668, 0]
click at [203, 188] on h6 "Klasiskais komplekts" at bounding box center [243, 189] width 203 height 14
click at [109, 217] on img at bounding box center [84, 221] width 69 height 46
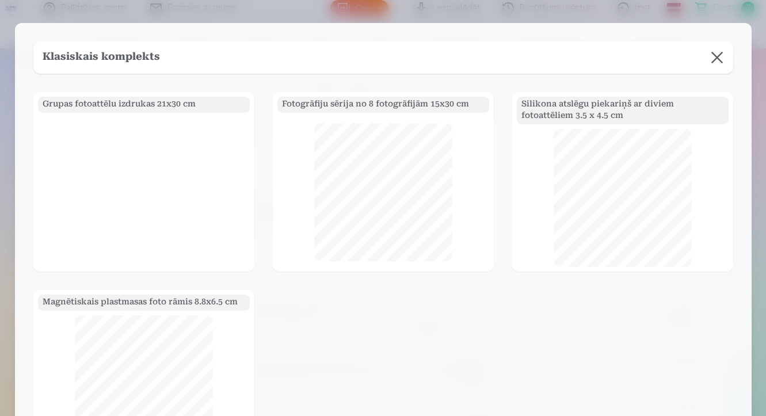
click at [162, 105] on h5 "Grupas fotoattēlu izdrukas 21x30 cm" at bounding box center [144, 105] width 212 height 16
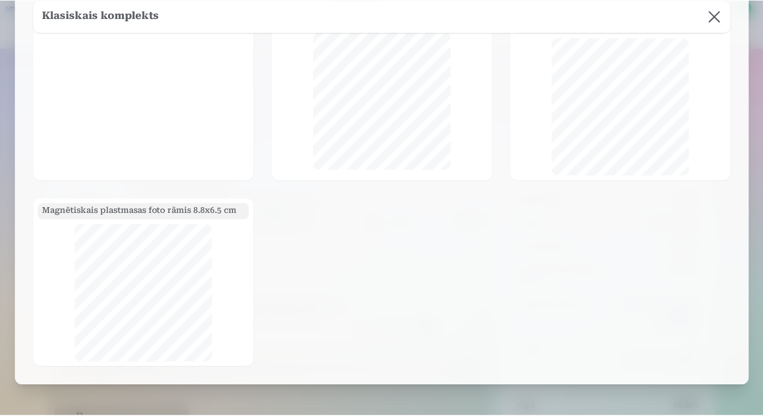
scroll to position [0, 0]
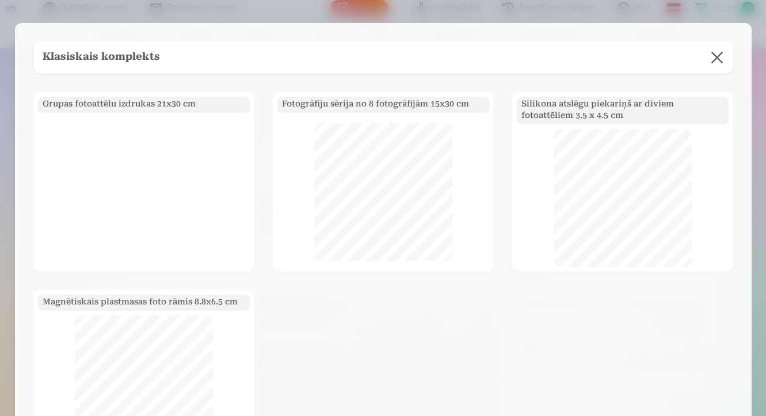
click at [682, 53] on button at bounding box center [717, 57] width 32 height 32
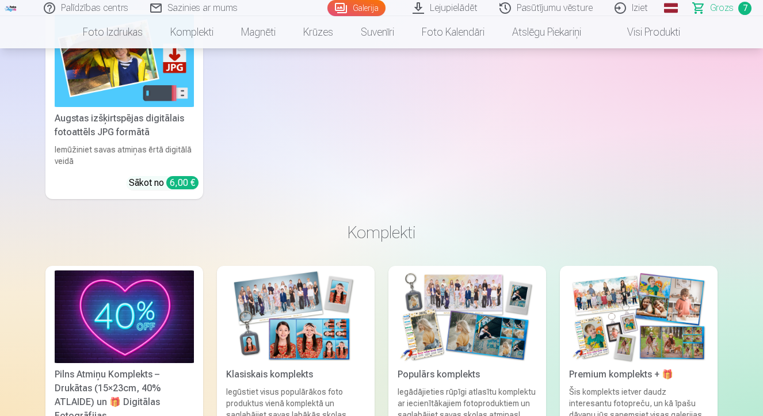
scroll to position [1338, 0]
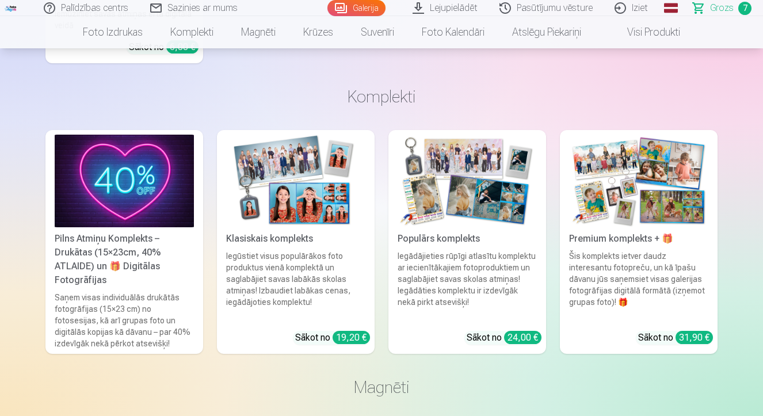
click at [496, 206] on img at bounding box center [466, 181] width 139 height 93
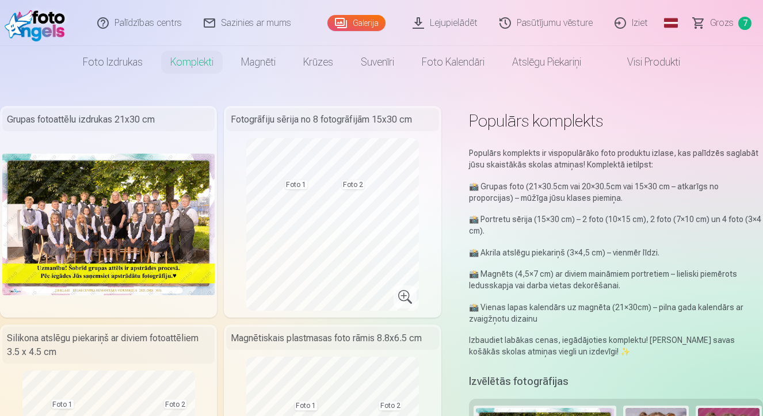
click at [682, 20] on span "Grozs" at bounding box center [722, 23] width 24 height 14
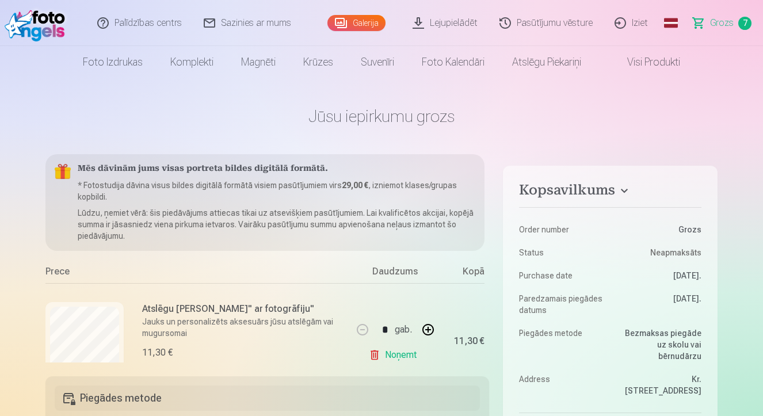
click at [640, 24] on link "Iziet" at bounding box center [631, 23] width 55 height 46
